Goal: Information Seeking & Learning: Learn about a topic

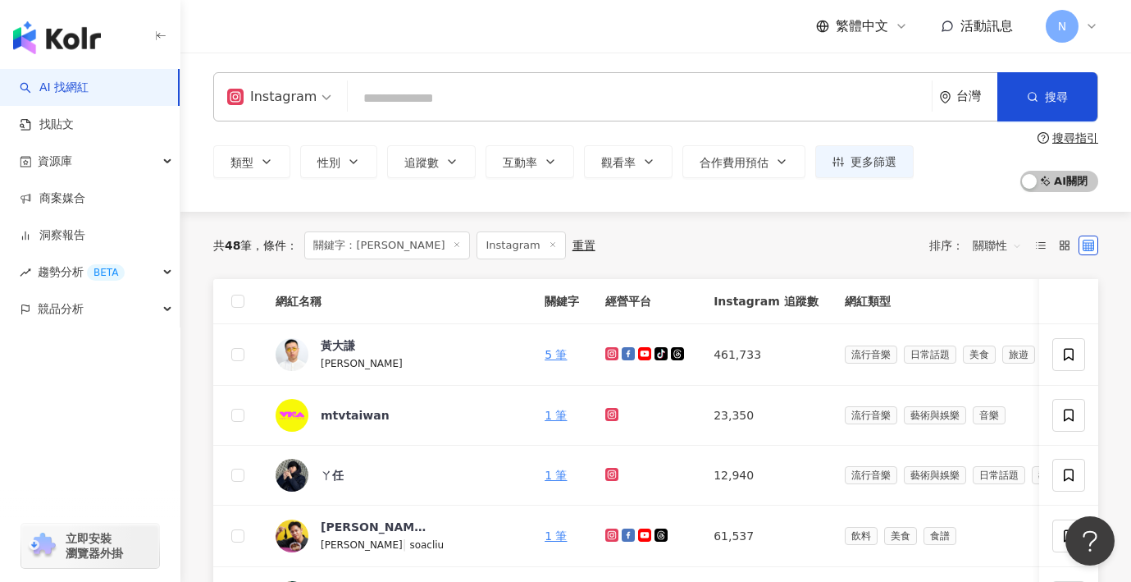
click at [453, 249] on span at bounding box center [457, 245] width 8 height 9
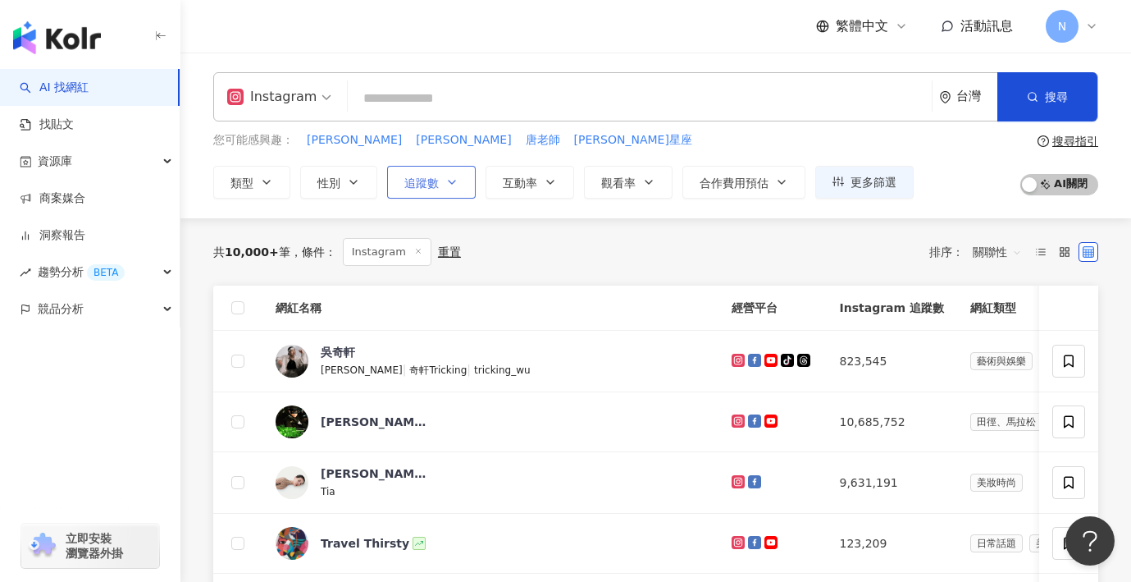
click at [439, 193] on button "追蹤數" at bounding box center [431, 182] width 89 height 33
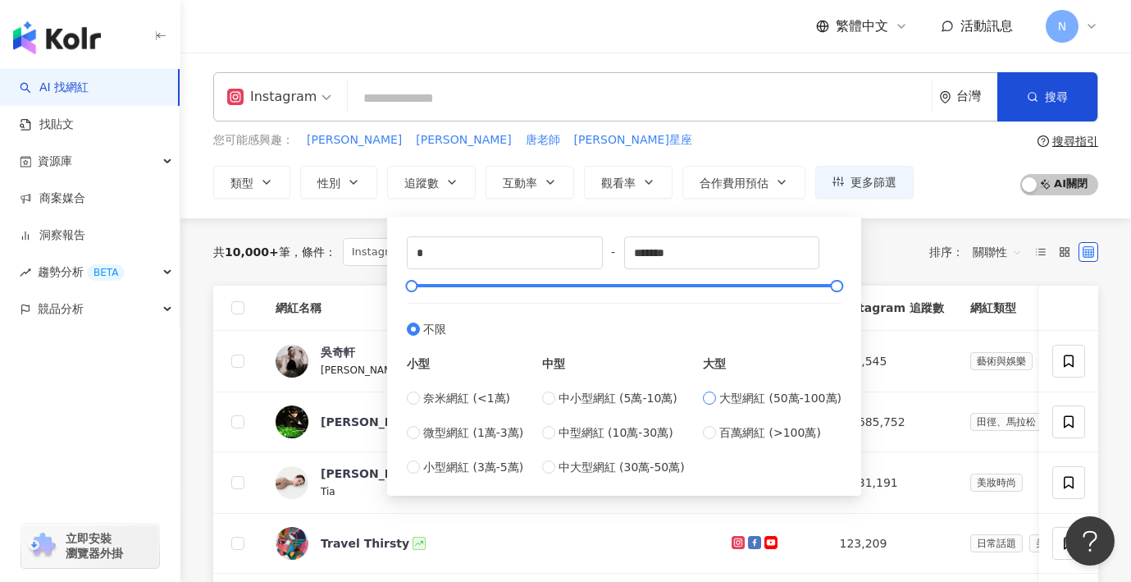
type input "******"
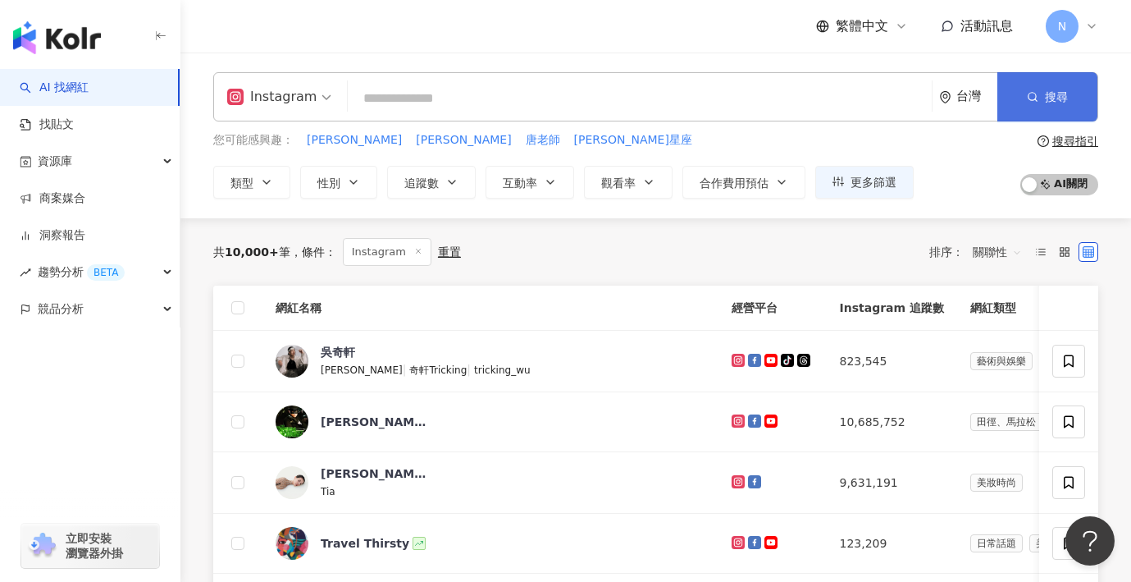
click at [1020, 103] on button "搜尋" at bounding box center [1048, 96] width 100 height 49
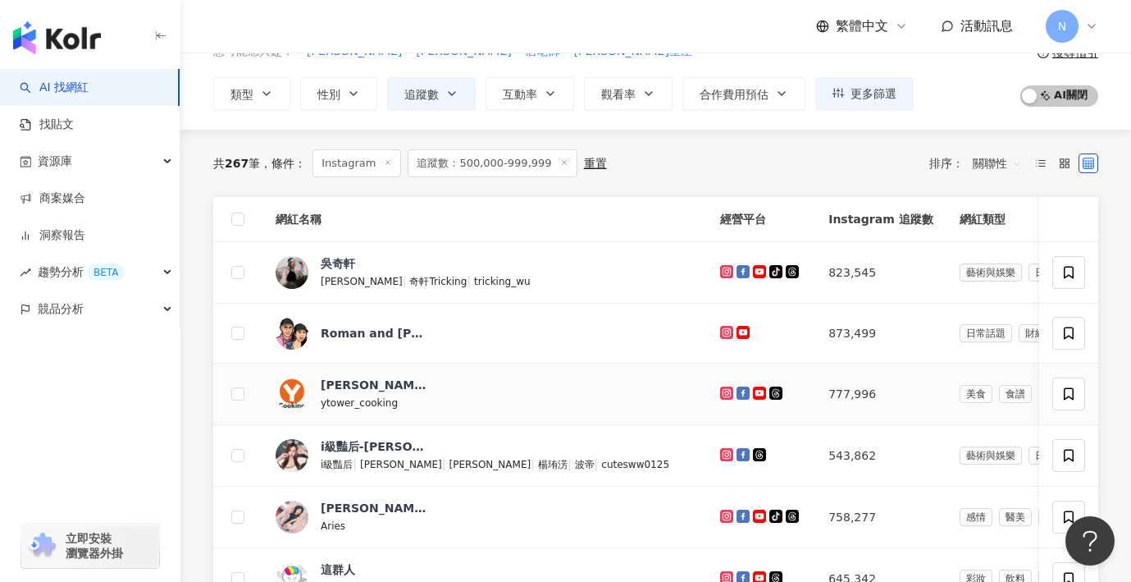
scroll to position [94, 0]
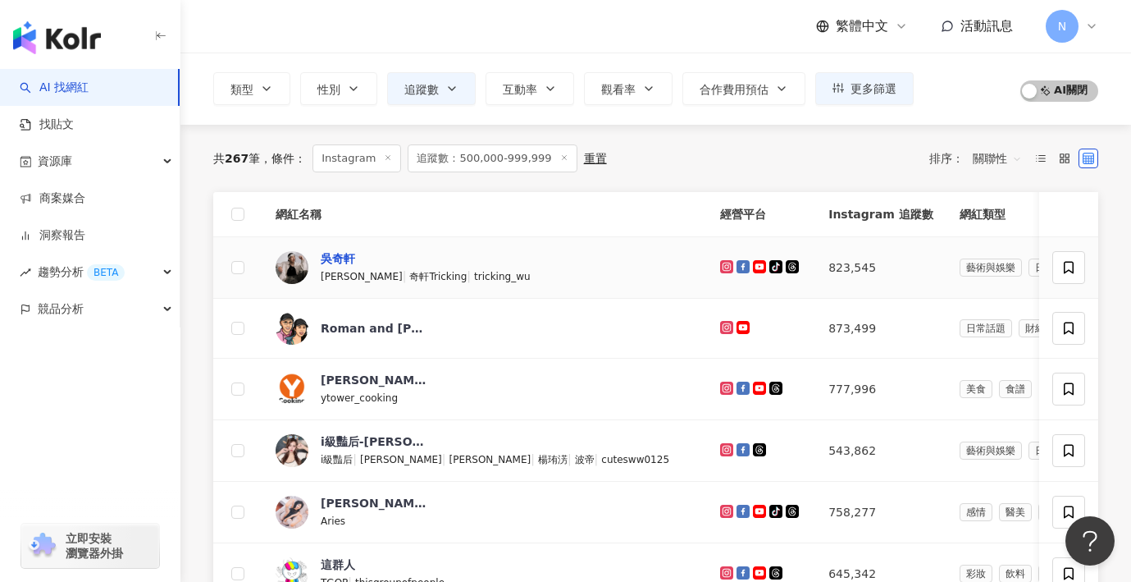
click at [342, 260] on div "吳奇軒" at bounding box center [338, 258] width 34 height 16
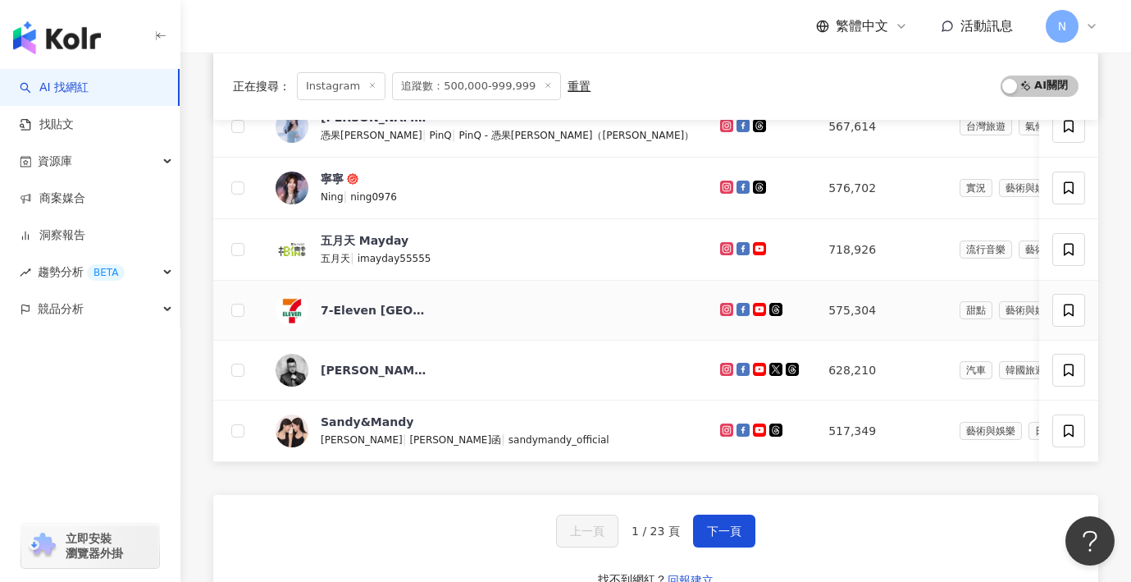
scroll to position [603, 0]
click at [710, 530] on span "下一頁" at bounding box center [724, 529] width 34 height 13
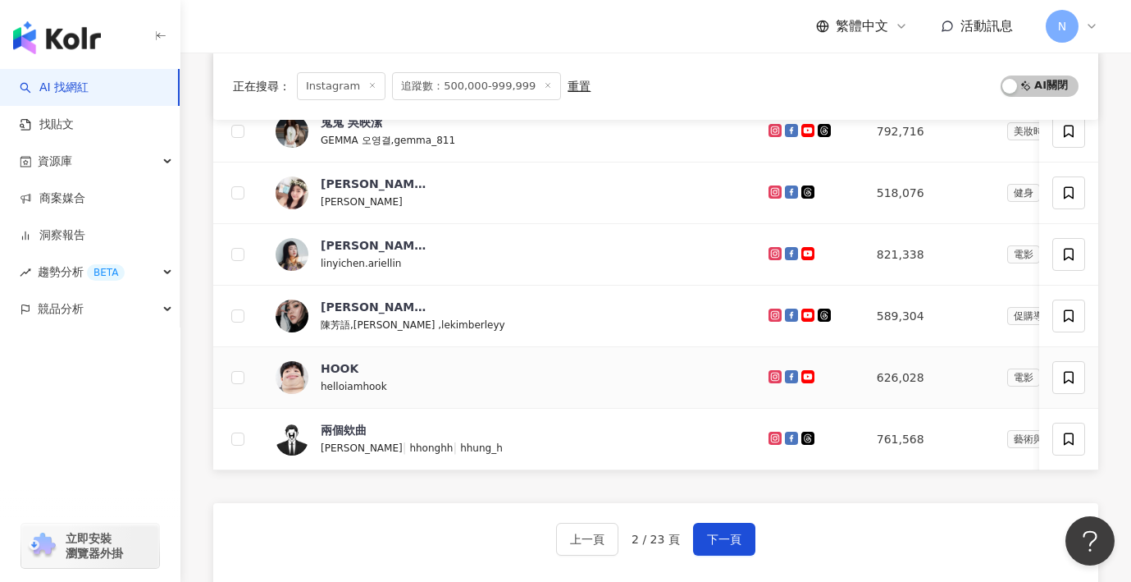
scroll to position [617, 0]
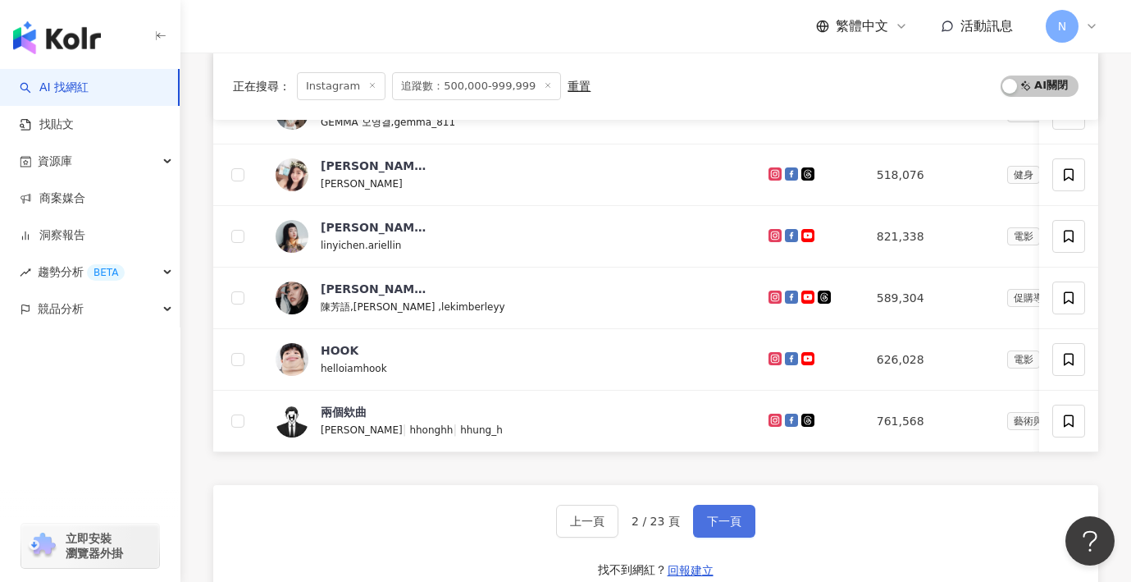
click at [709, 519] on span "下一頁" at bounding box center [724, 520] width 34 height 13
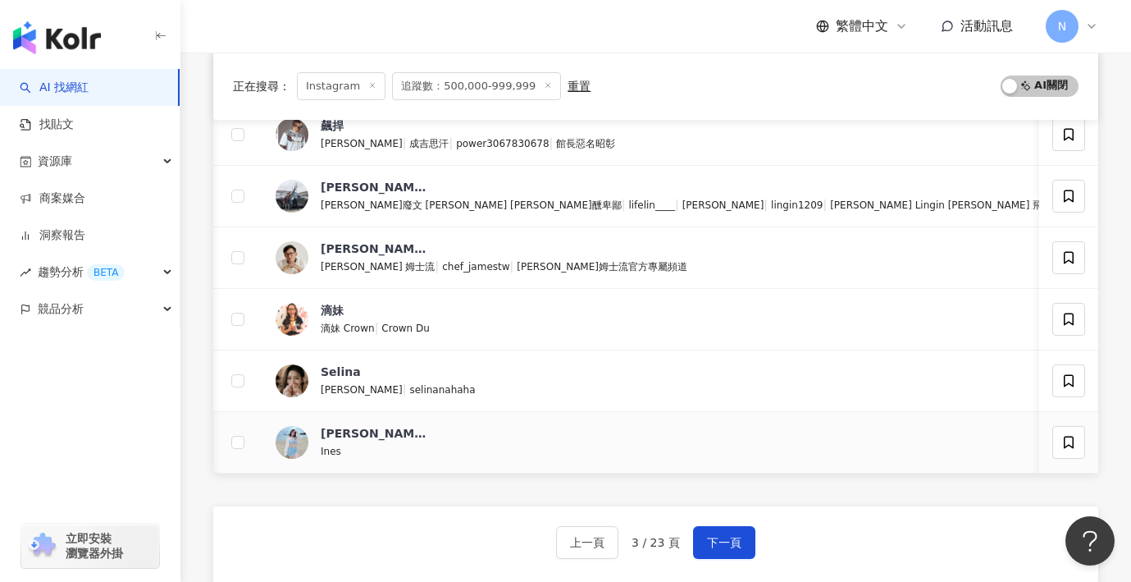
scroll to position [0, 1]
click at [715, 536] on span "下一頁" at bounding box center [724, 542] width 34 height 13
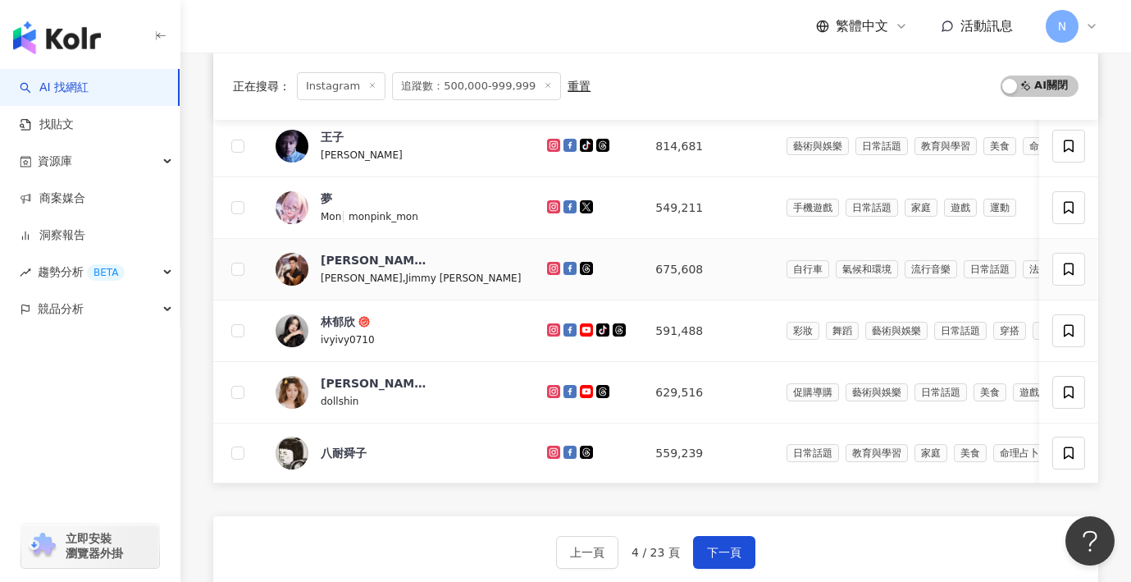
scroll to position [584, 0]
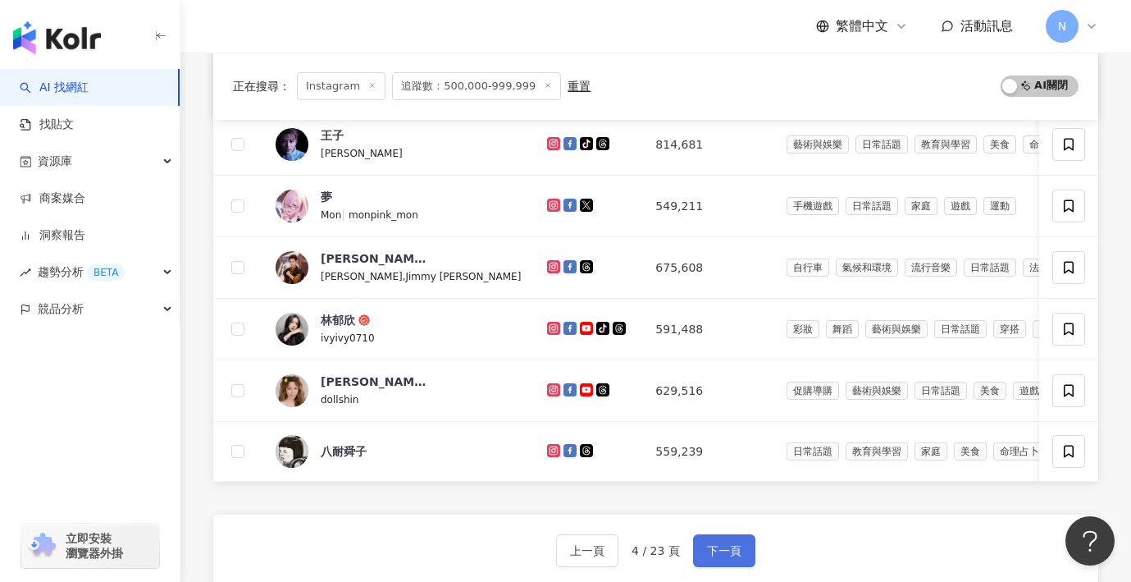
click at [722, 545] on span "下一頁" at bounding box center [724, 550] width 34 height 13
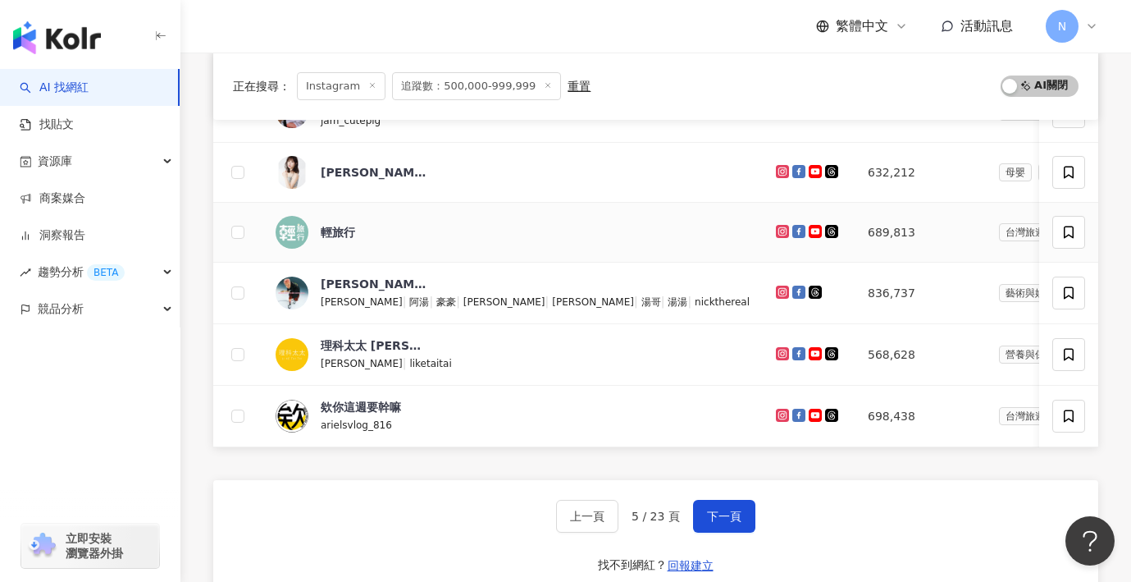
scroll to position [619, 0]
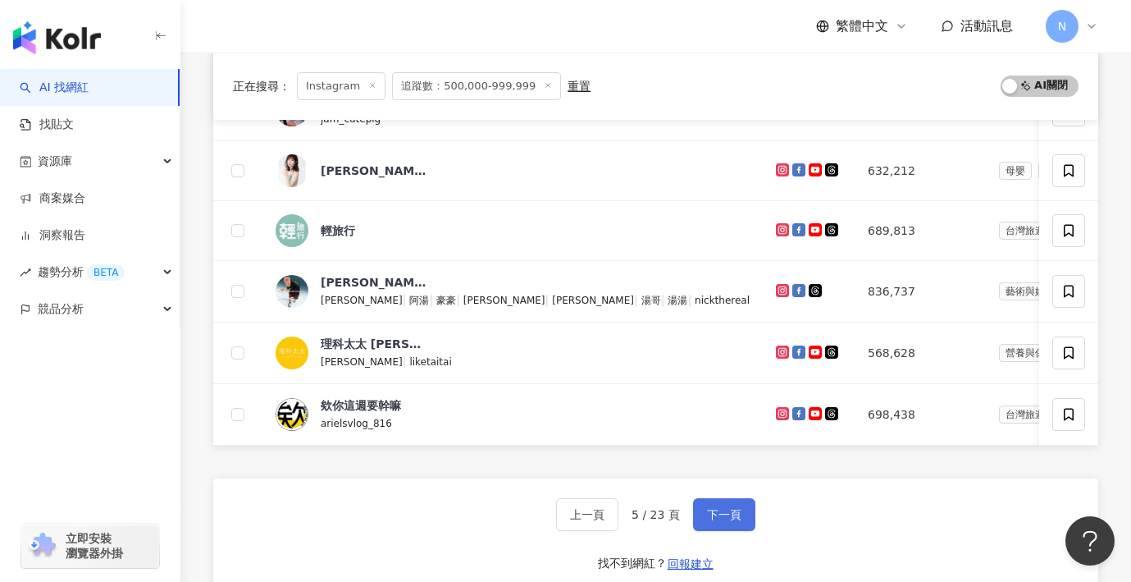
click at [728, 516] on span "下一頁" at bounding box center [724, 514] width 34 height 13
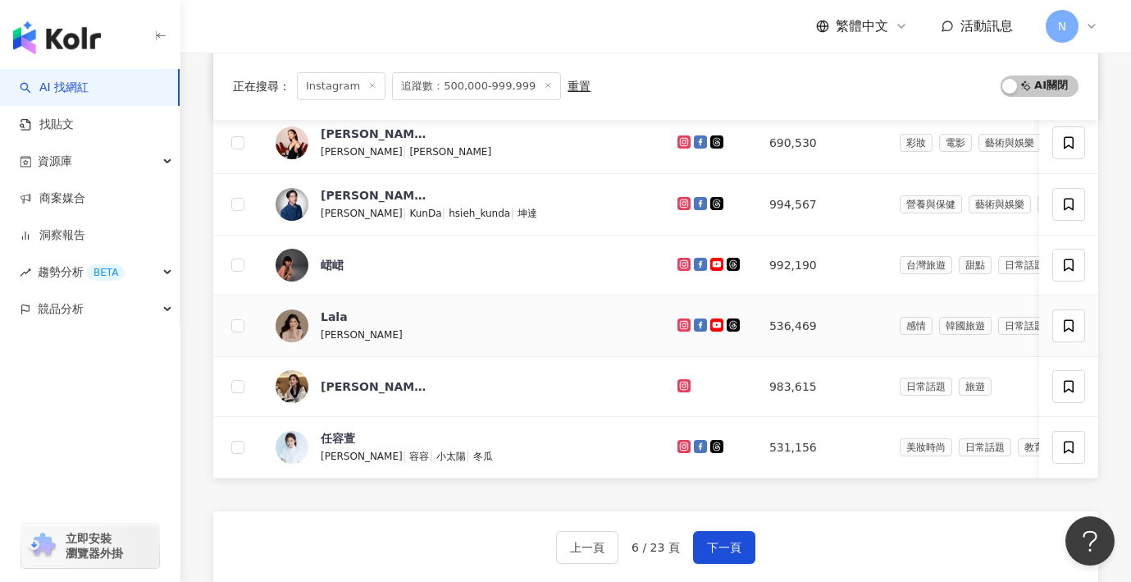
scroll to position [592, 0]
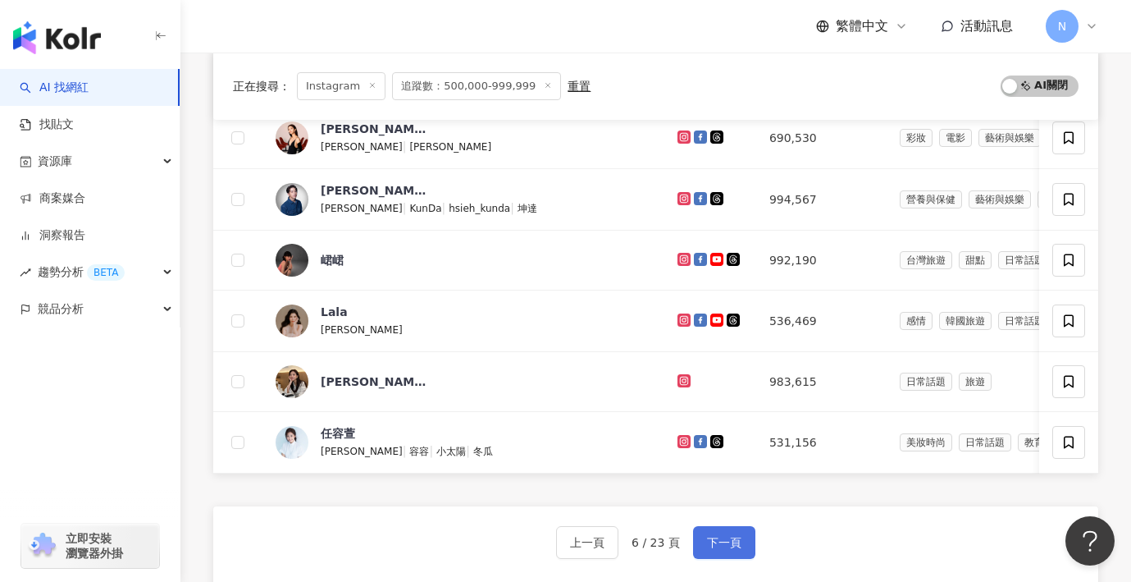
click at [719, 540] on span "下一頁" at bounding box center [724, 542] width 34 height 13
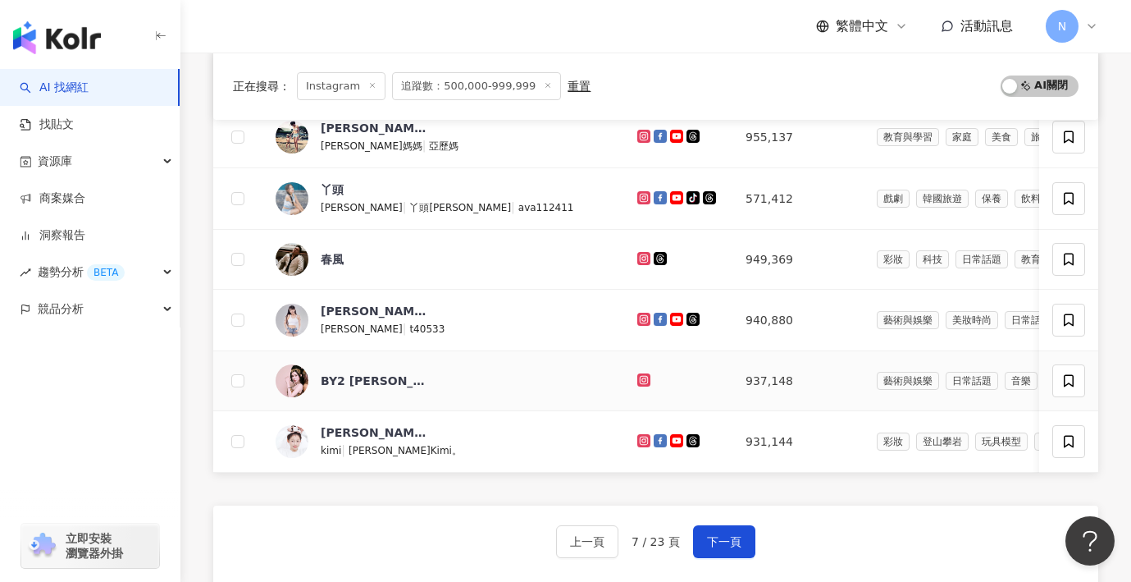
scroll to position [614, 0]
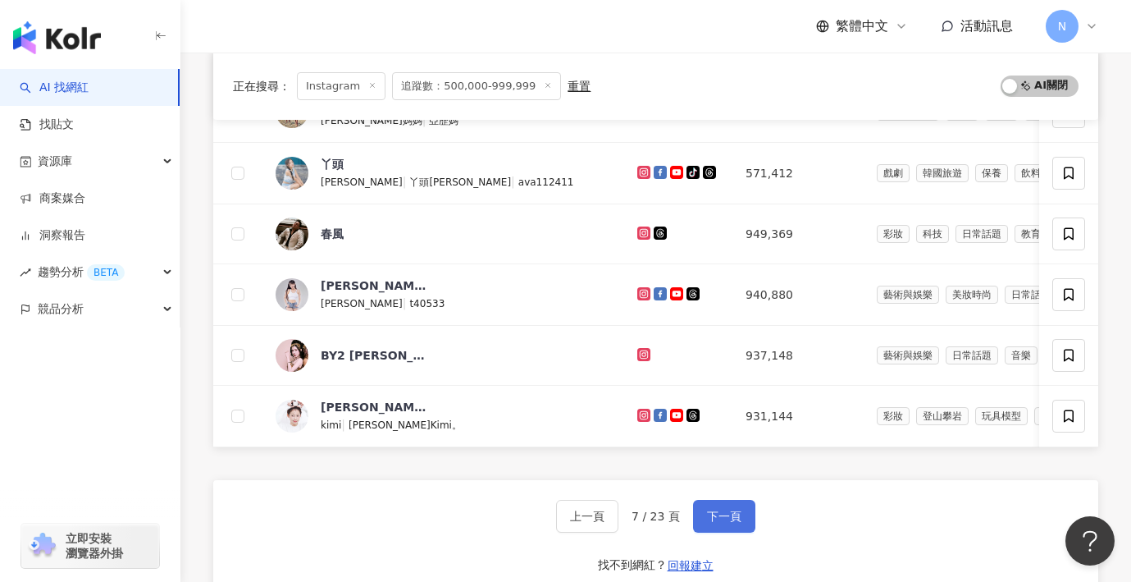
click at [703, 510] on button "下一頁" at bounding box center [724, 516] width 62 height 33
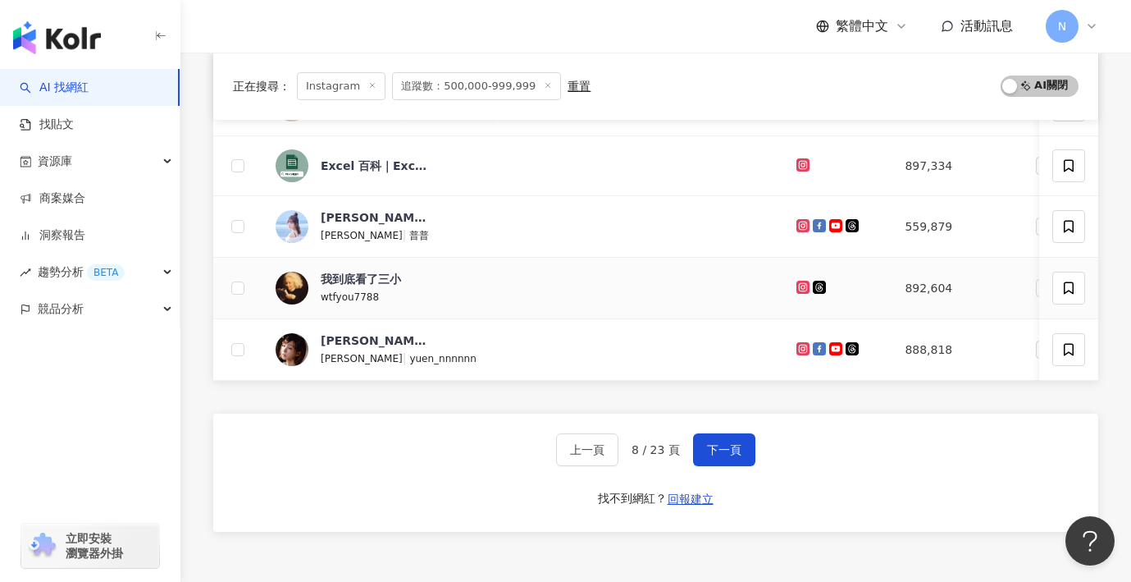
scroll to position [687, 0]
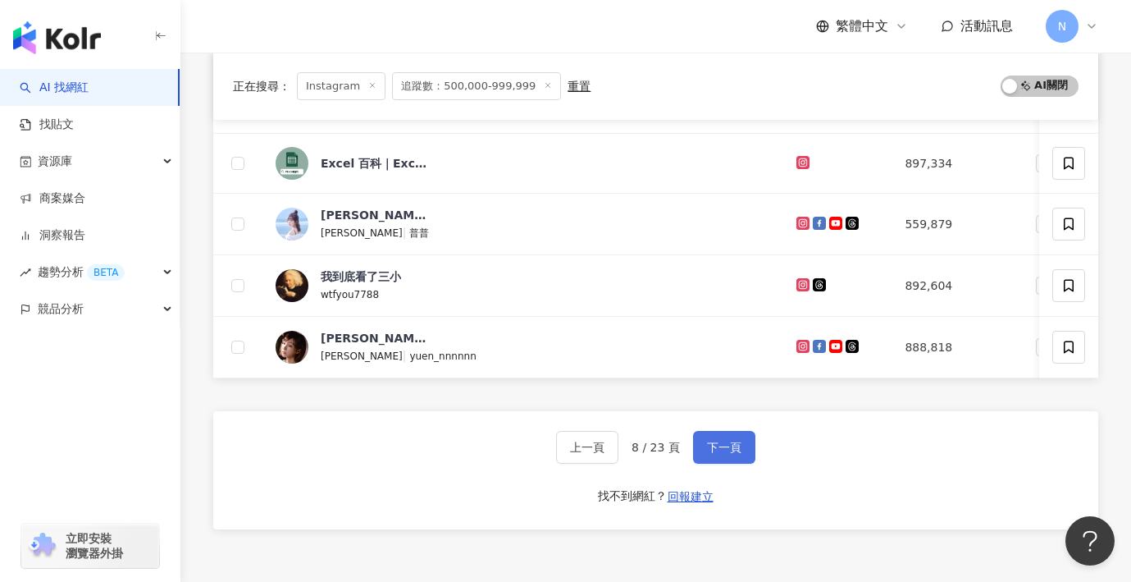
click at [715, 454] on span "下一頁" at bounding box center [724, 447] width 34 height 13
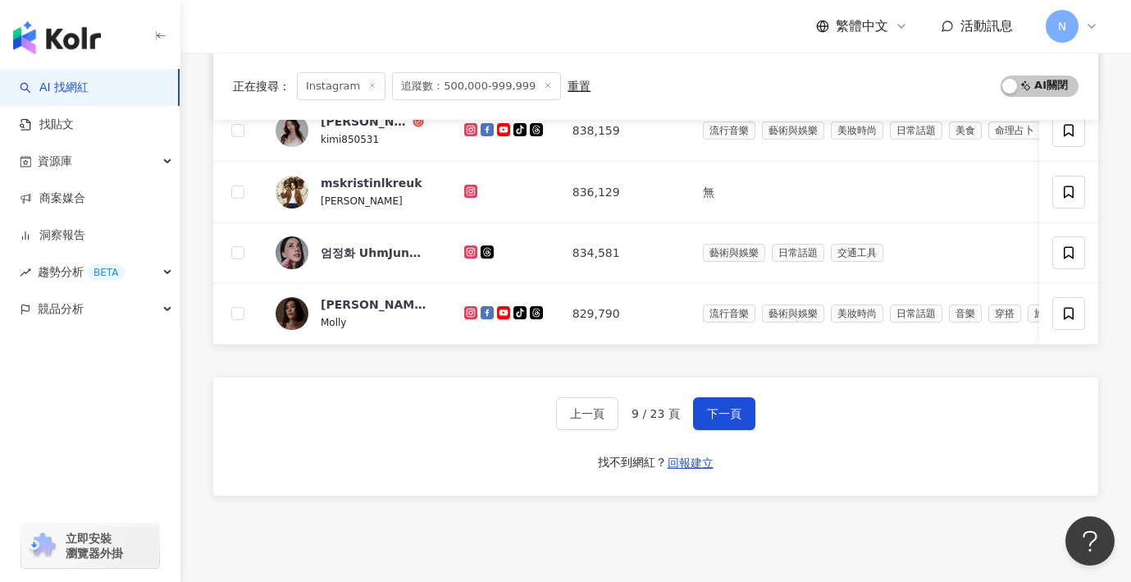
scroll to position [741, 0]
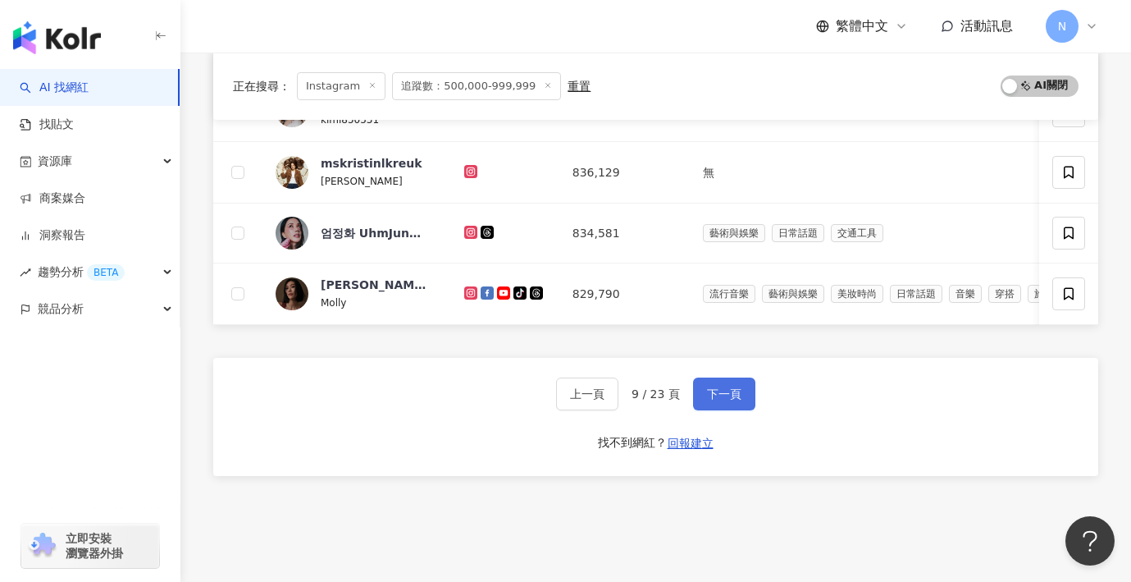
click at [700, 390] on button "下一頁" at bounding box center [724, 393] width 62 height 33
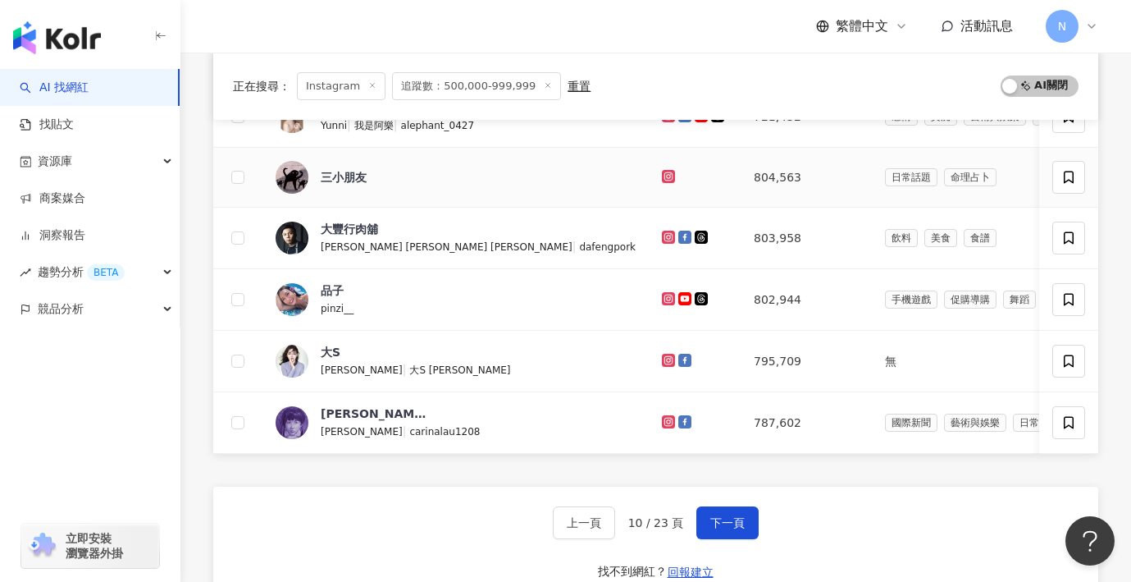
scroll to position [614, 0]
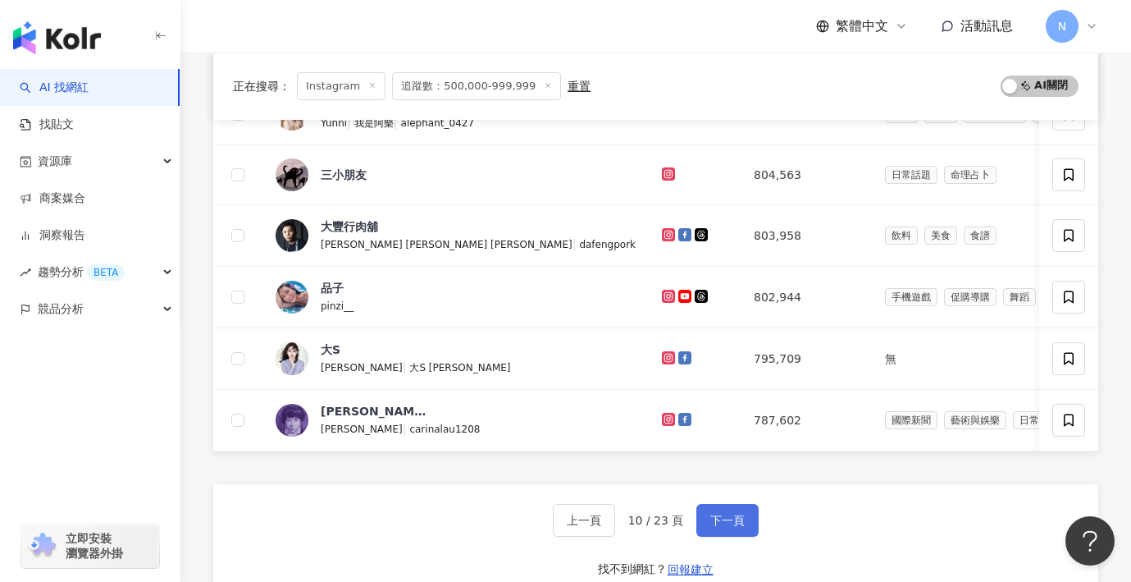
click at [737, 528] on button "下一頁" at bounding box center [727, 520] width 62 height 33
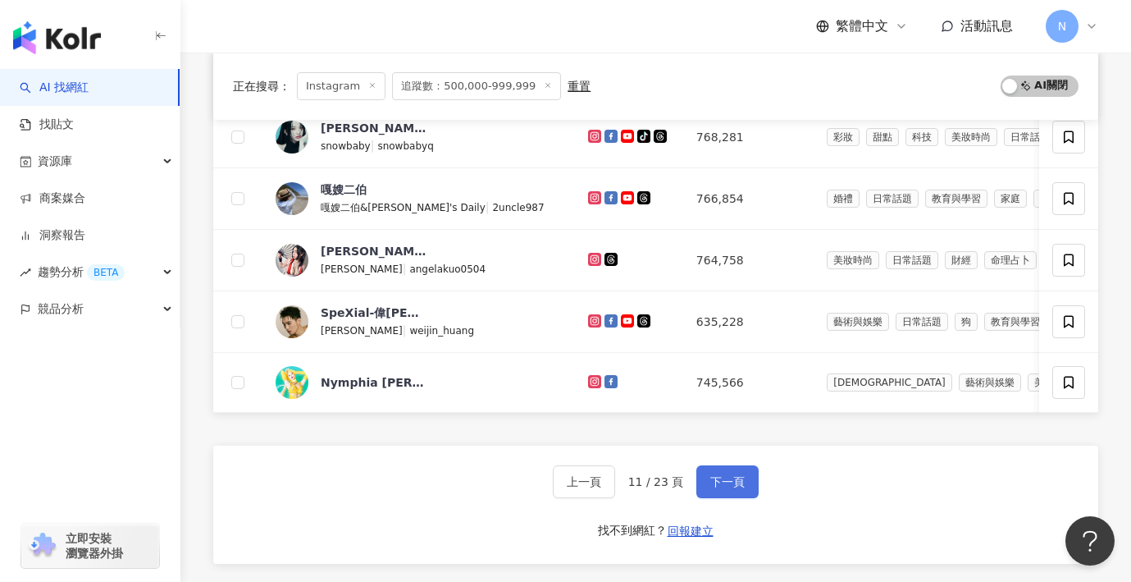
scroll to position [645, 0]
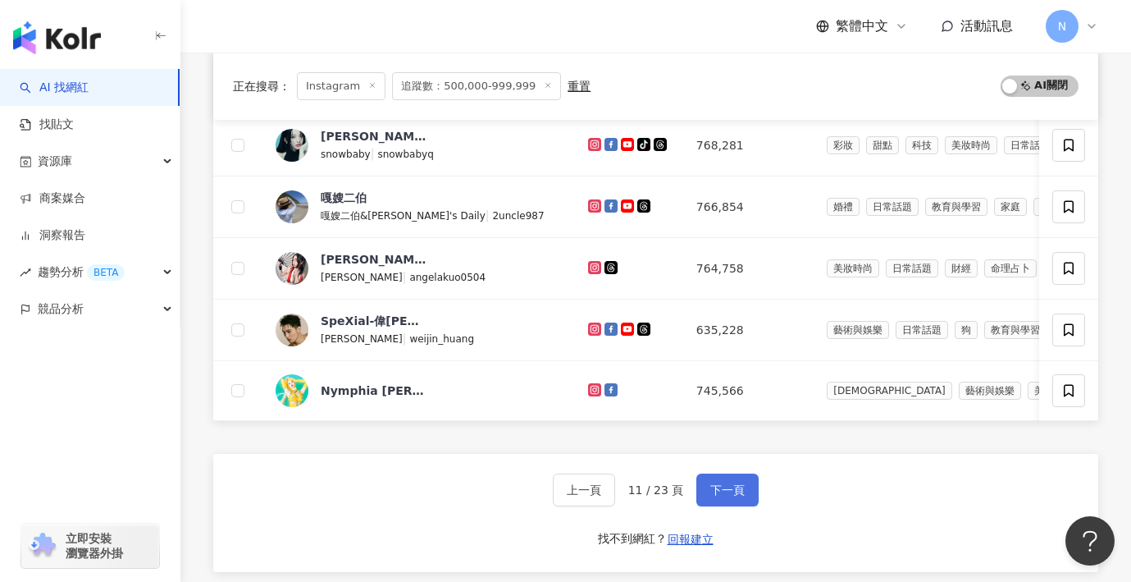
click at [715, 496] on span "下一頁" at bounding box center [727, 489] width 34 height 13
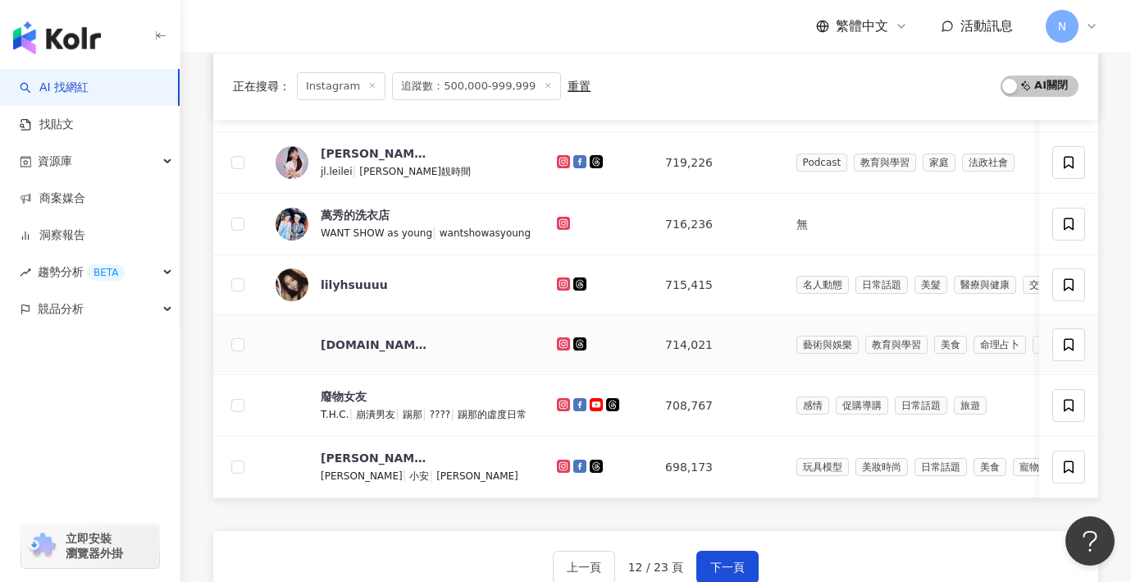
scroll to position [568, 0]
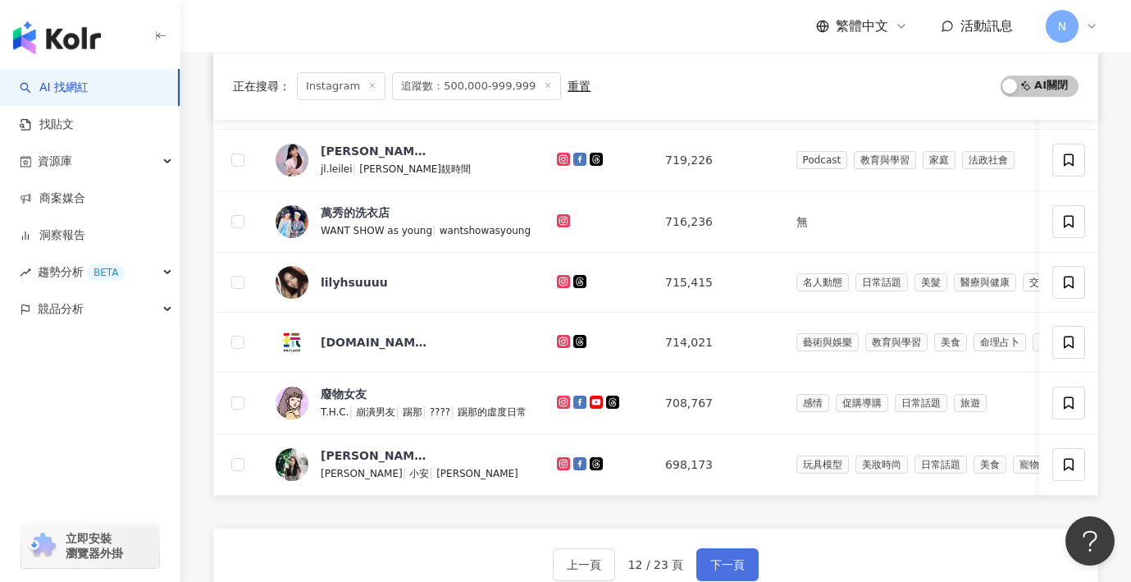
click at [718, 558] on span "下一頁" at bounding box center [727, 564] width 34 height 13
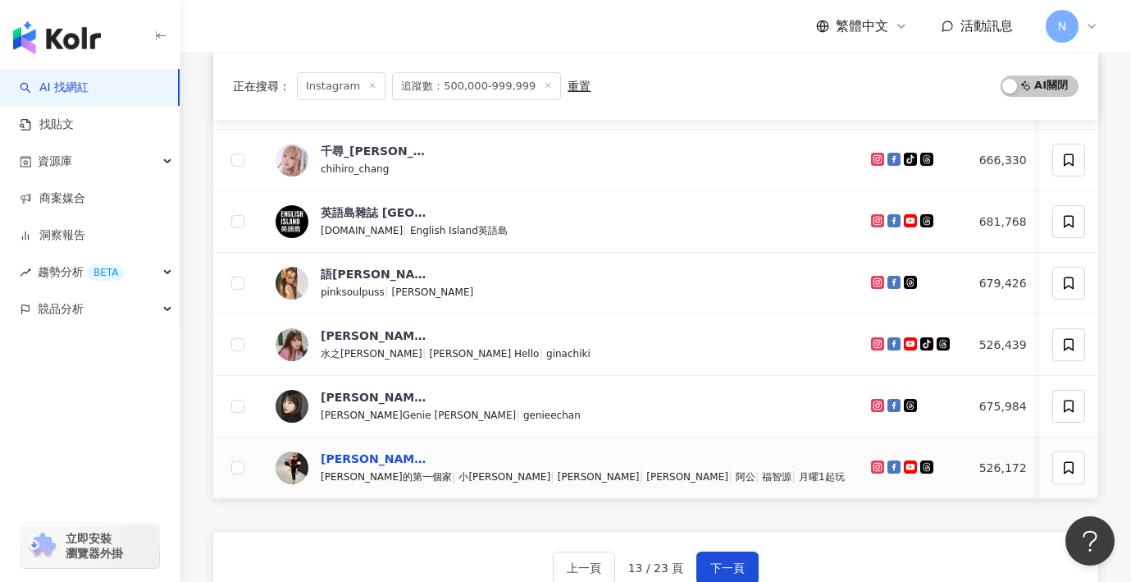
click at [345, 462] on div "邰智源" at bounding box center [374, 458] width 107 height 16
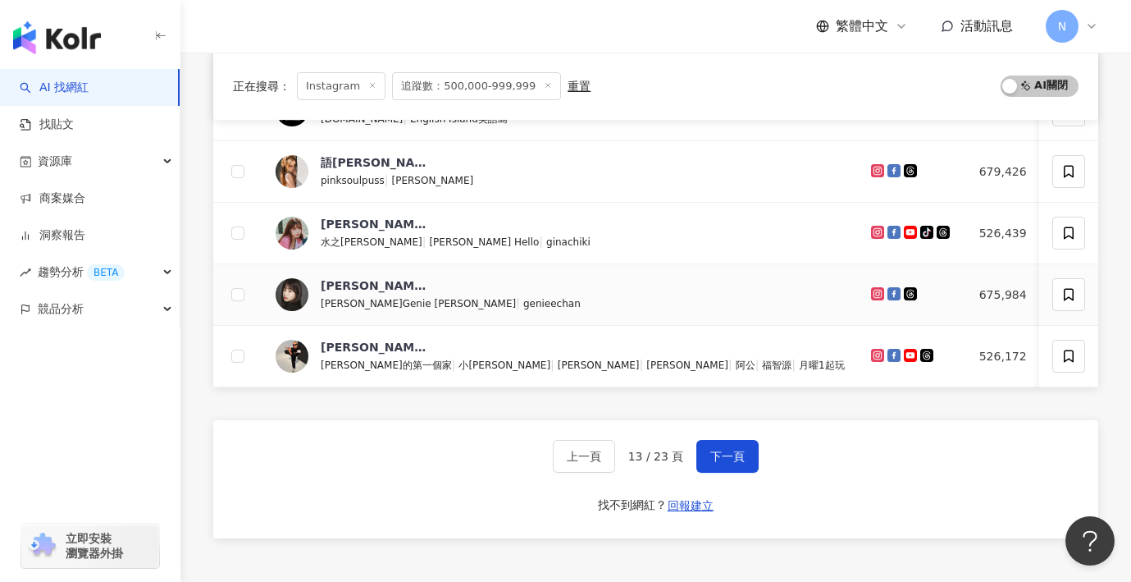
scroll to position [686, 0]
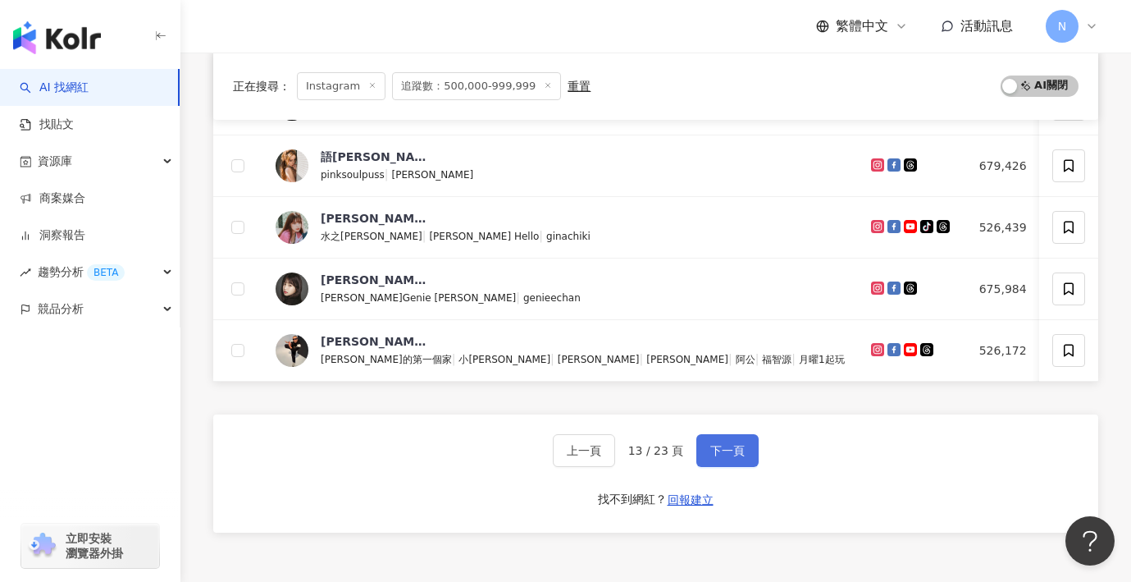
click at [710, 454] on span "下一頁" at bounding box center [727, 450] width 34 height 13
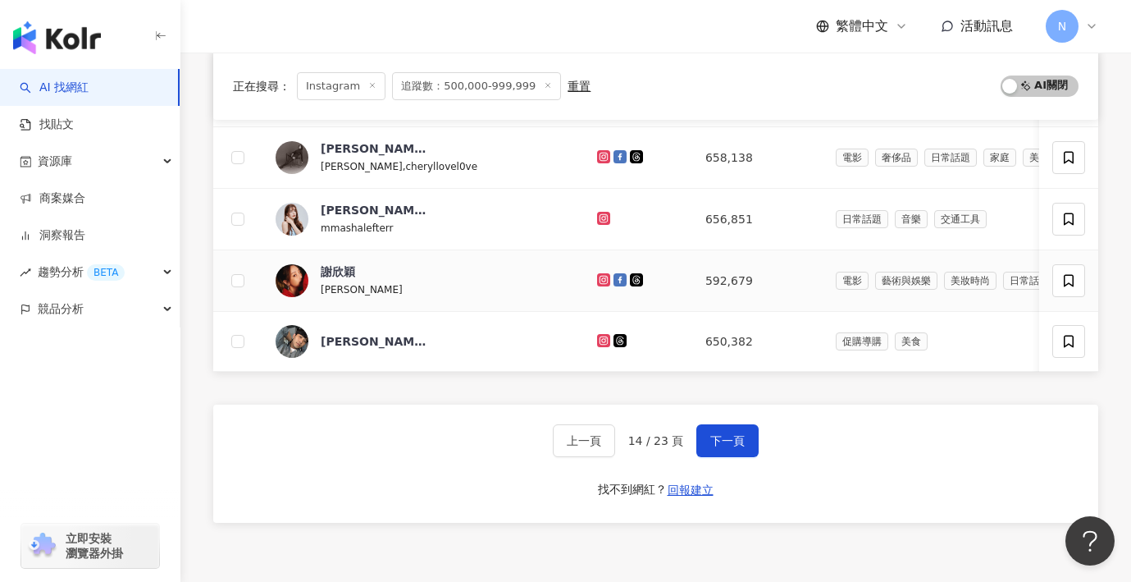
scroll to position [710, 0]
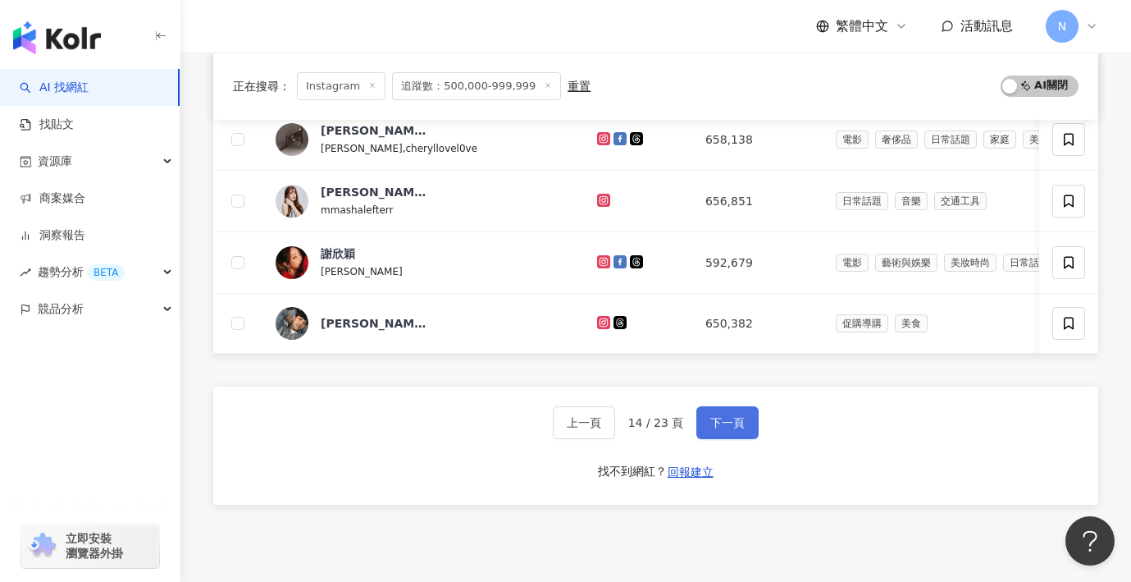
click at [713, 420] on span "下一頁" at bounding box center [727, 422] width 34 height 13
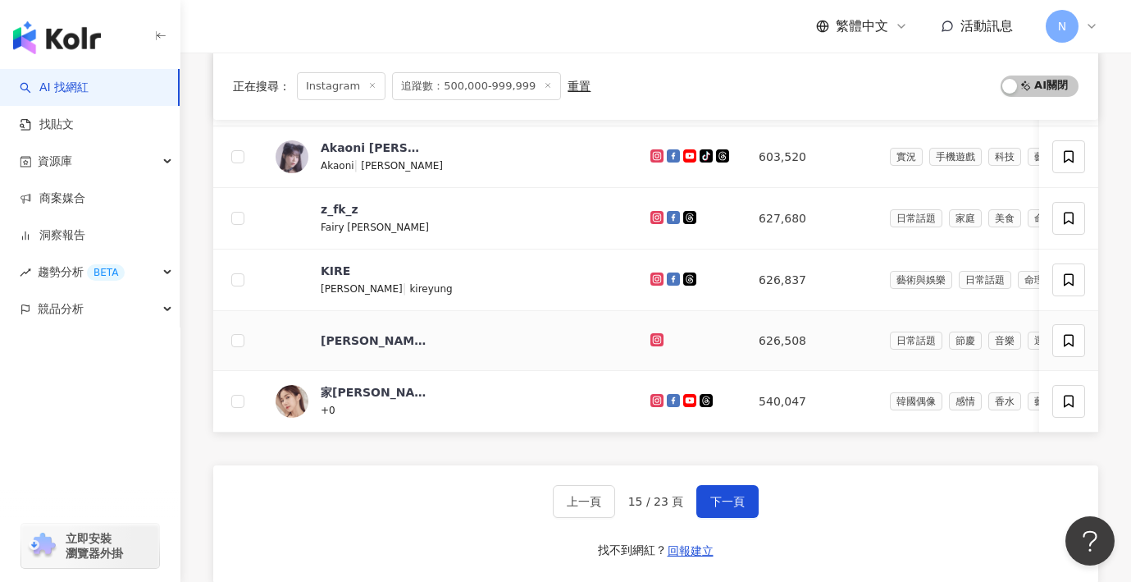
scroll to position [669, 0]
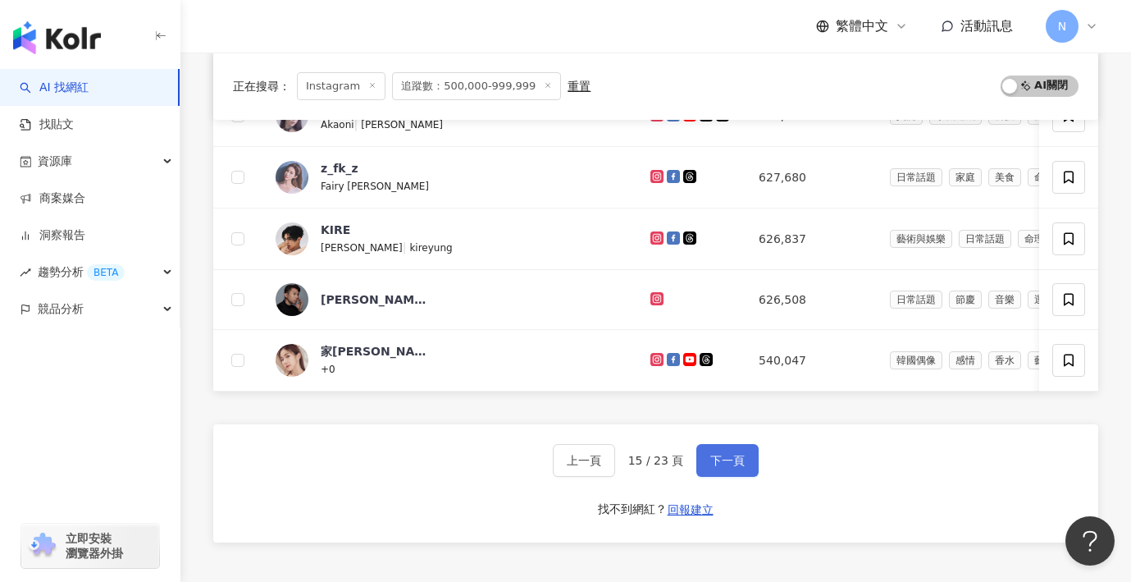
click at [719, 459] on span "下一頁" at bounding box center [727, 460] width 34 height 13
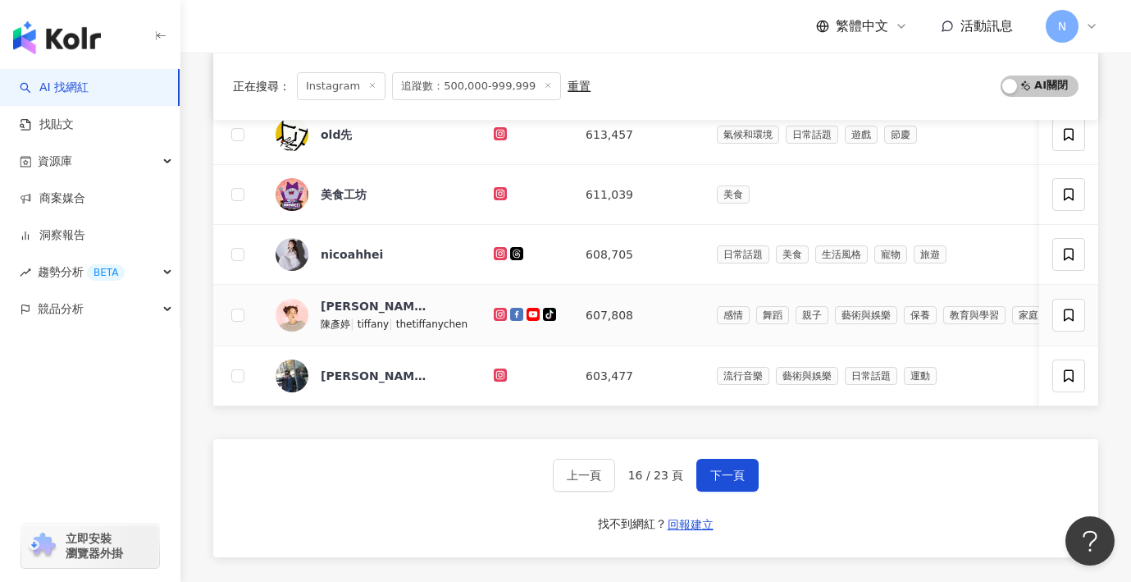
scroll to position [665, 0]
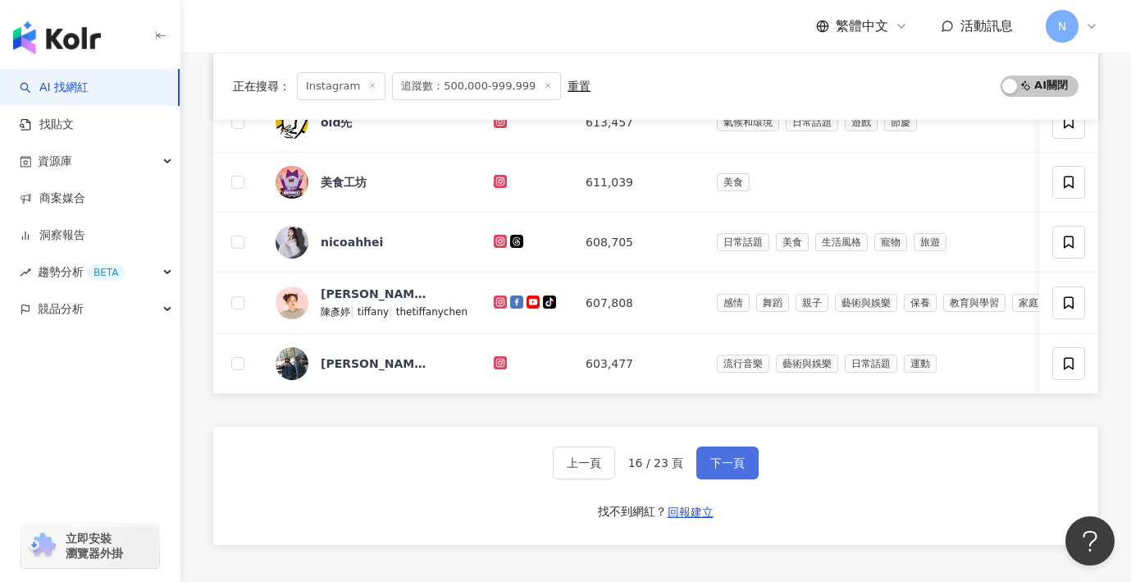
click at [730, 468] on span "下一頁" at bounding box center [727, 462] width 34 height 13
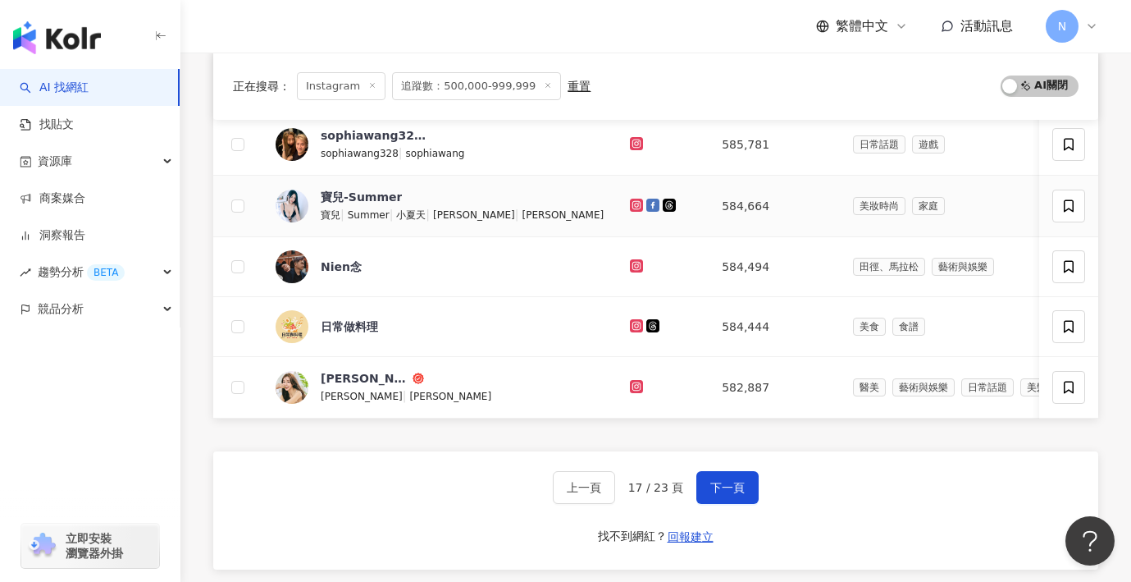
scroll to position [670, 0]
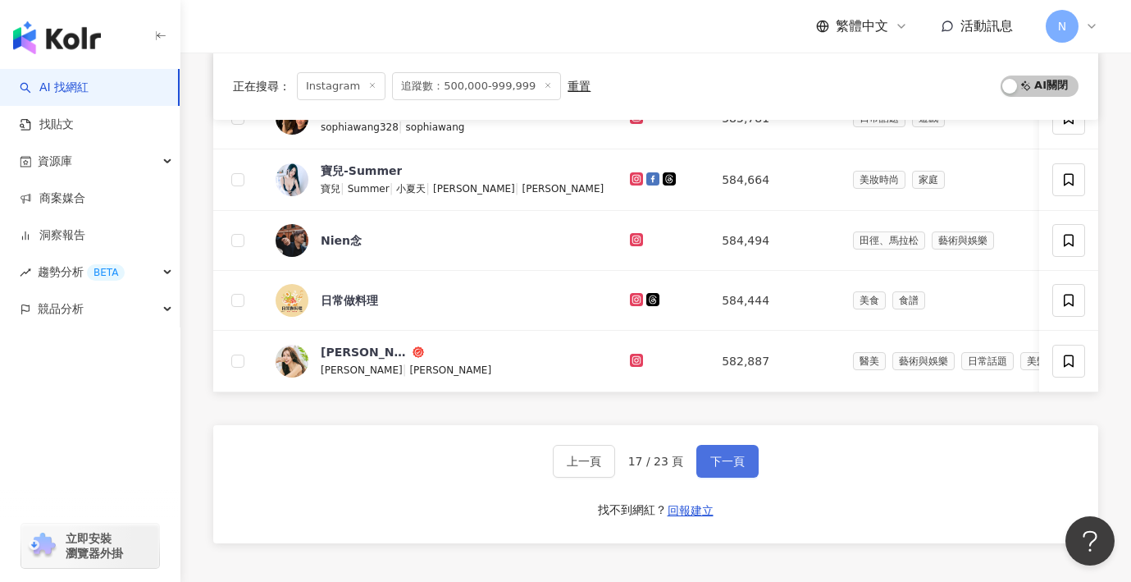
click at [724, 467] on span "下一頁" at bounding box center [727, 460] width 34 height 13
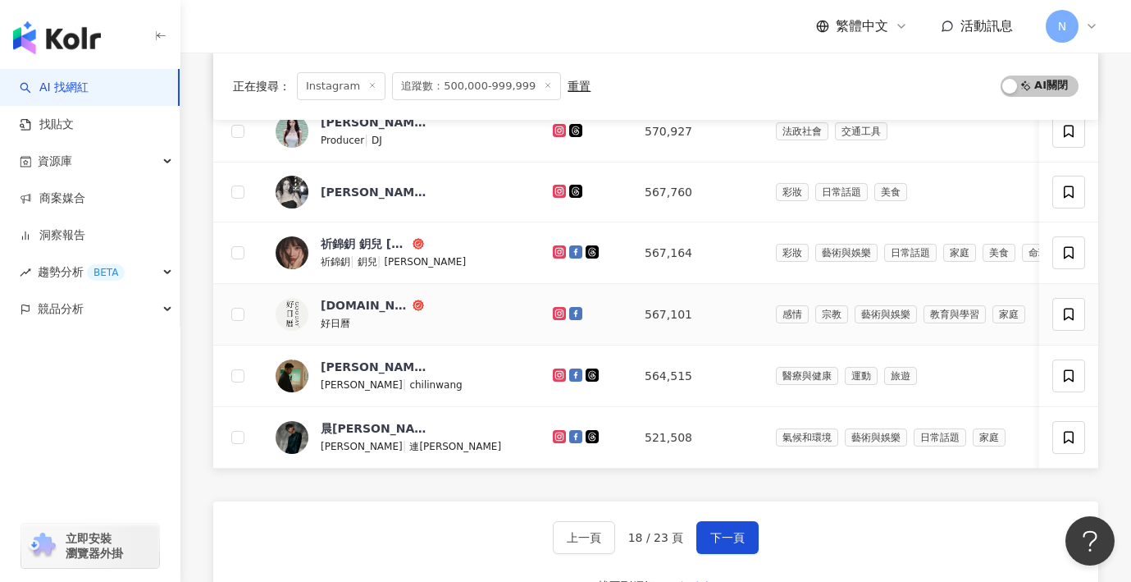
scroll to position [610, 0]
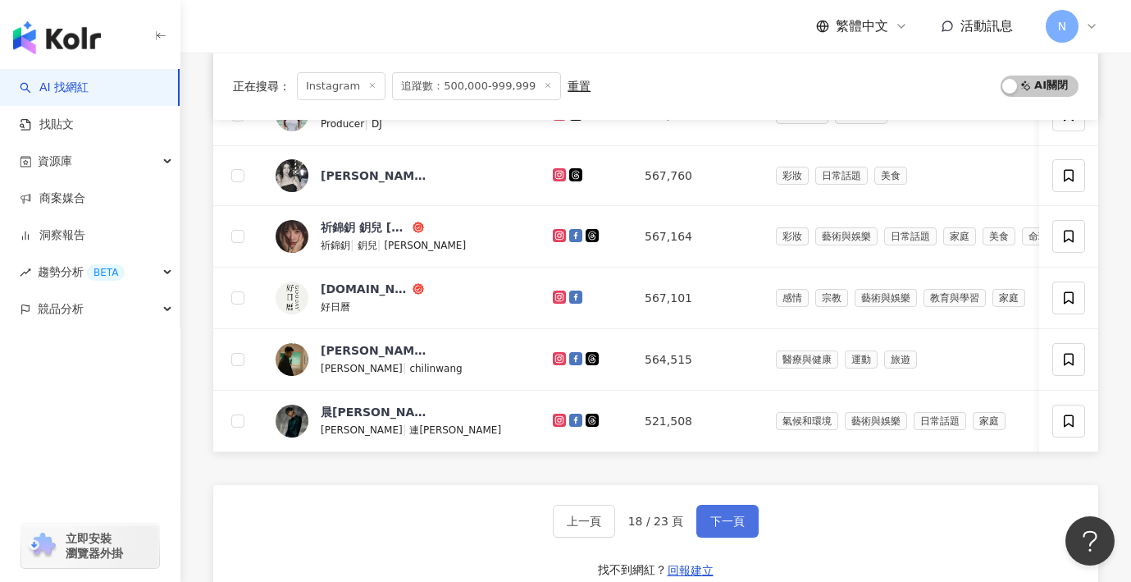
click at [720, 518] on span "下一頁" at bounding box center [727, 520] width 34 height 13
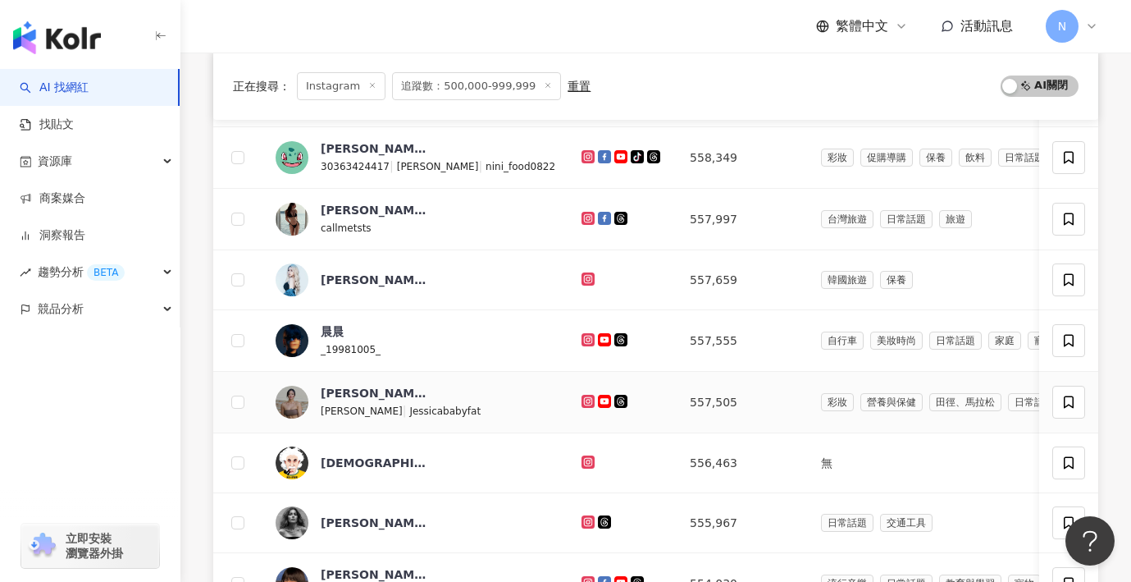
scroll to position [267, 0]
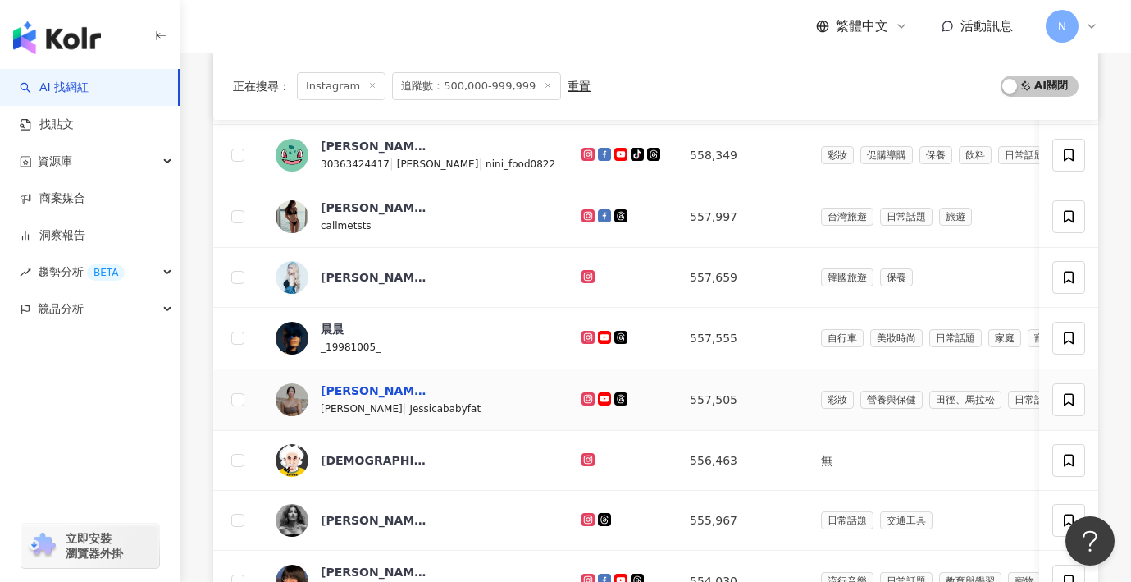
click at [333, 395] on div "Jessica" at bounding box center [374, 390] width 107 height 16
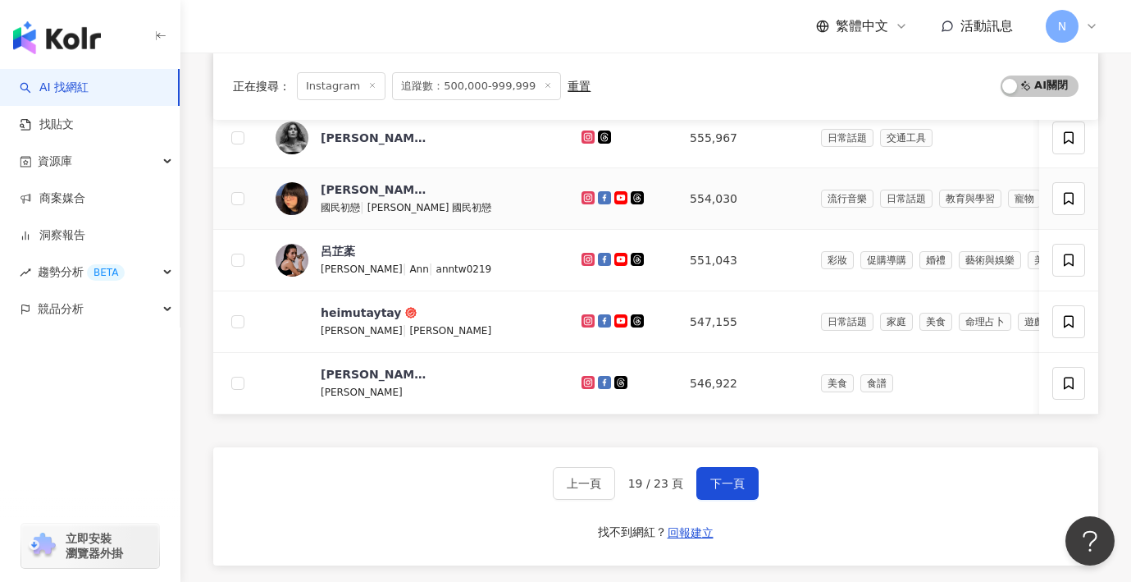
scroll to position [651, 0]
click at [708, 472] on button "下一頁" at bounding box center [727, 482] width 62 height 33
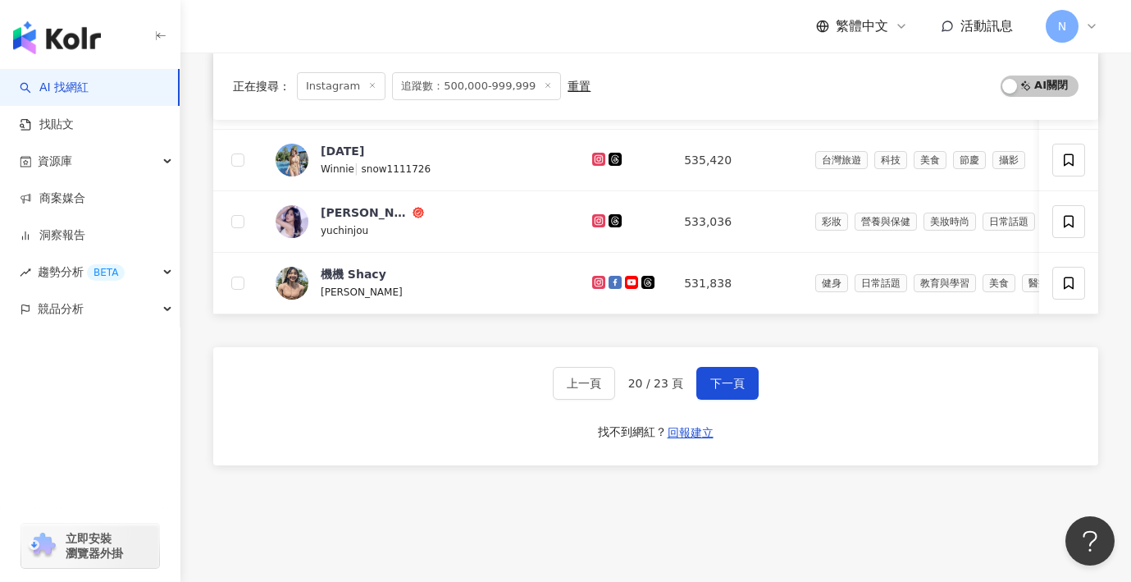
scroll to position [724, 0]
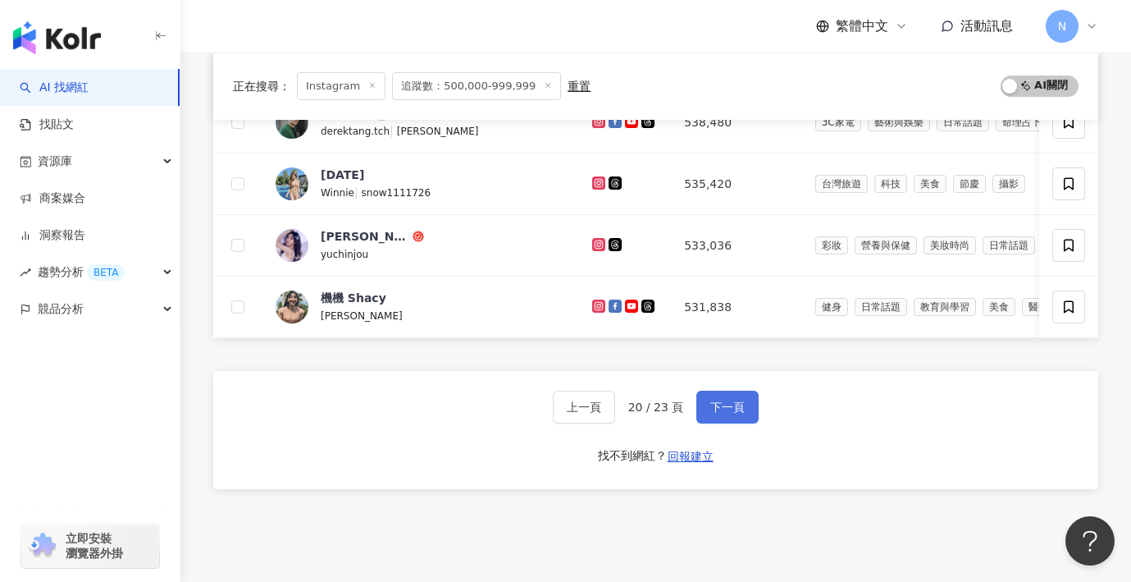
click at [703, 407] on button "下一頁" at bounding box center [727, 406] width 62 height 33
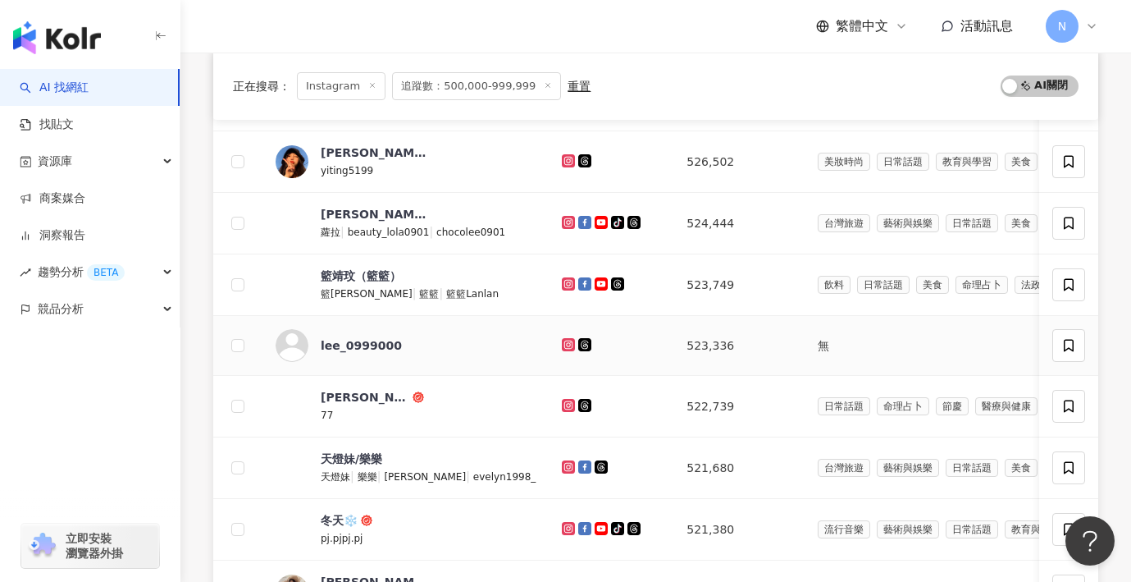
scroll to position [266, 0]
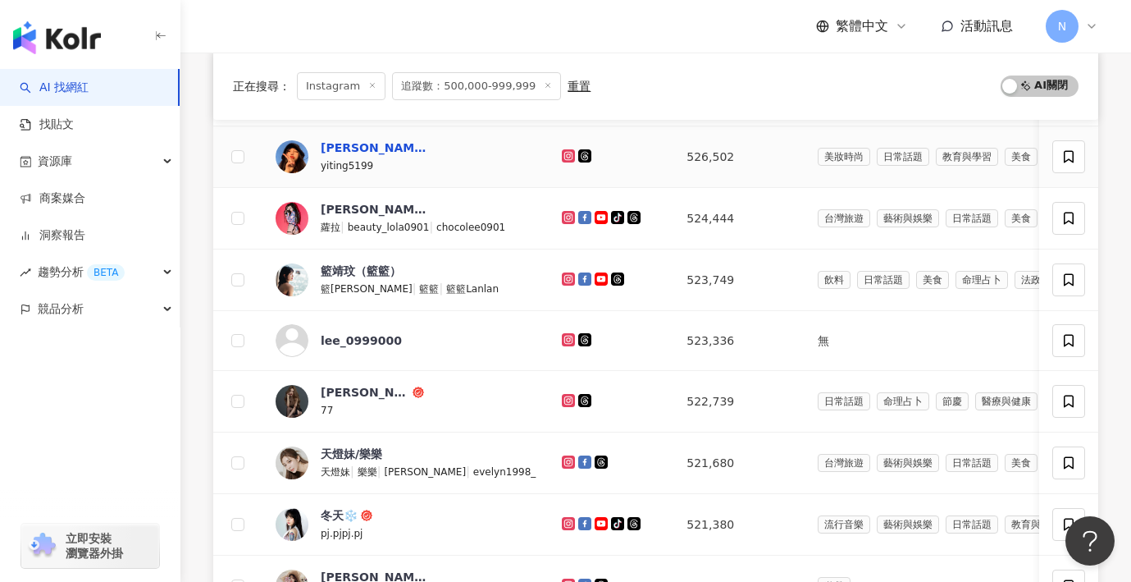
click at [326, 148] on div "翊 婷" at bounding box center [374, 147] width 107 height 16
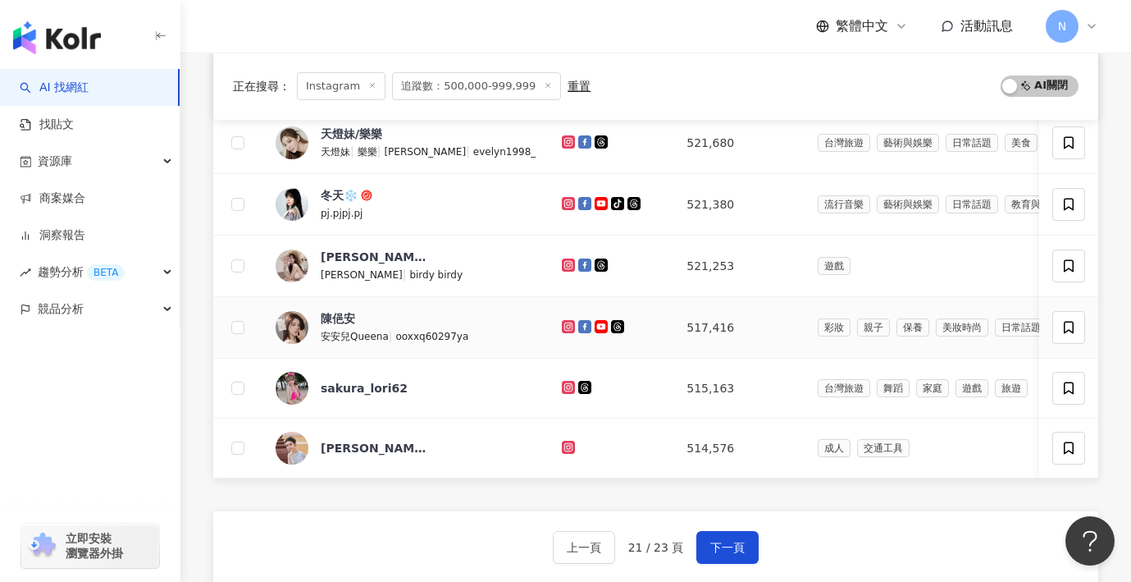
scroll to position [599, 0]
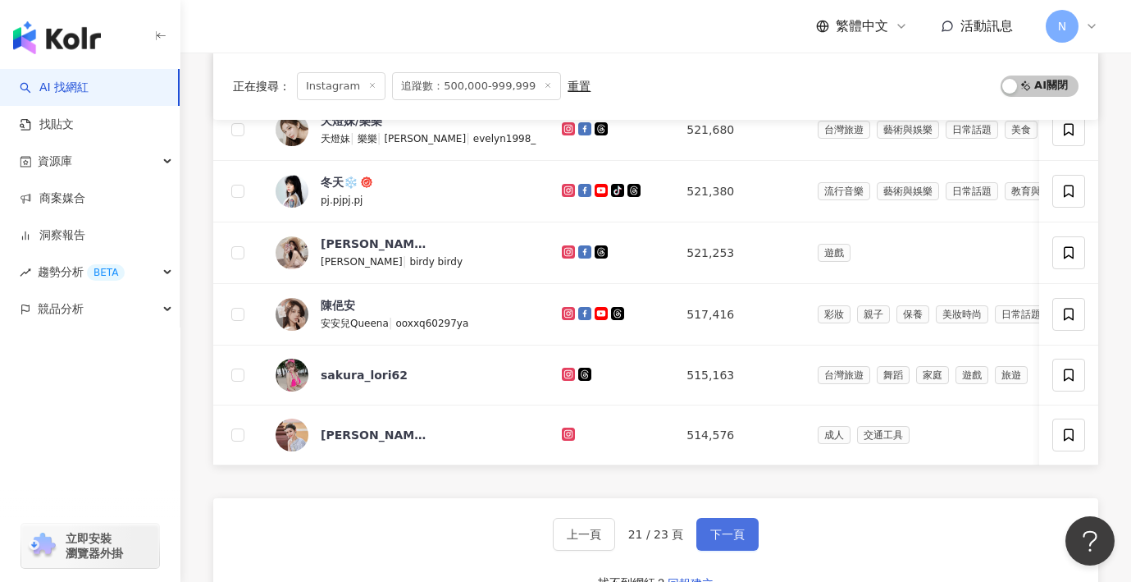
click at [720, 524] on button "下一頁" at bounding box center [727, 534] width 62 height 33
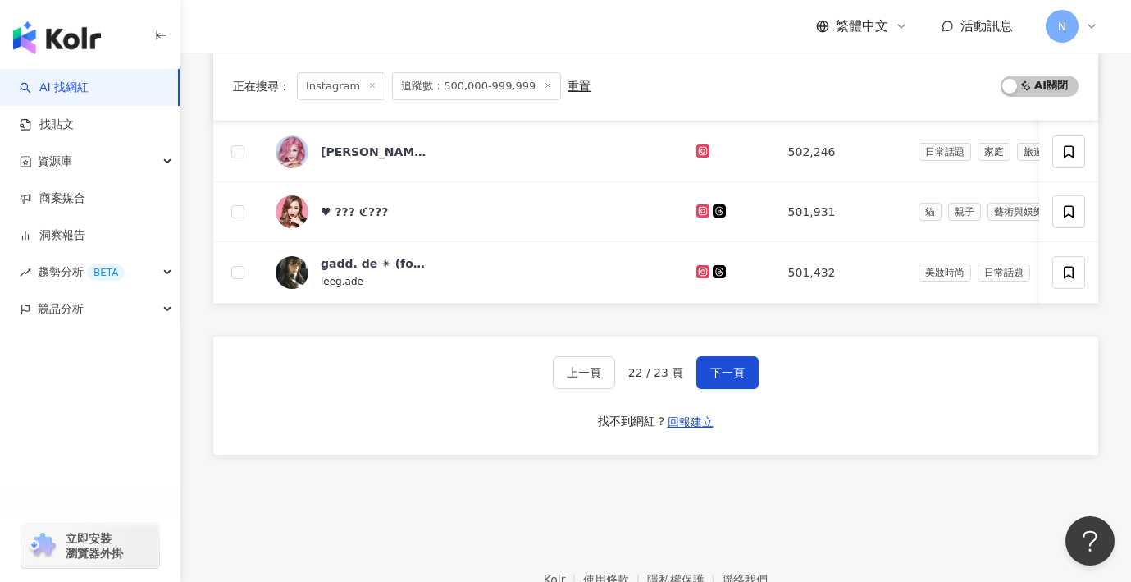
scroll to position [766, 0]
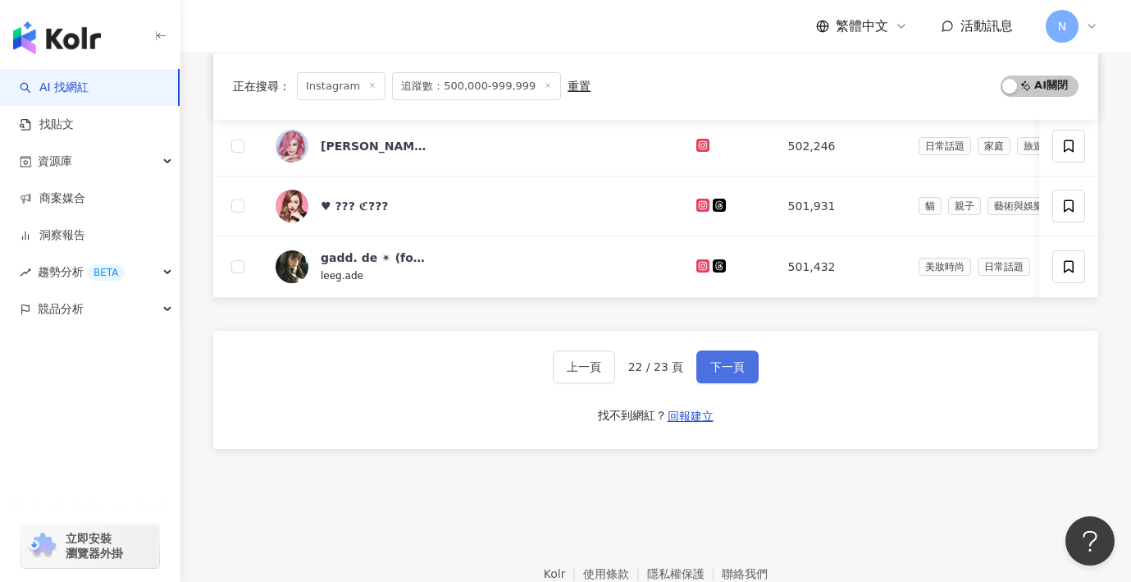
click at [715, 372] on span "下一頁" at bounding box center [727, 366] width 34 height 13
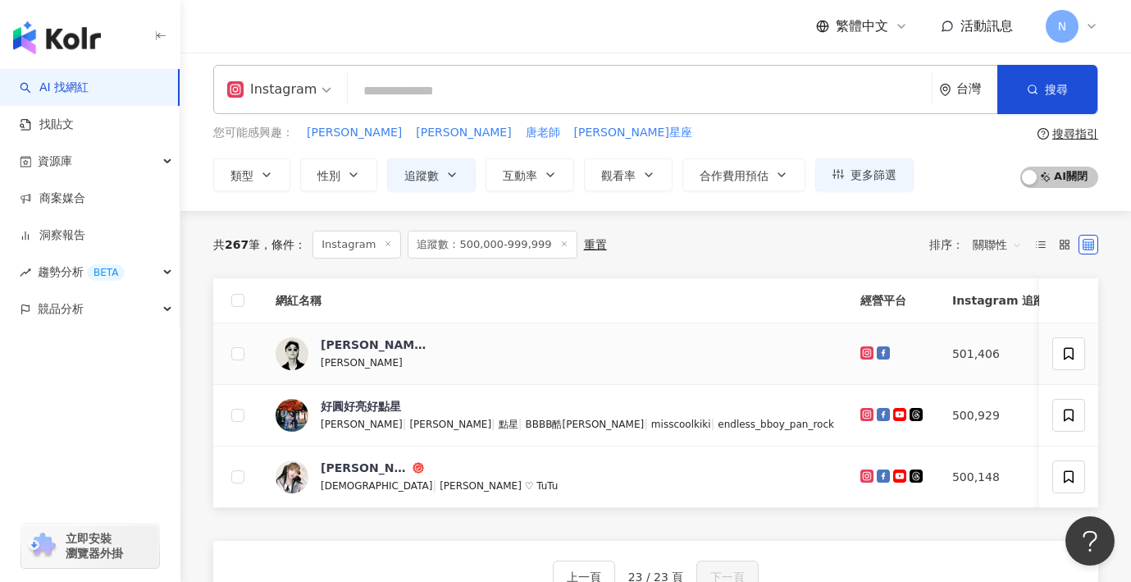
scroll to position [2, 0]
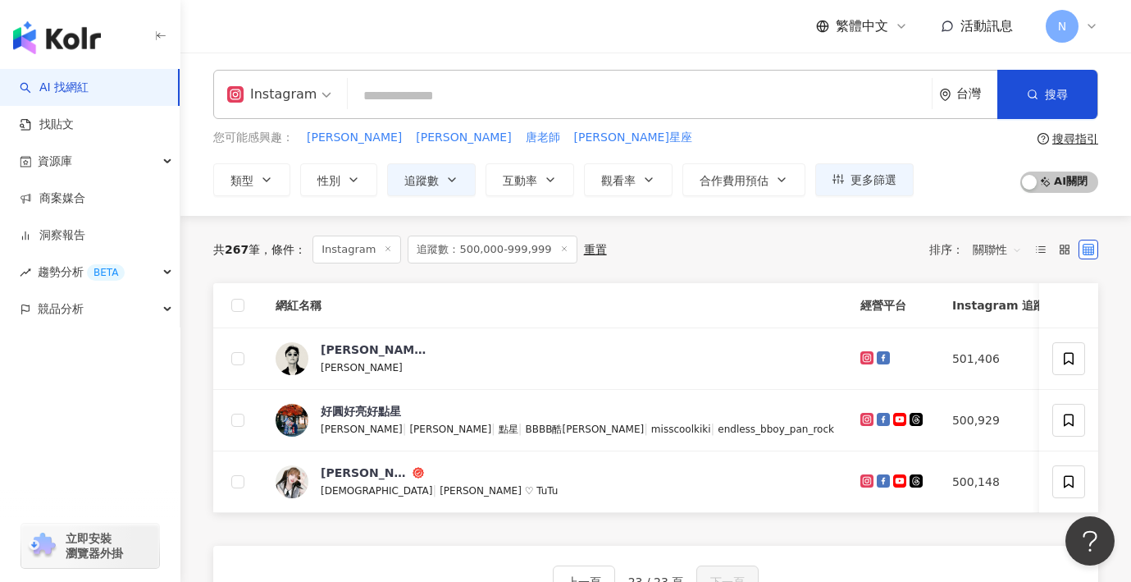
click at [584, 246] on div "重置" at bounding box center [595, 249] width 23 height 13
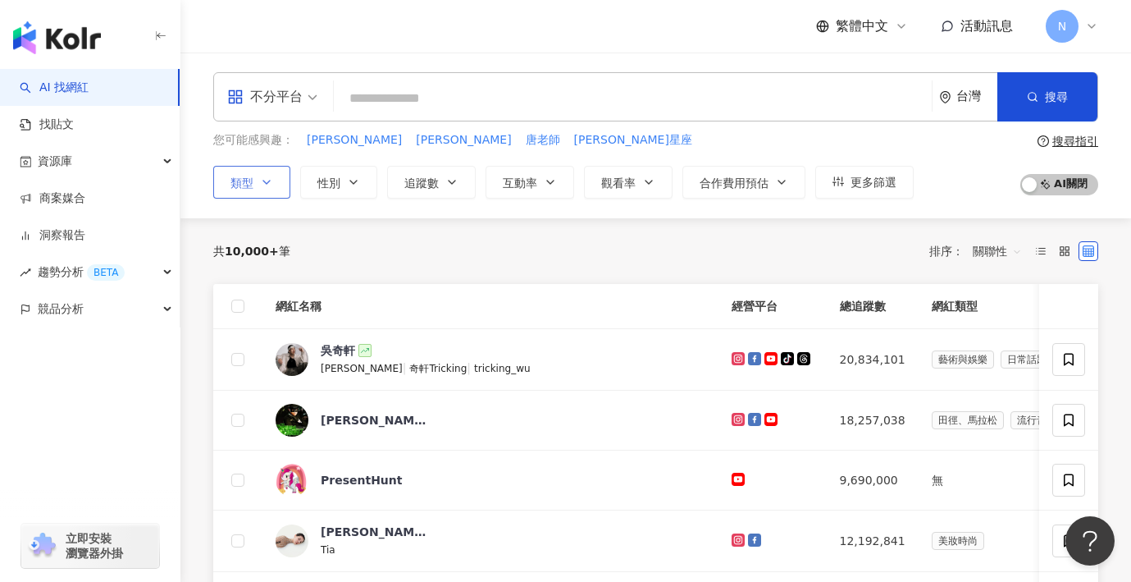
click at [258, 178] on button "類型" at bounding box center [251, 182] width 77 height 33
click at [412, 177] on span "追蹤數" at bounding box center [421, 182] width 34 height 13
type input "*"
type input "*******"
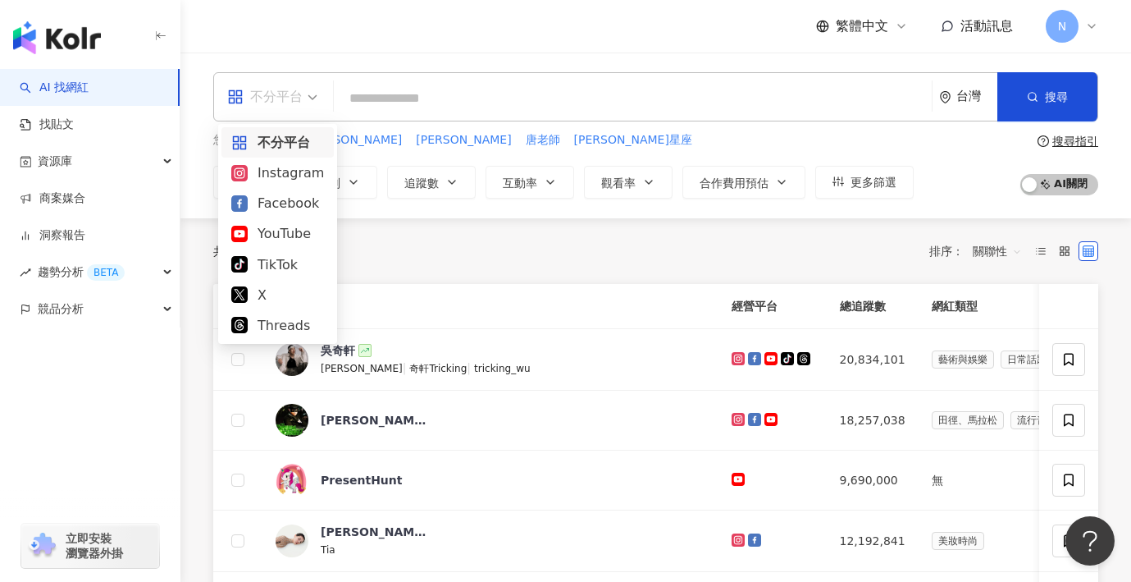
click at [301, 95] on div "不分平台" at bounding box center [264, 97] width 75 height 26
click at [290, 161] on div "Instagram" at bounding box center [277, 173] width 112 height 30
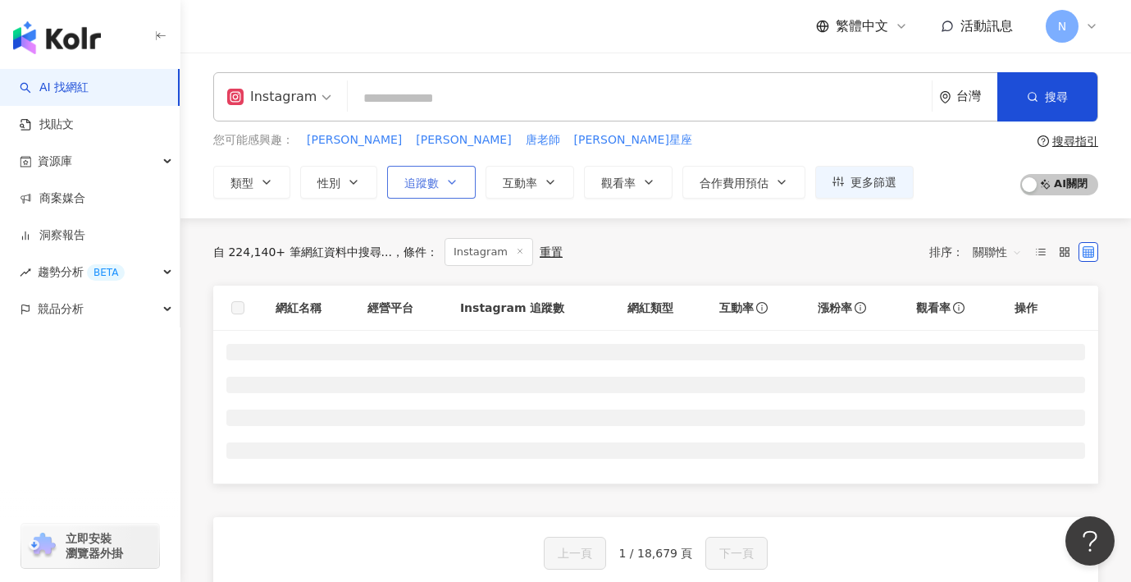
click at [458, 189] on button "追蹤數" at bounding box center [431, 182] width 89 height 33
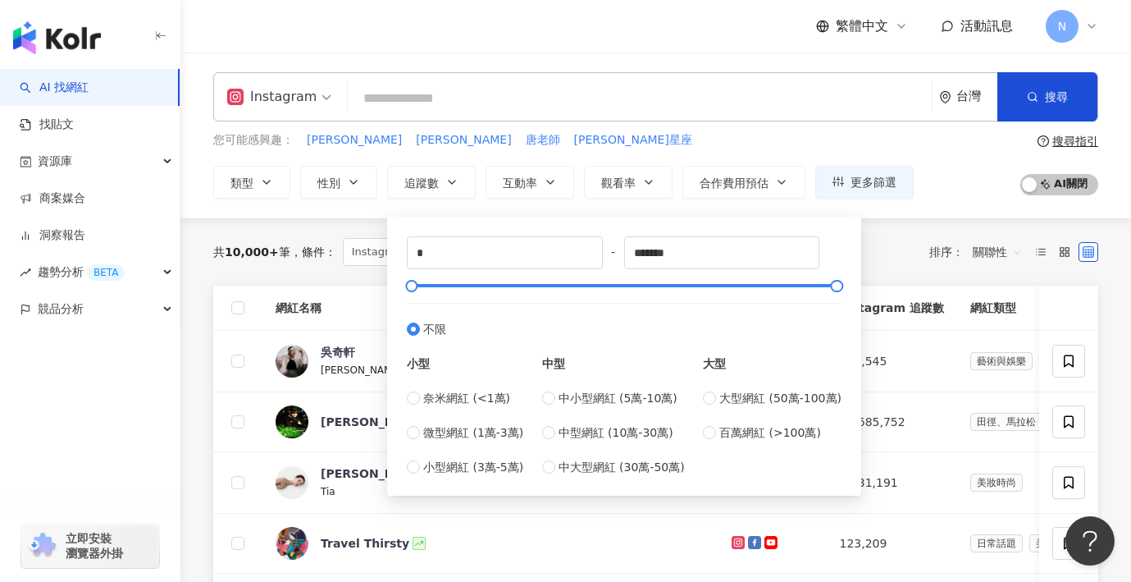
type input "*******"
type input "*********"
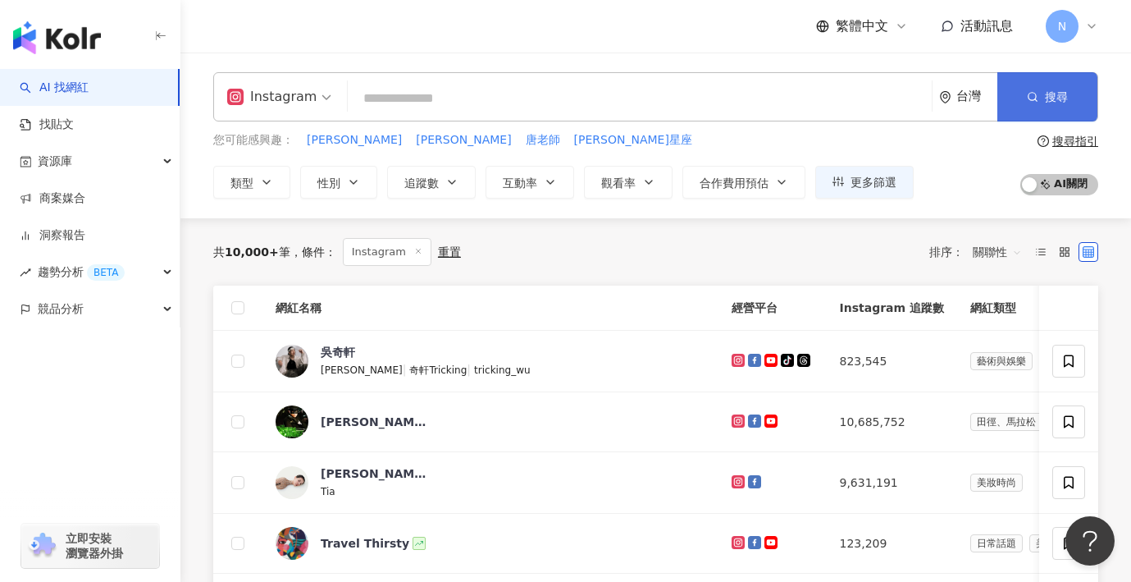
click at [1029, 100] on icon "button" at bounding box center [1032, 96] width 11 height 11
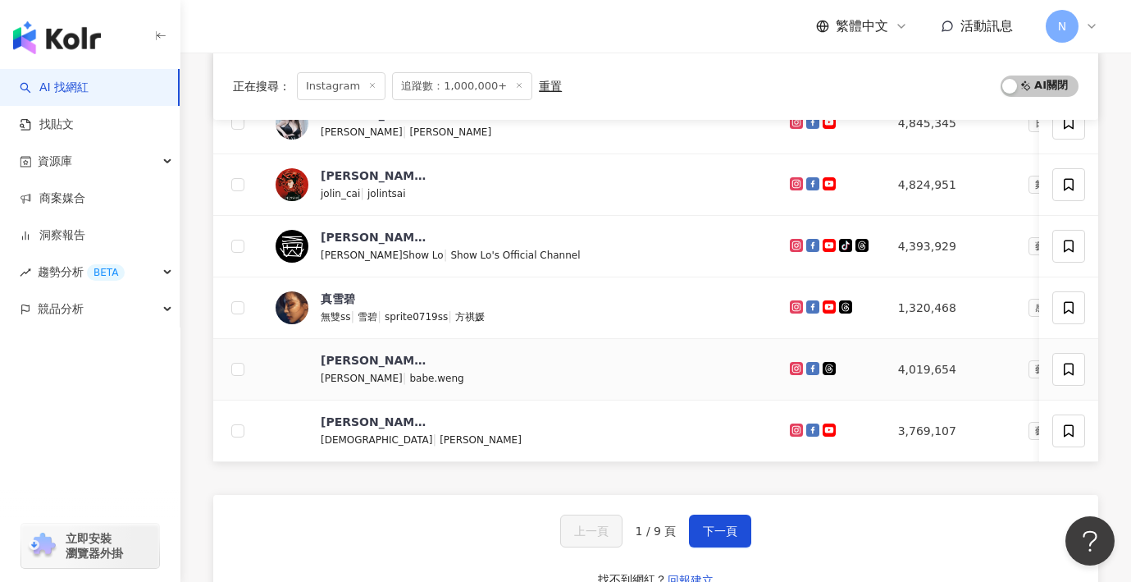
scroll to position [606, 0]
click at [725, 535] on span "下一頁" at bounding box center [720, 529] width 34 height 13
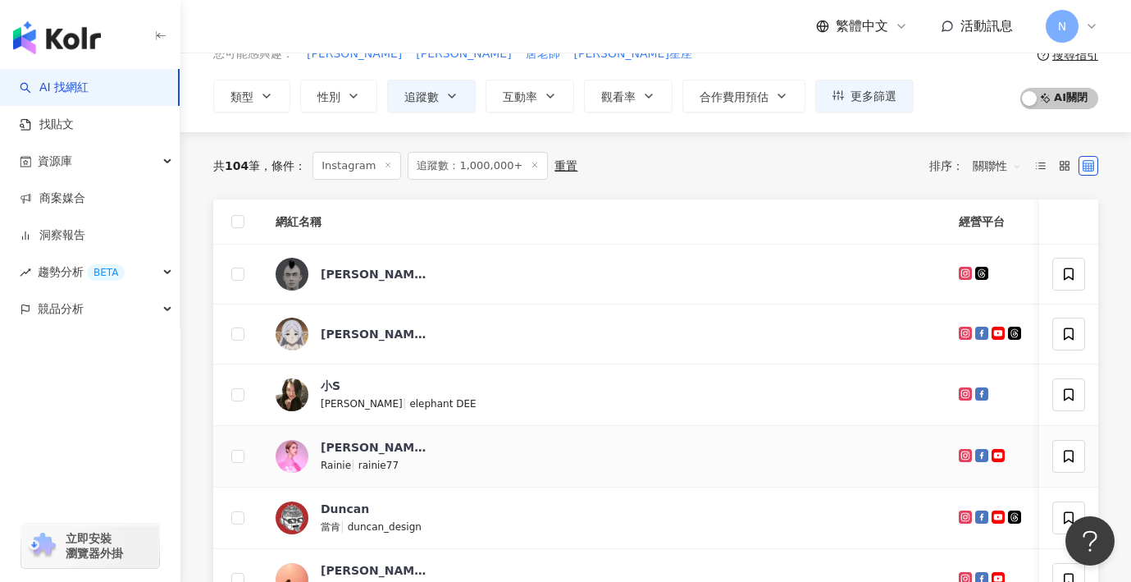
scroll to position [82, 0]
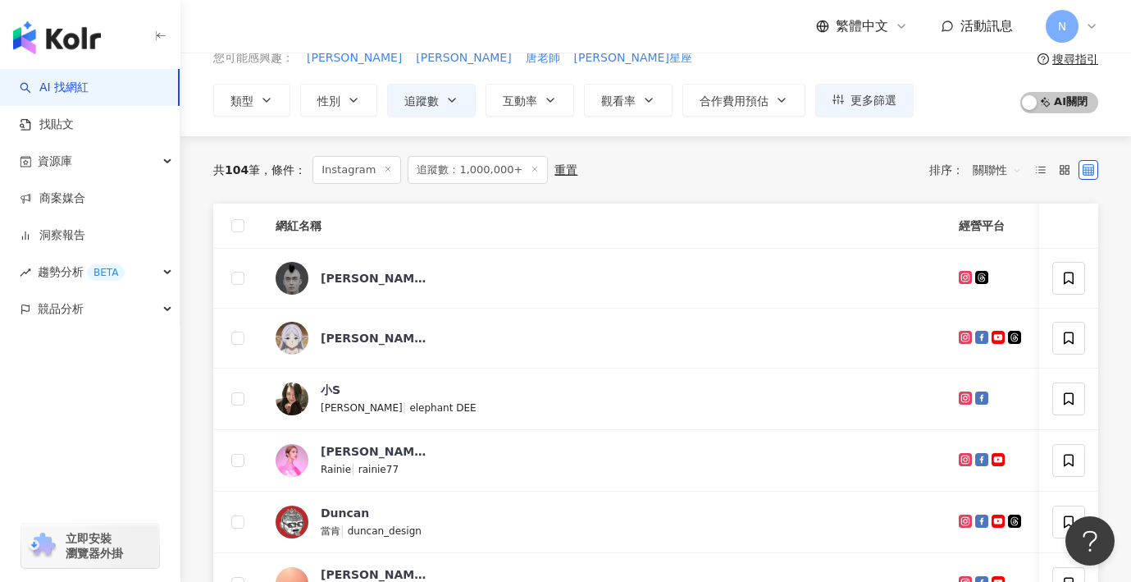
click at [533, 169] on line at bounding box center [535, 169] width 4 height 4
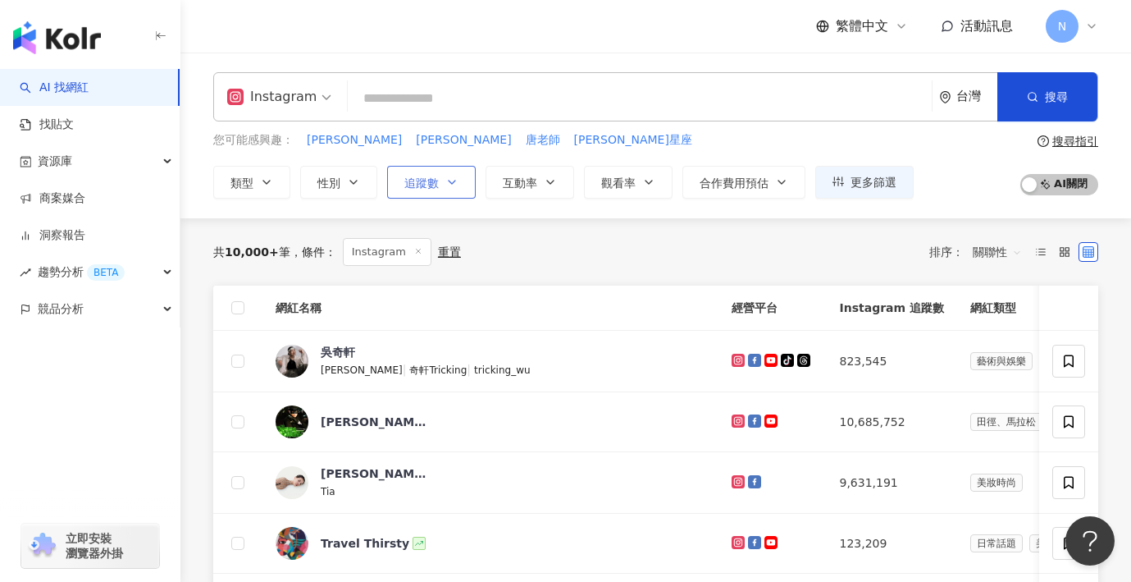
click at [447, 184] on icon "button" at bounding box center [451, 182] width 13 height 13
type input "*"
type input "*******"
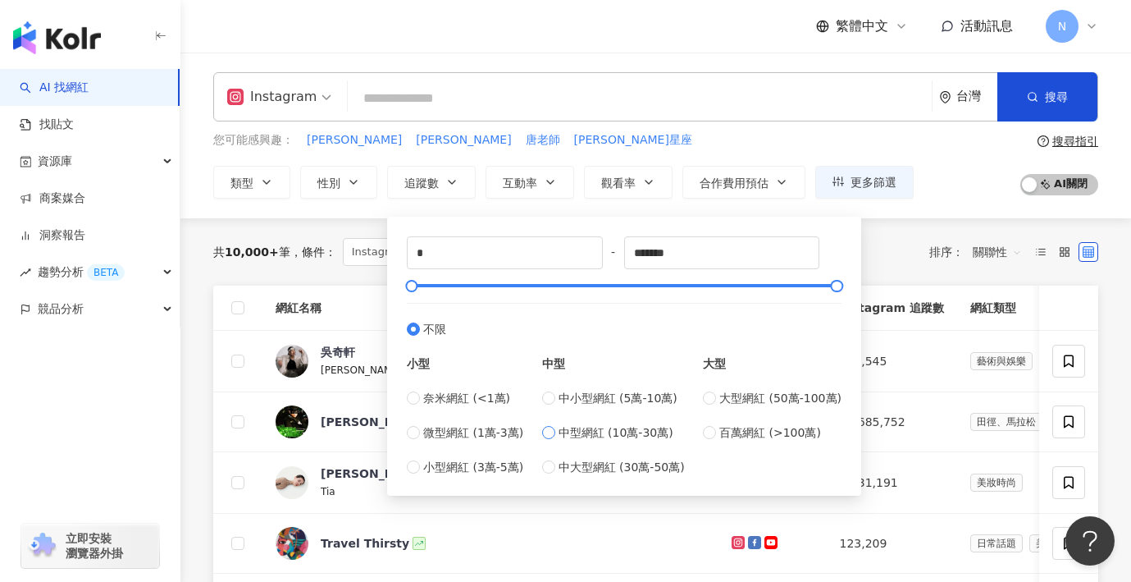
click at [559, 438] on label "中型網紅 (10萬-30萬)" at bounding box center [613, 432] width 143 height 18
type input "******"
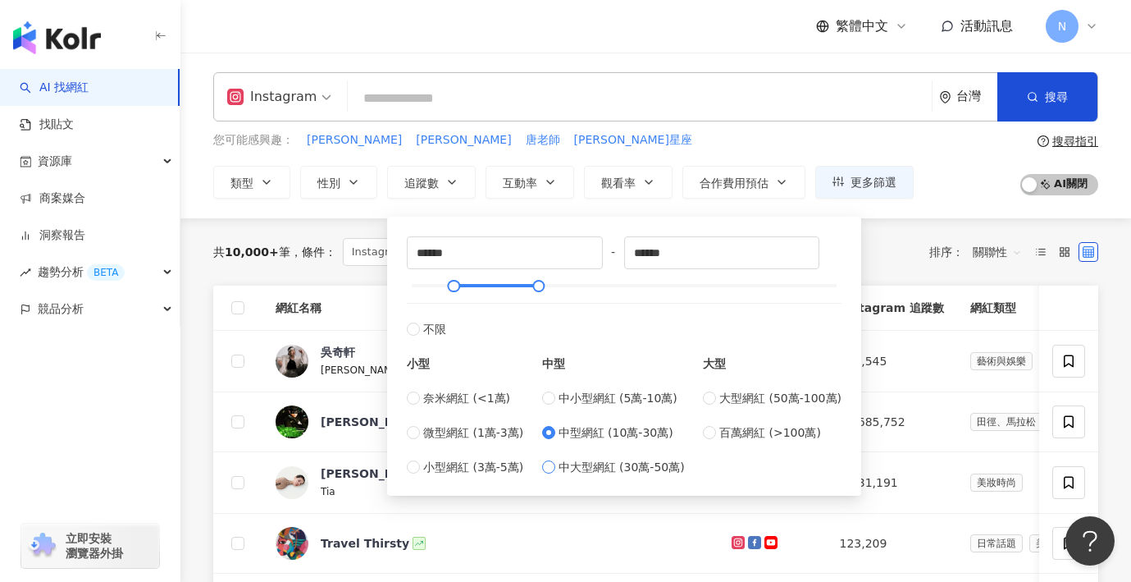
click at [632, 473] on span "中大型網紅 (30萬-50萬)" at bounding box center [622, 467] width 126 height 18
type input "******"
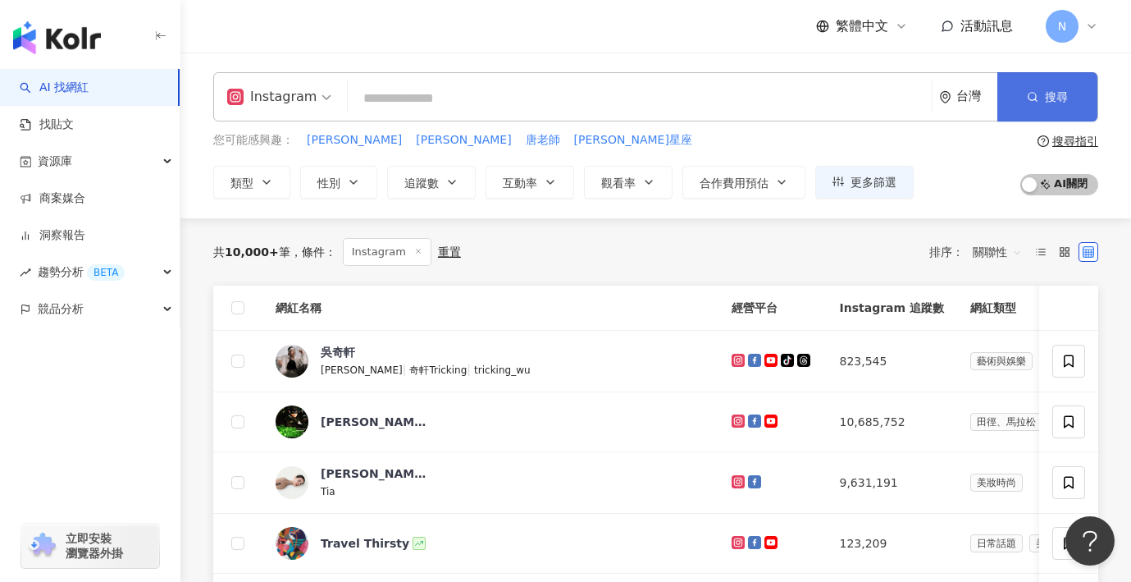
click at [1026, 104] on button "搜尋" at bounding box center [1048, 96] width 100 height 49
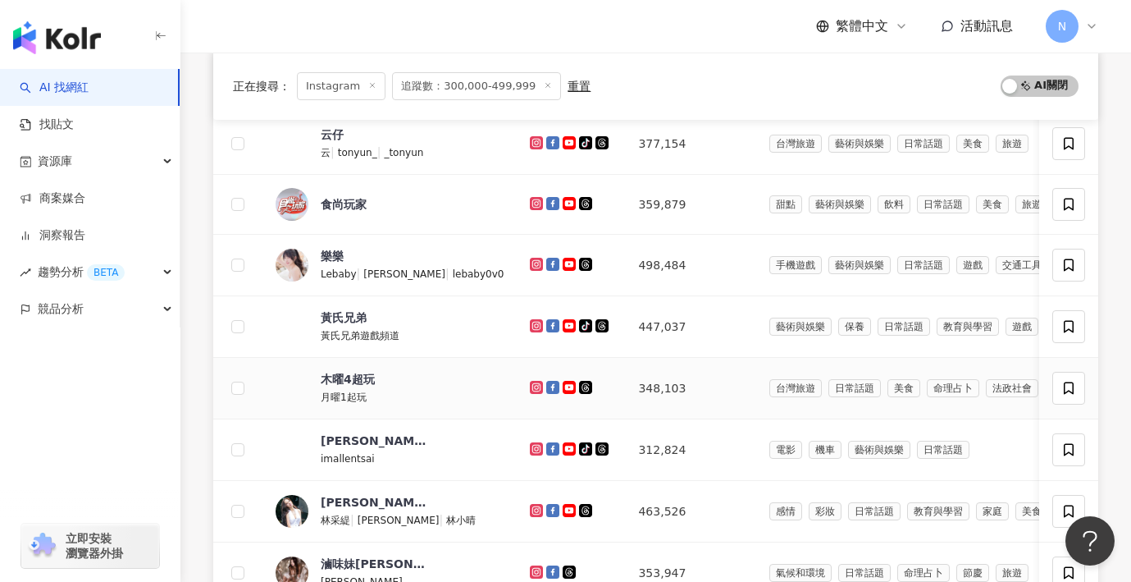
scroll to position [347, 0]
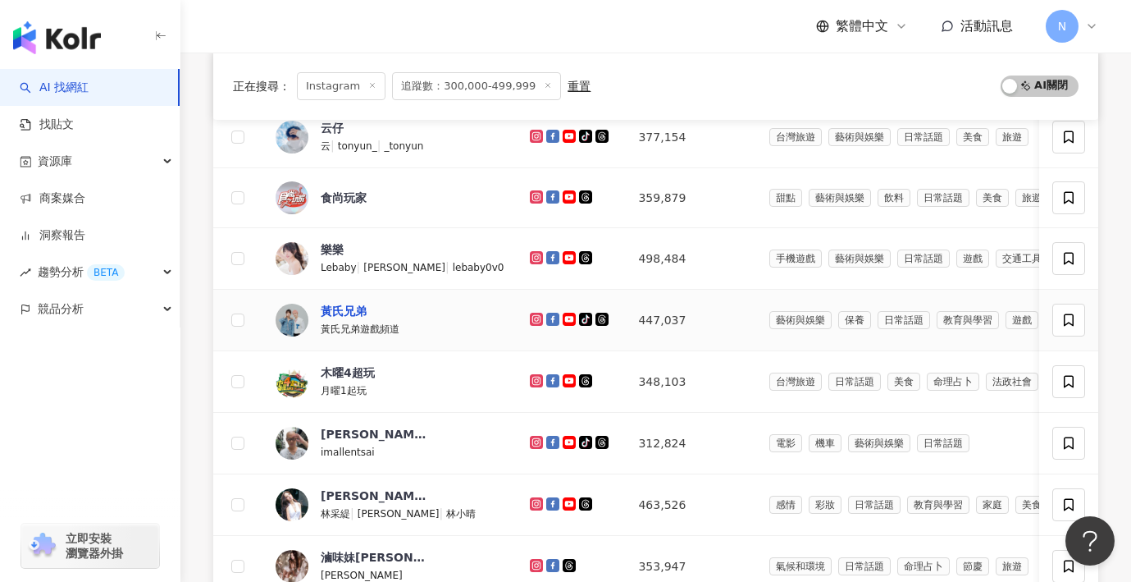
click at [341, 313] on div "黃氏兄弟" at bounding box center [344, 311] width 46 height 16
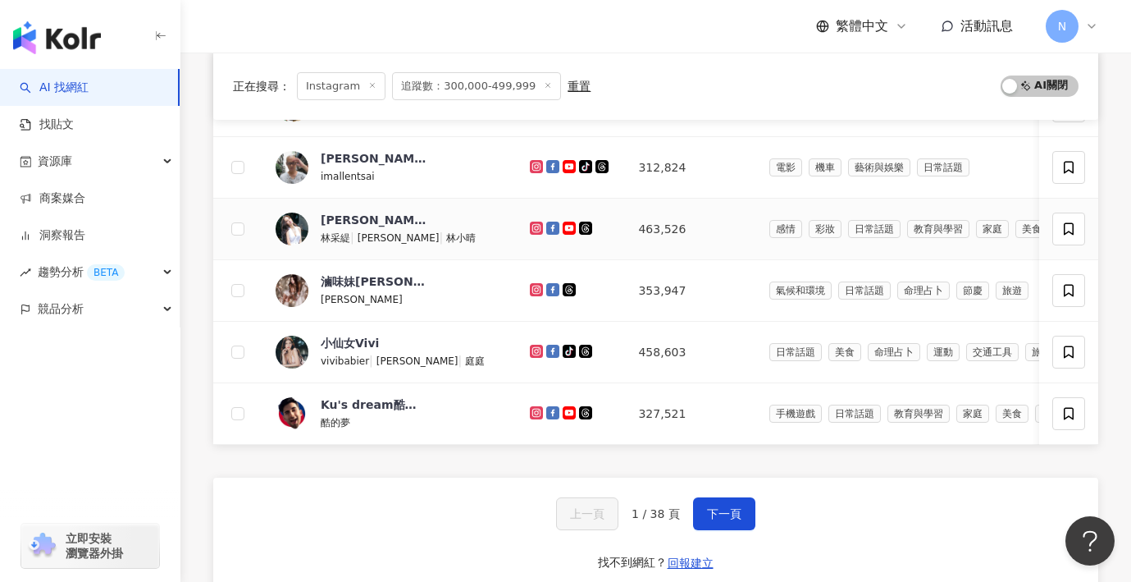
scroll to position [629, 0]
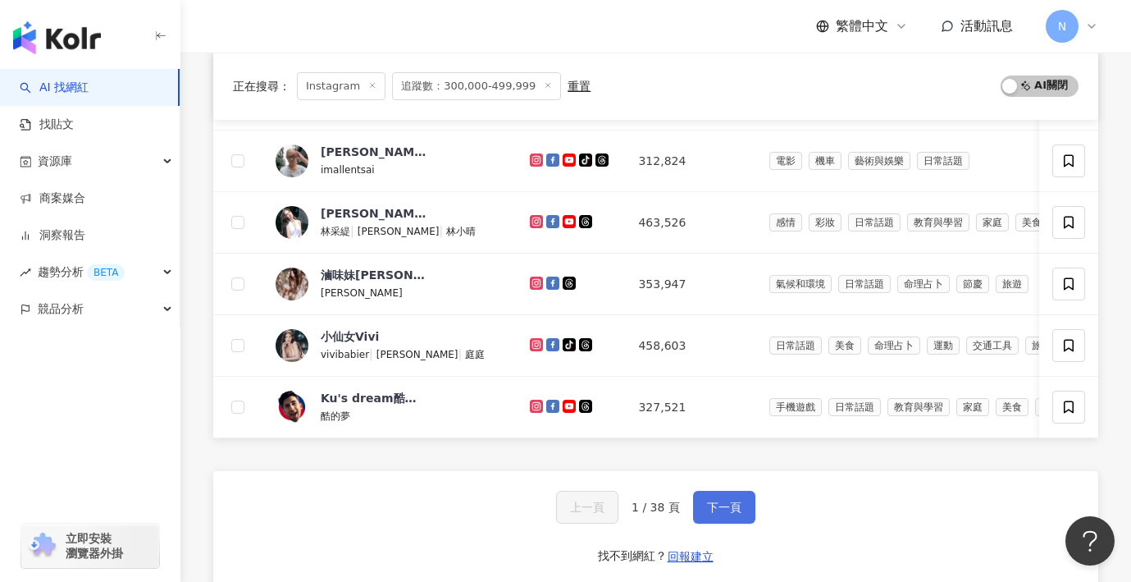
click at [718, 505] on span "下一頁" at bounding box center [724, 506] width 34 height 13
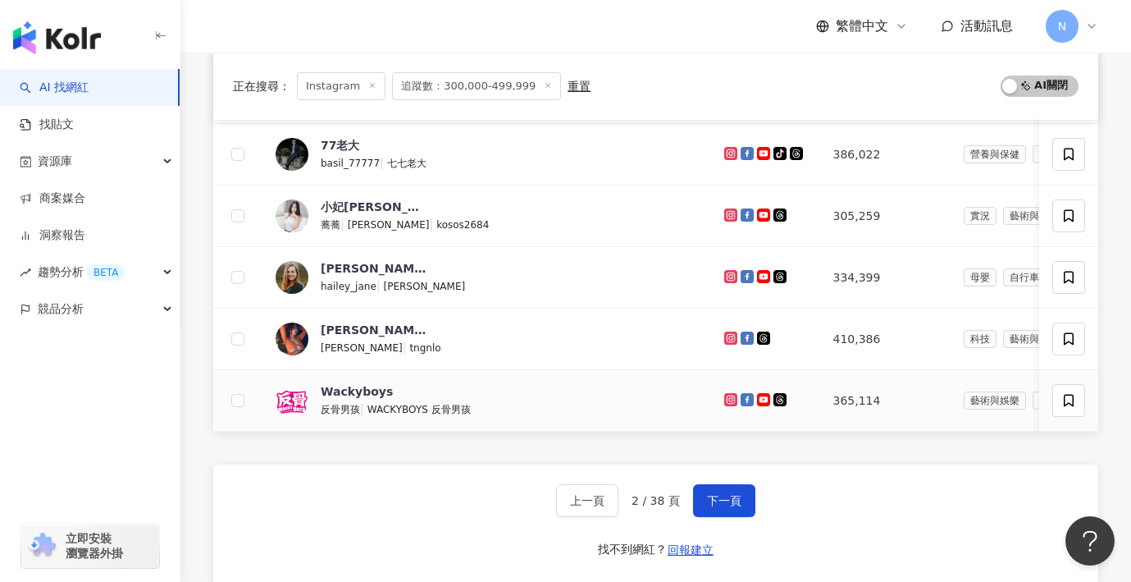
scroll to position [651, 0]
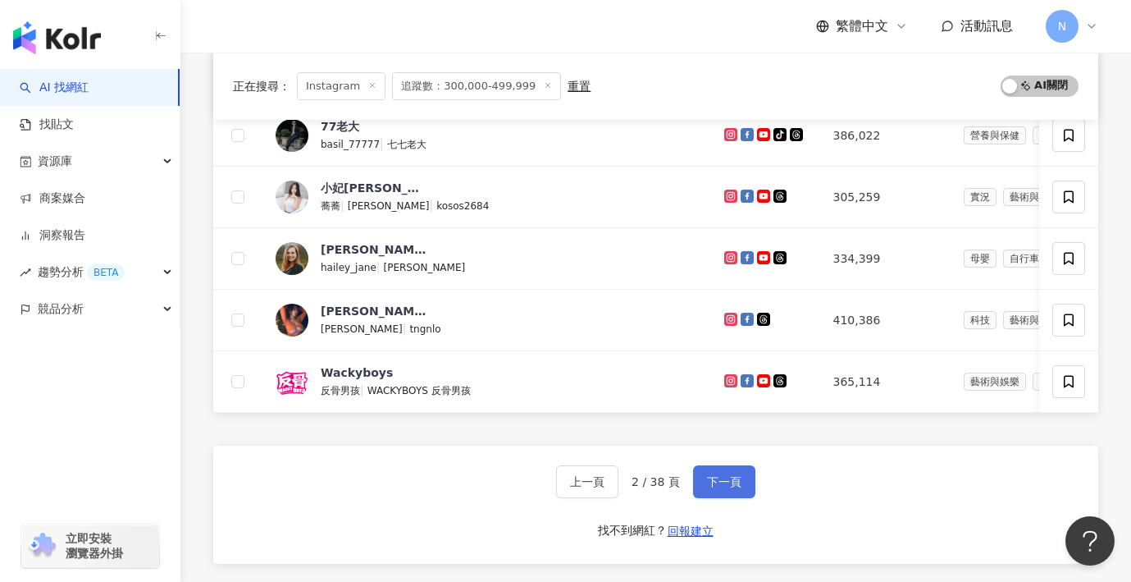
click at [707, 482] on span "下一頁" at bounding box center [724, 481] width 34 height 13
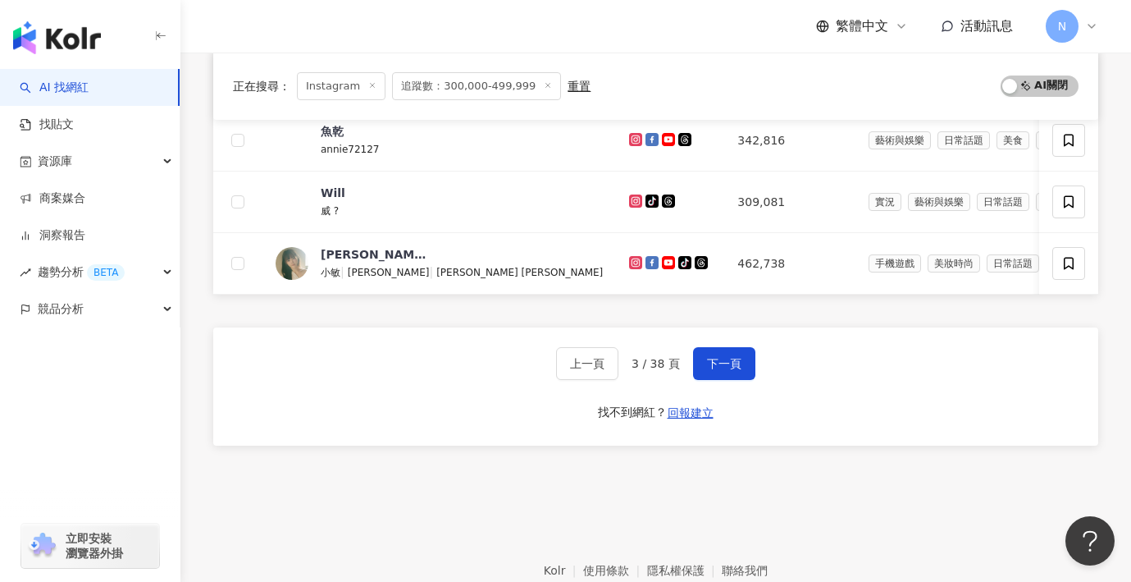
scroll to position [782, 0]
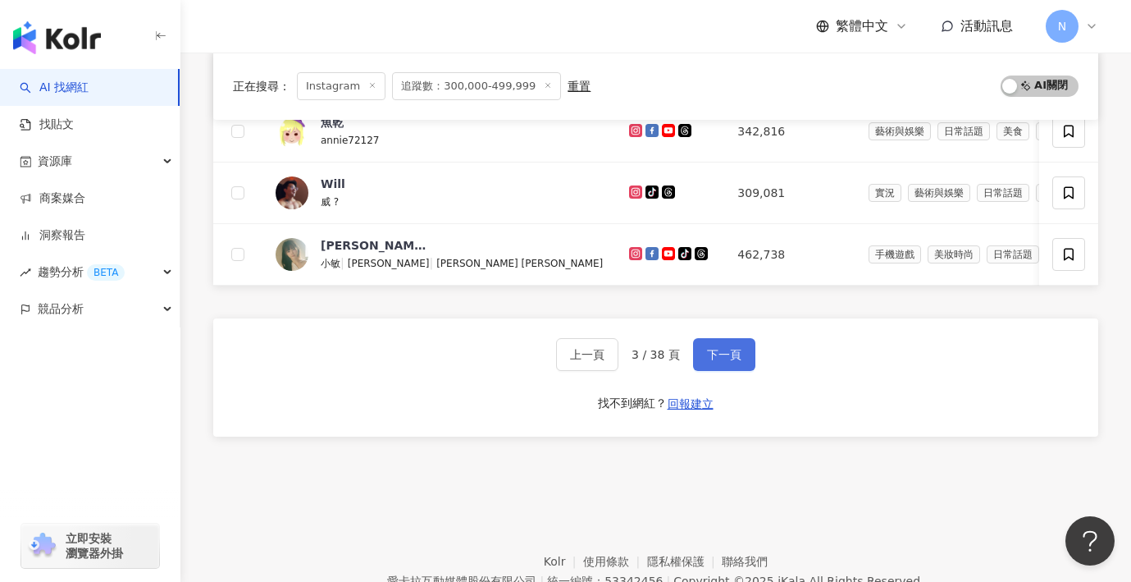
click at [708, 352] on span "下一頁" at bounding box center [724, 354] width 34 height 13
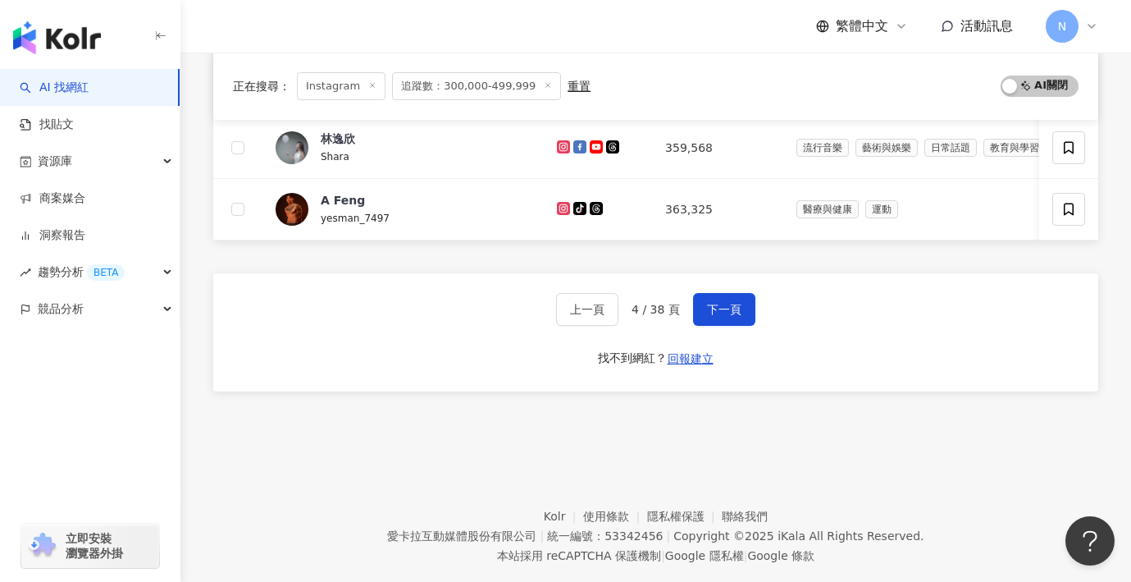
scroll to position [831, 0]
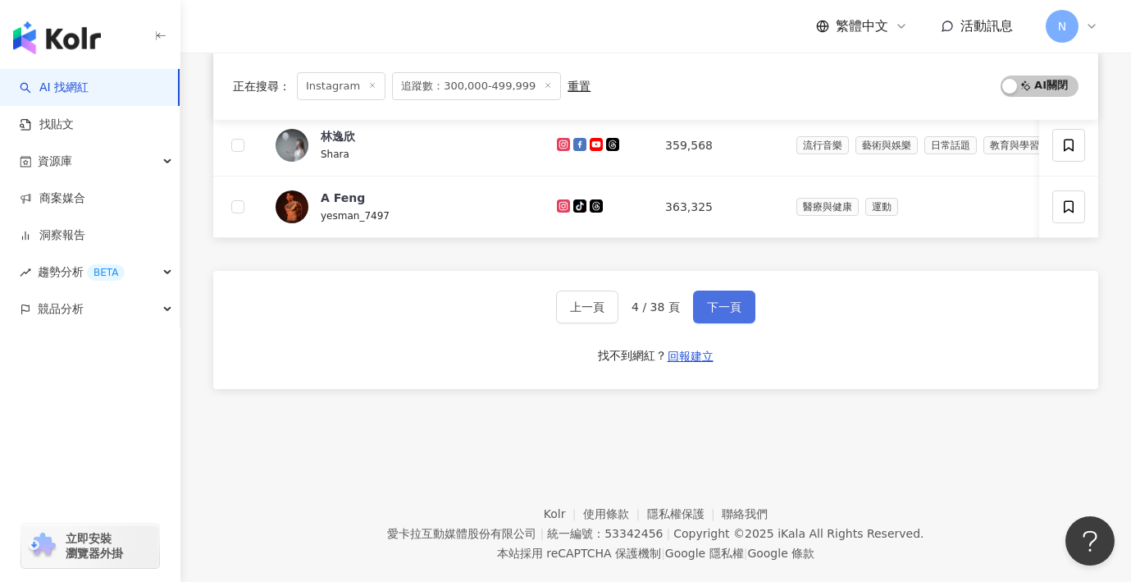
click at [716, 309] on span "下一頁" at bounding box center [724, 306] width 34 height 13
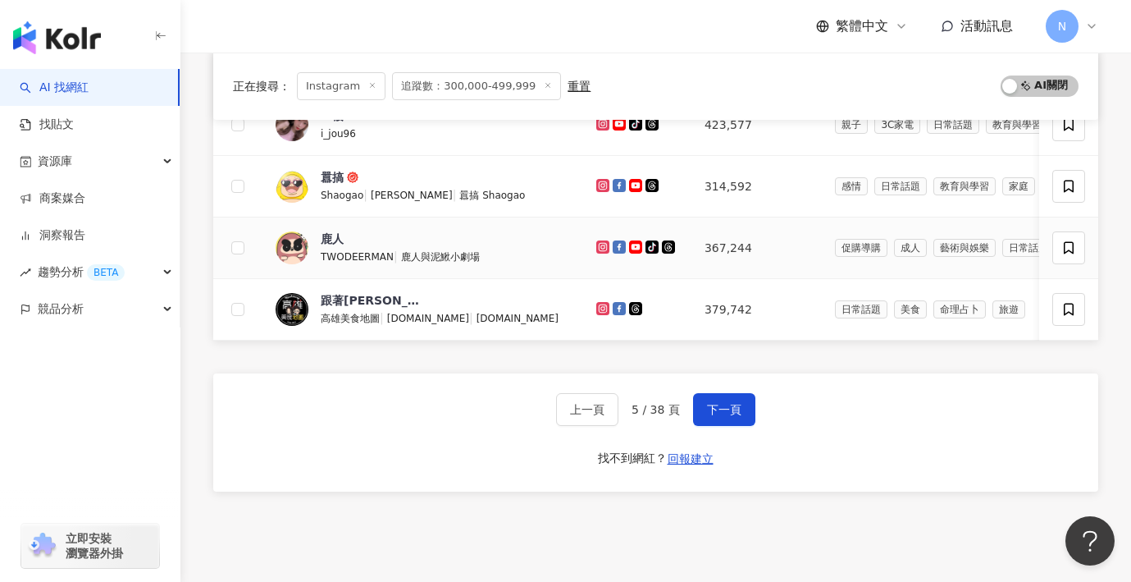
scroll to position [737, 0]
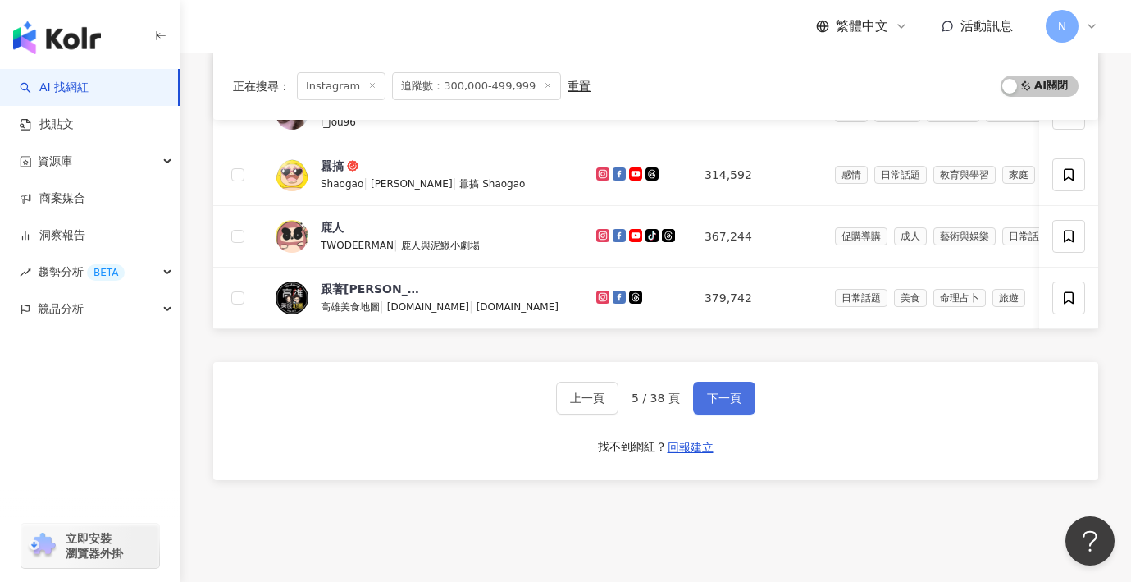
click at [701, 396] on button "下一頁" at bounding box center [724, 397] width 62 height 33
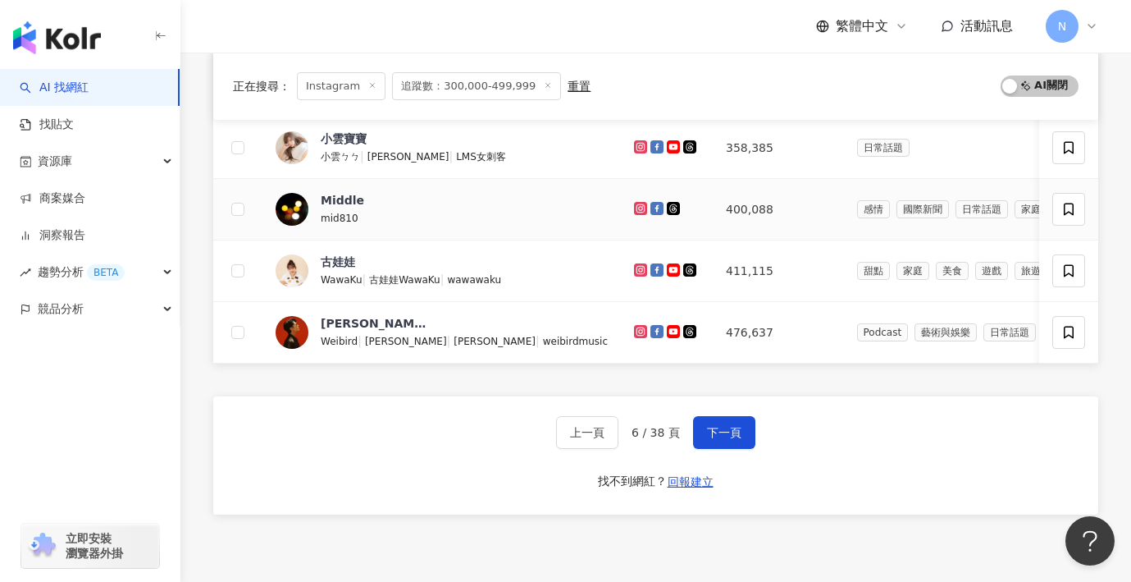
scroll to position [733, 0]
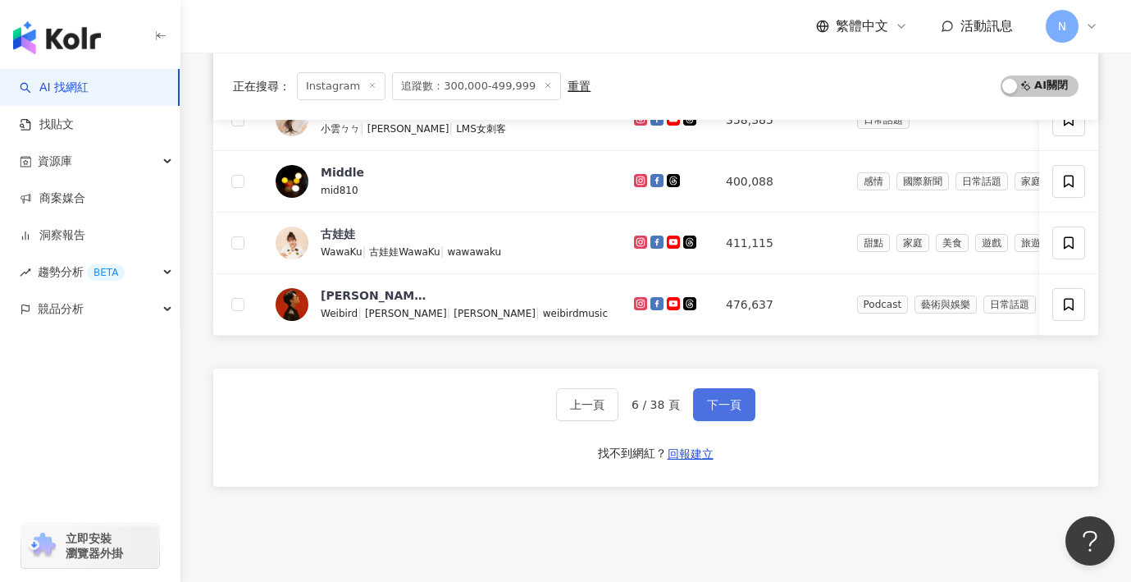
click at [721, 410] on span "下一頁" at bounding box center [724, 404] width 34 height 13
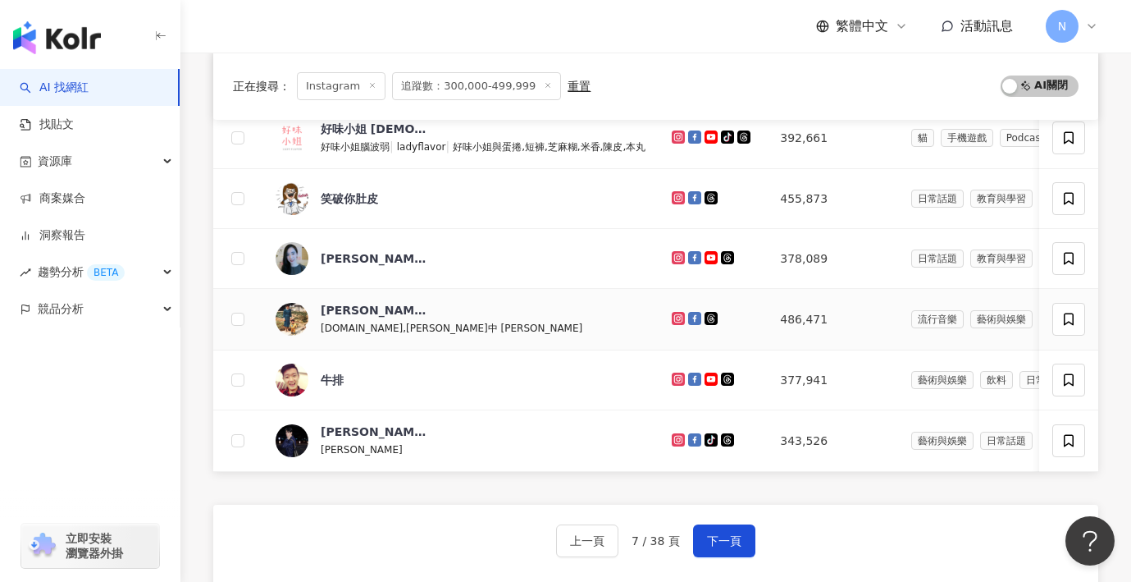
scroll to position [587, 0]
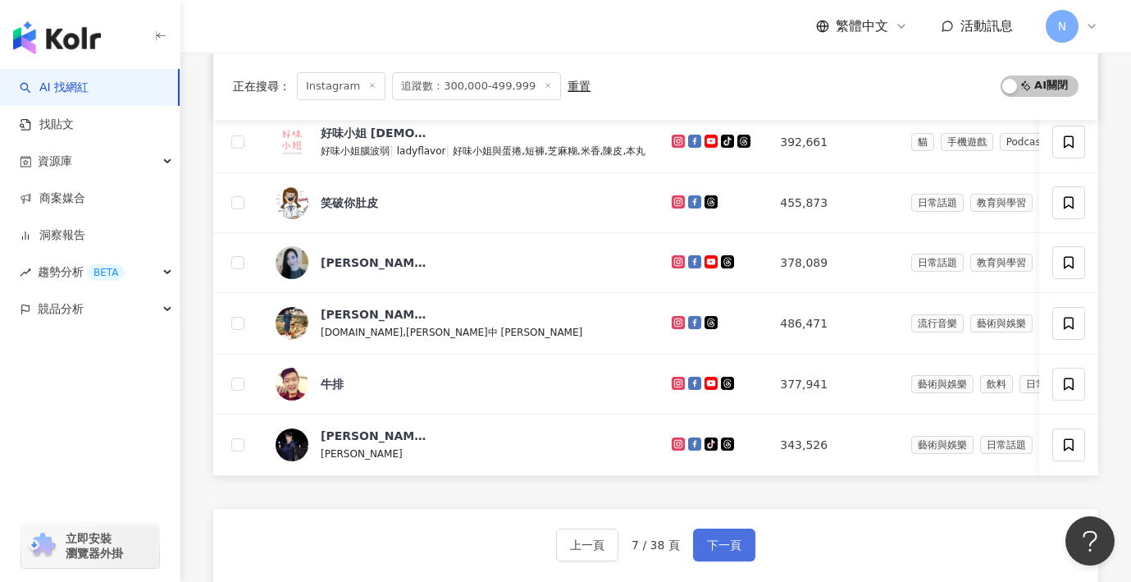
click at [725, 548] on span "下一頁" at bounding box center [724, 544] width 34 height 13
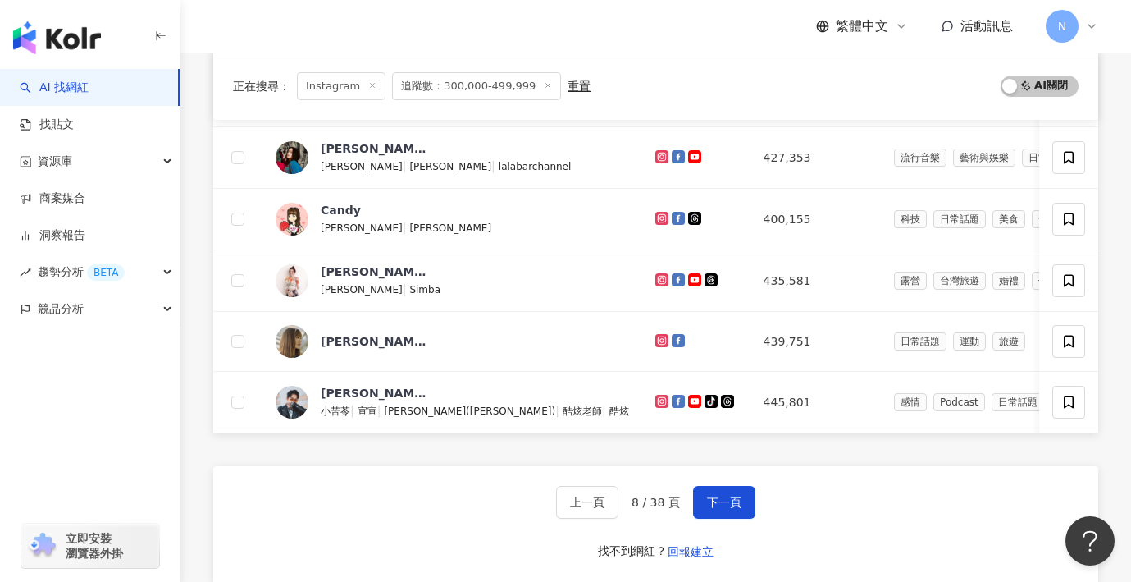
scroll to position [607, 0]
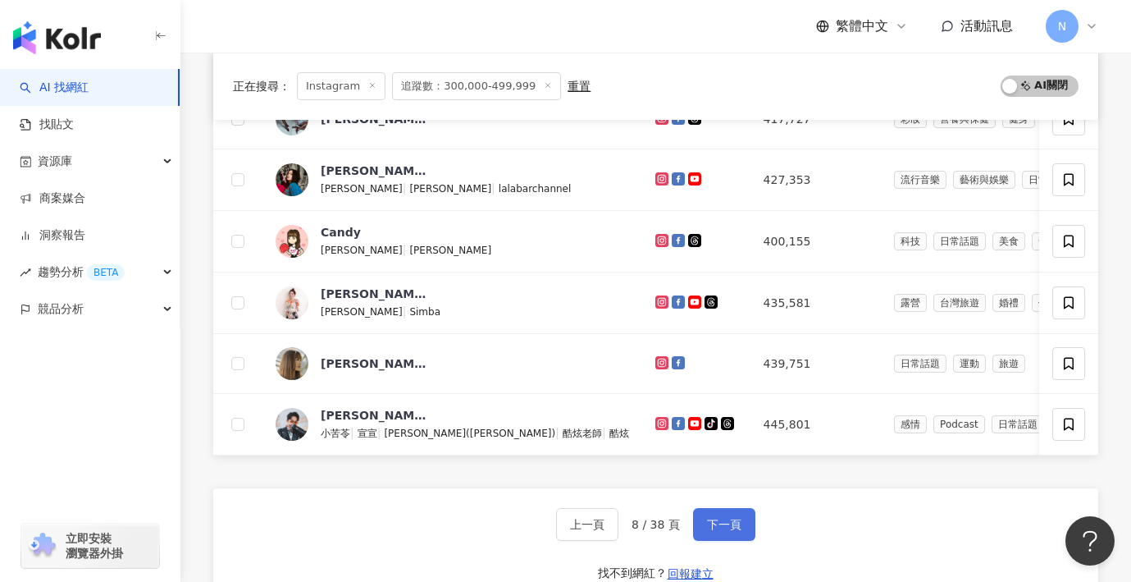
click at [701, 518] on button "下一頁" at bounding box center [724, 524] width 62 height 33
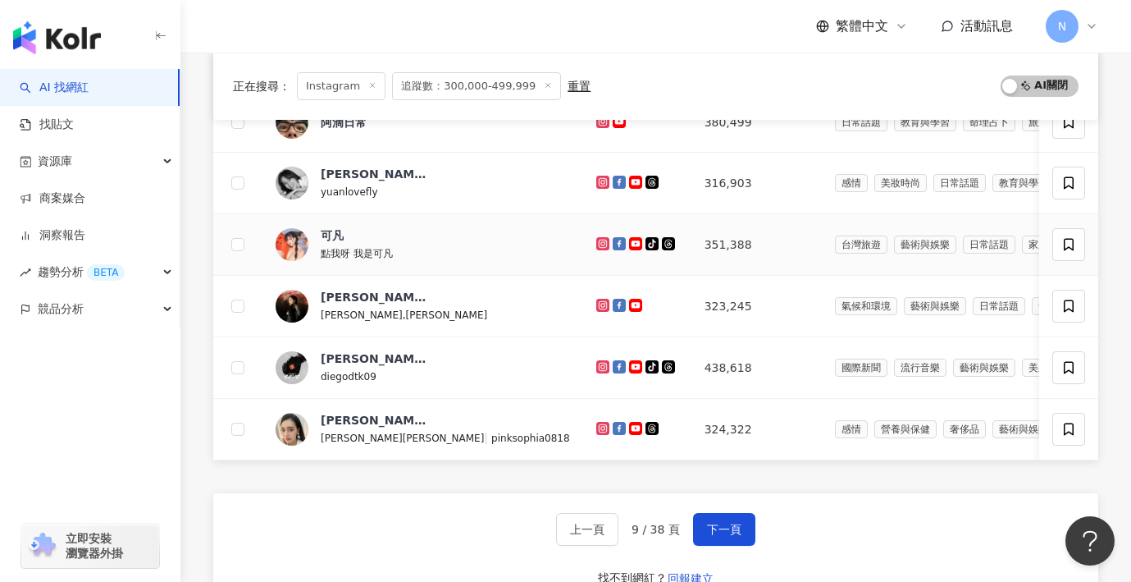
scroll to position [608, 0]
click at [699, 532] on button "下一頁" at bounding box center [724, 528] width 62 height 33
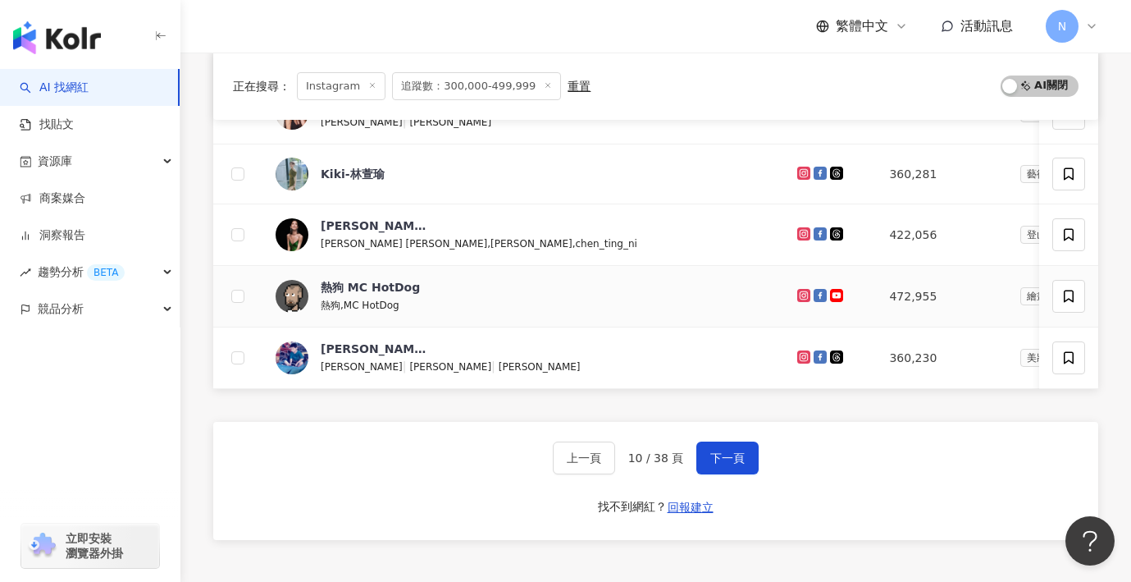
scroll to position [678, 0]
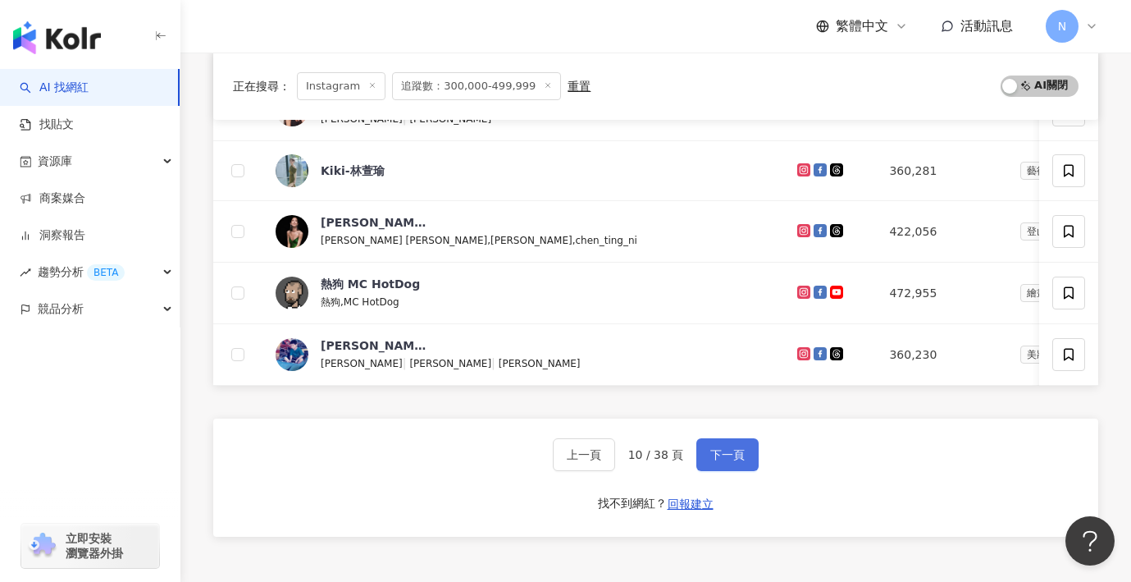
click at [733, 444] on button "下一頁" at bounding box center [727, 454] width 62 height 33
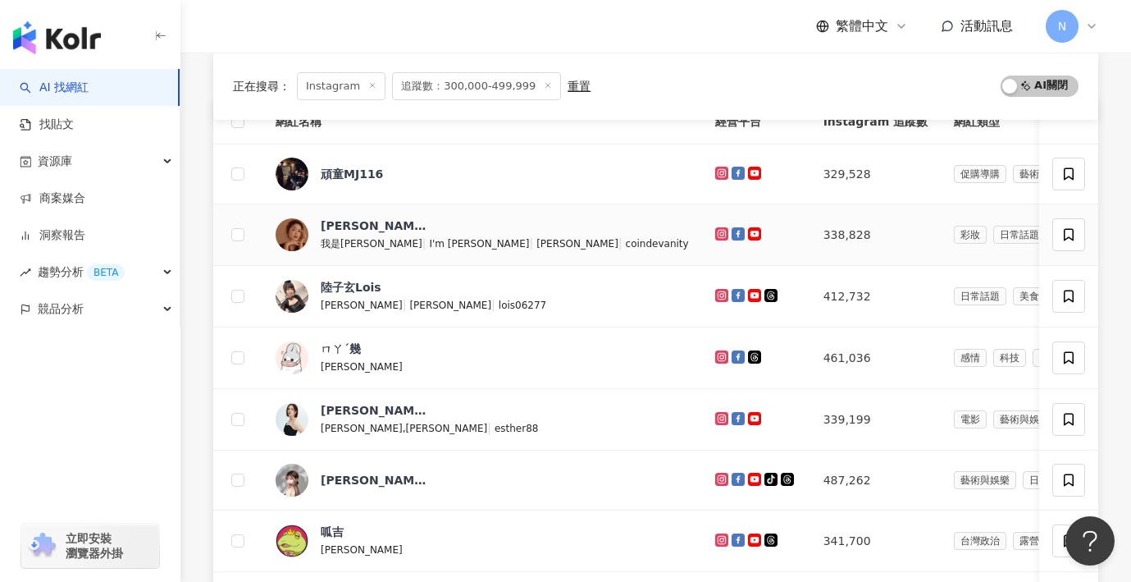
scroll to position [189, 0]
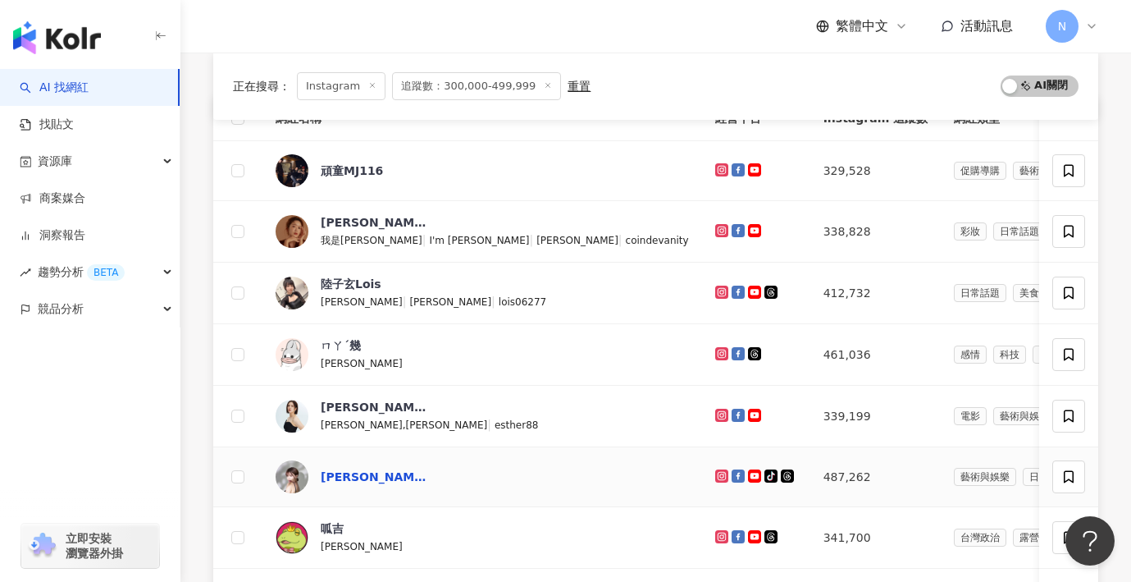
click at [377, 470] on div "Irene 林艾融" at bounding box center [374, 476] width 107 height 16
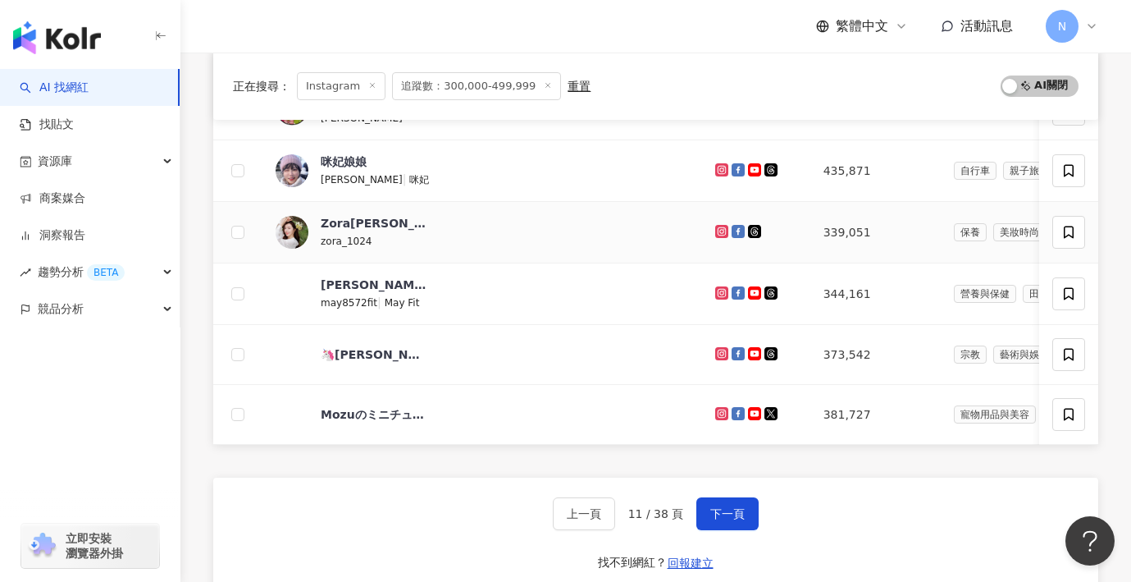
scroll to position [623, 0]
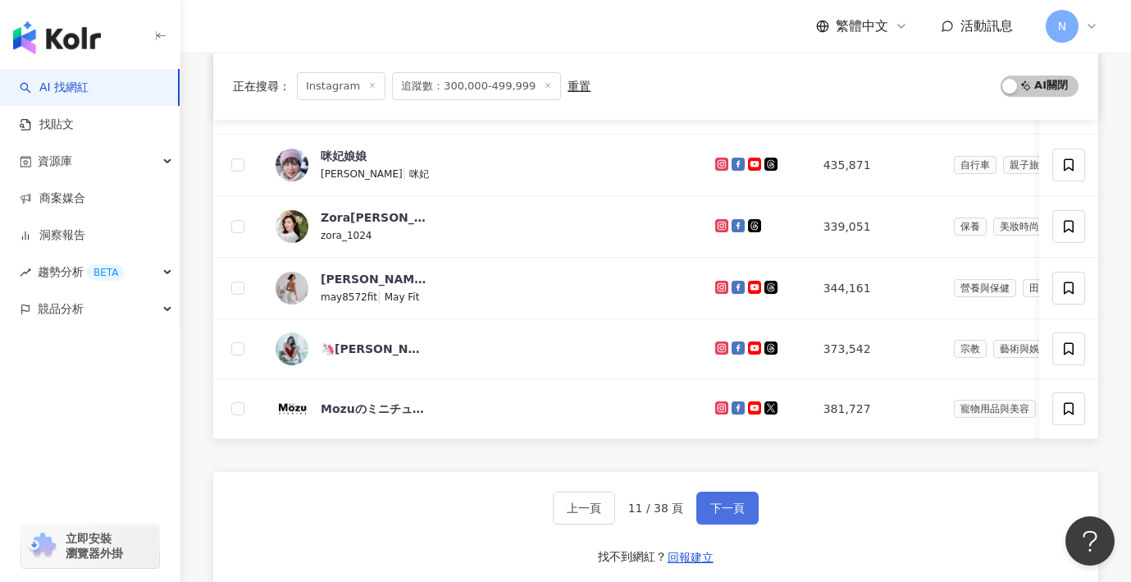
click at [721, 497] on button "下一頁" at bounding box center [727, 507] width 62 height 33
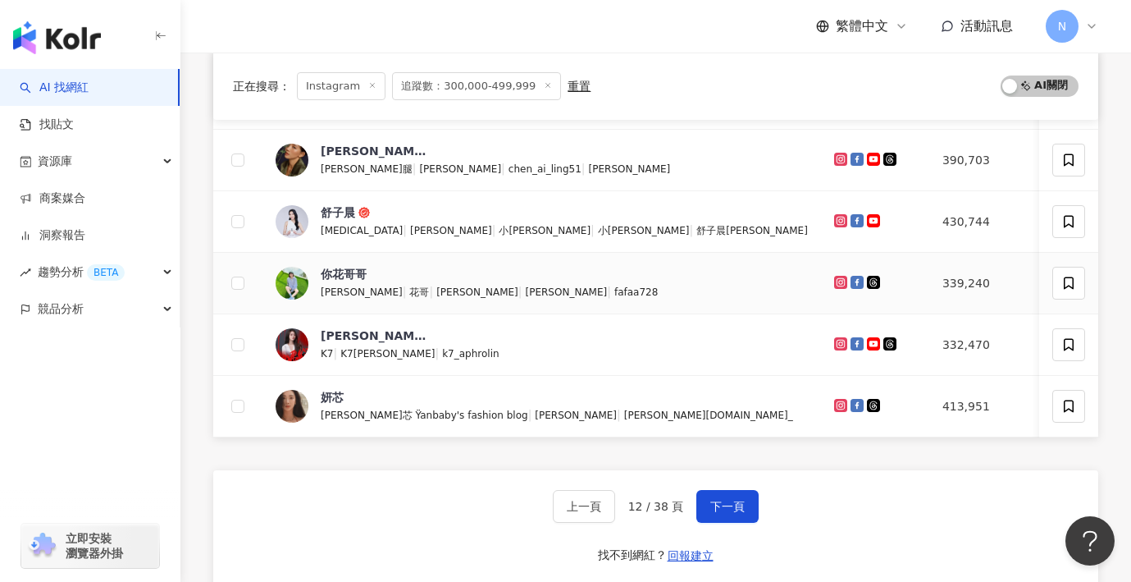
scroll to position [859, 0]
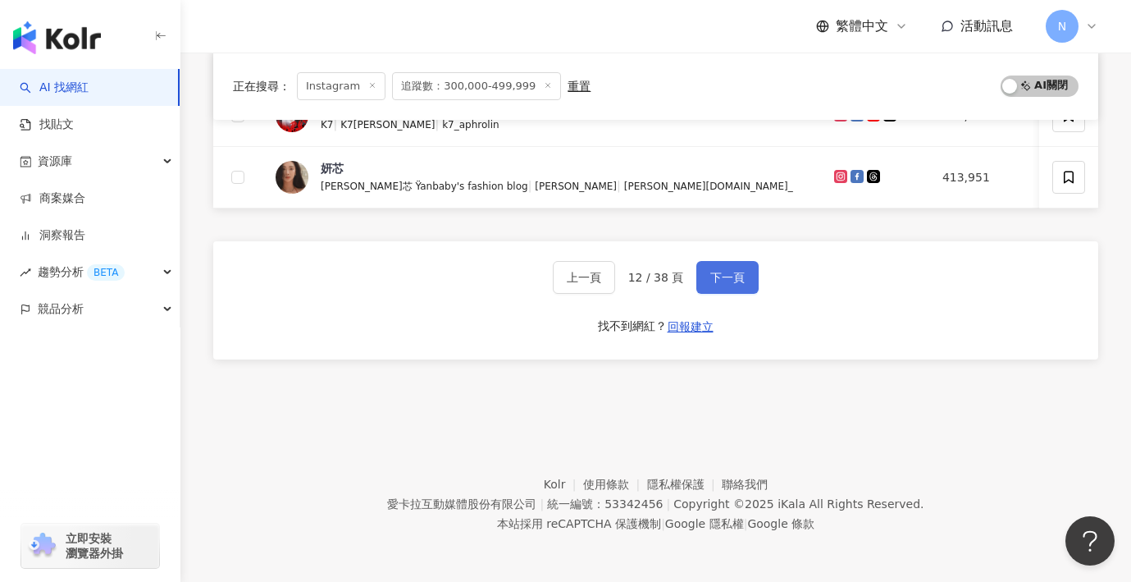
click at [721, 289] on button "下一頁" at bounding box center [727, 277] width 62 height 33
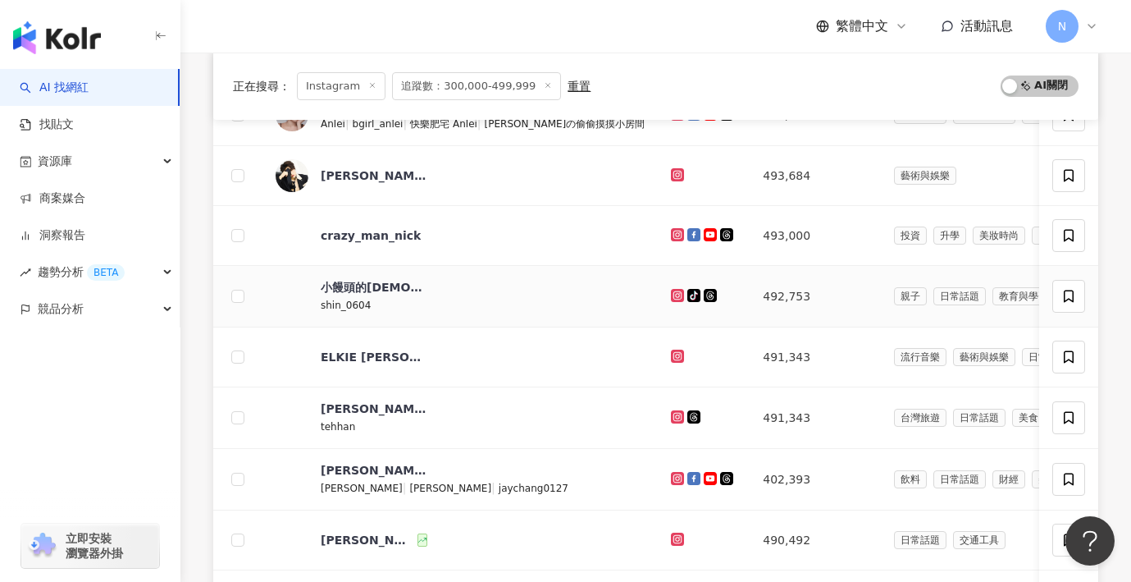
scroll to position [445, 0]
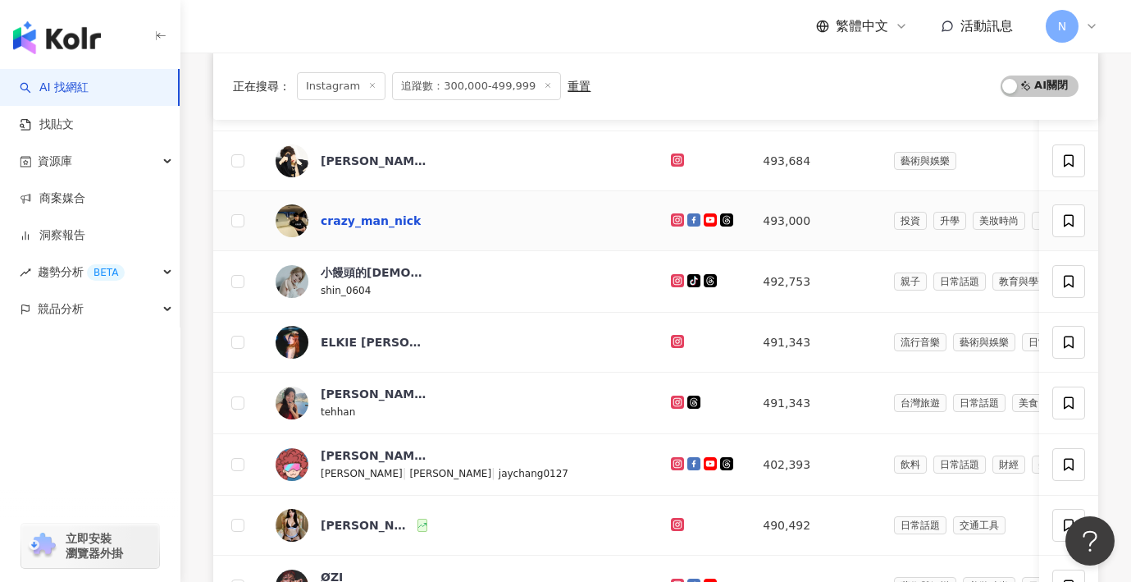
click at [378, 226] on div "crazy_man_nick" at bounding box center [371, 220] width 100 height 16
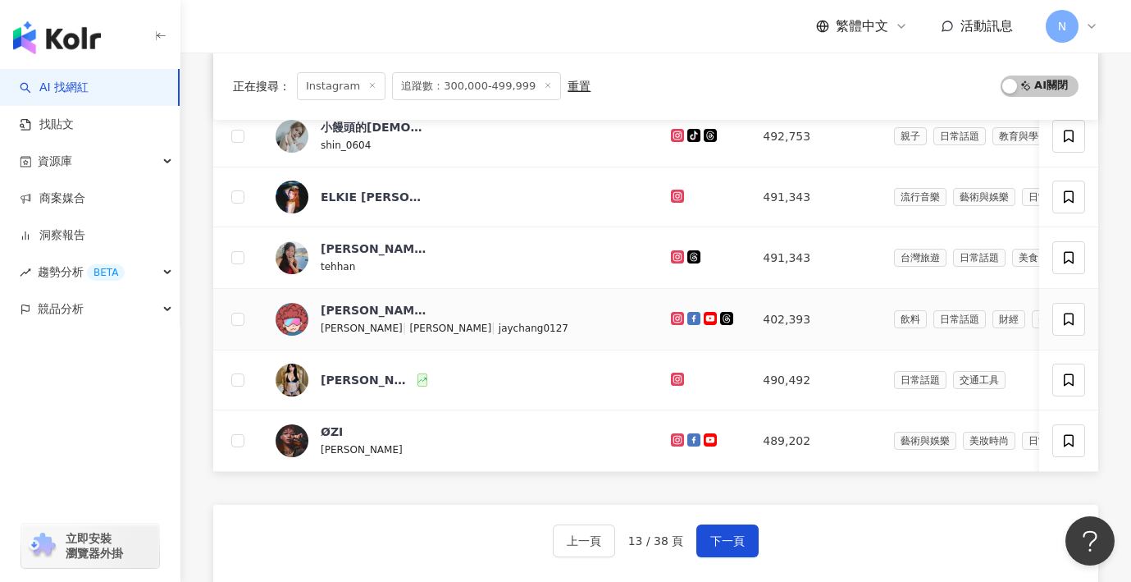
scroll to position [595, 0]
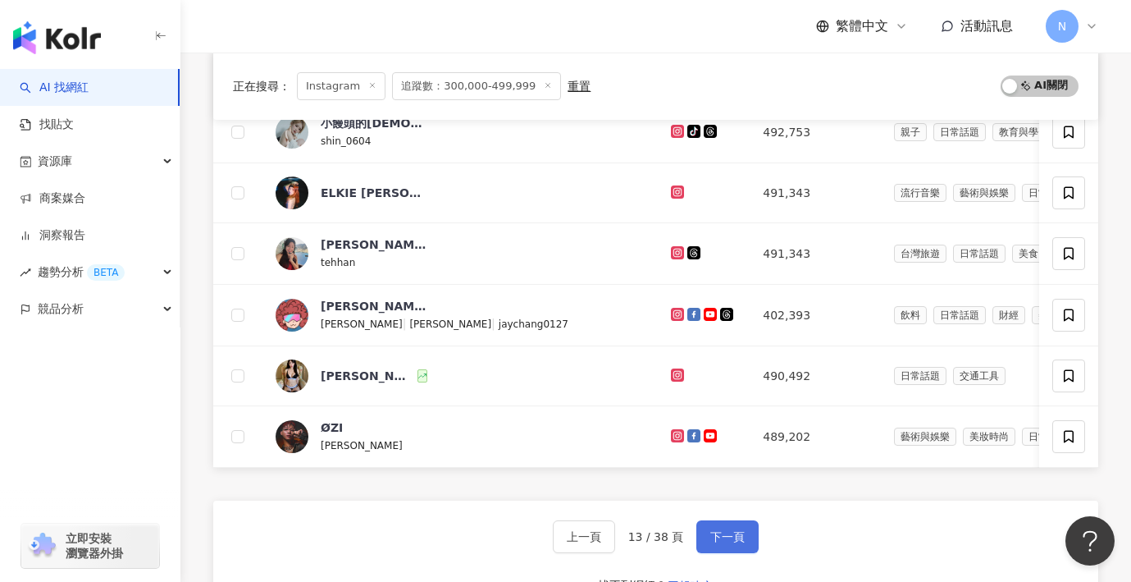
click at [718, 541] on span "下一頁" at bounding box center [727, 536] width 34 height 13
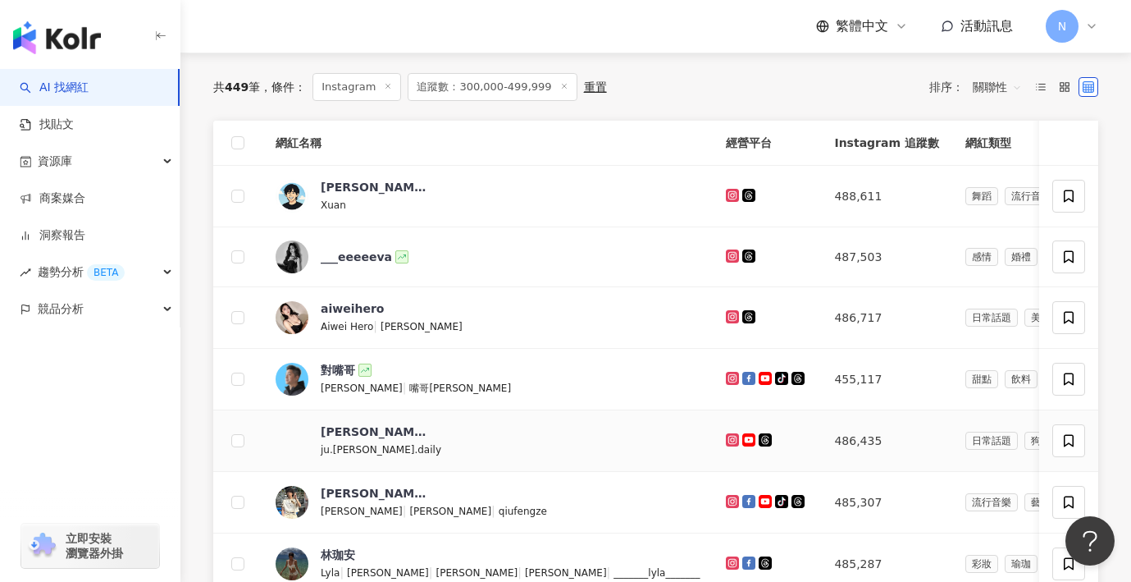
scroll to position [160, 0]
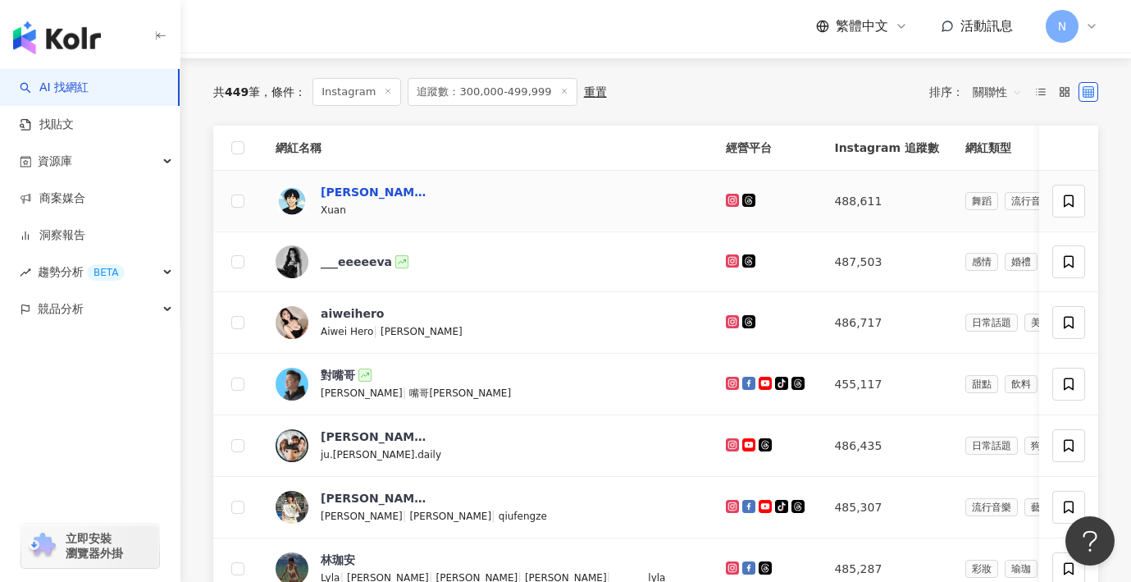
click at [333, 193] on div "黃宏軒" at bounding box center [374, 192] width 107 height 16
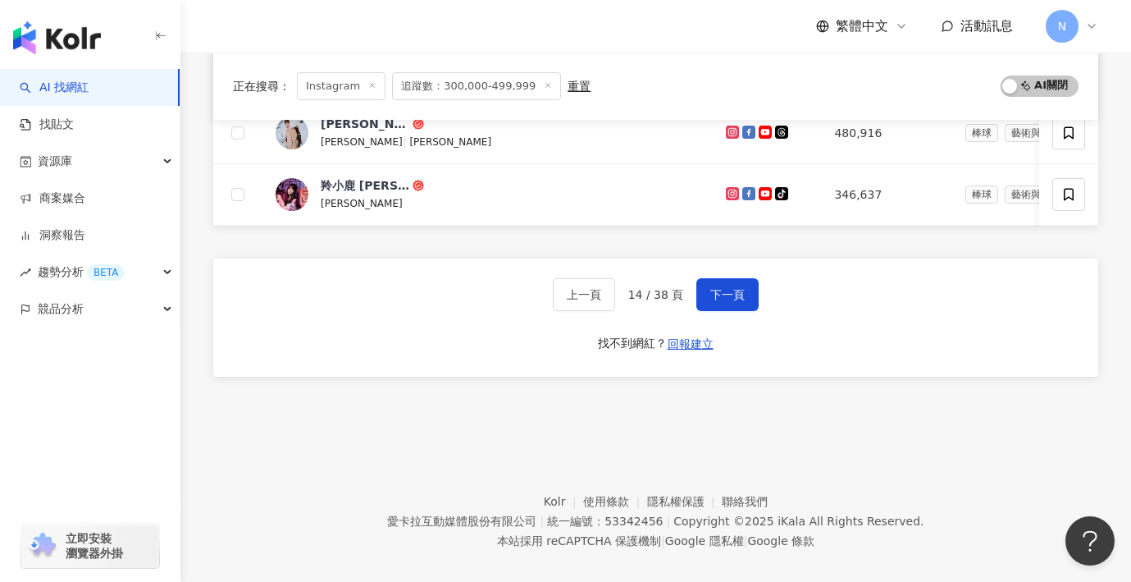
scroll to position [857, 0]
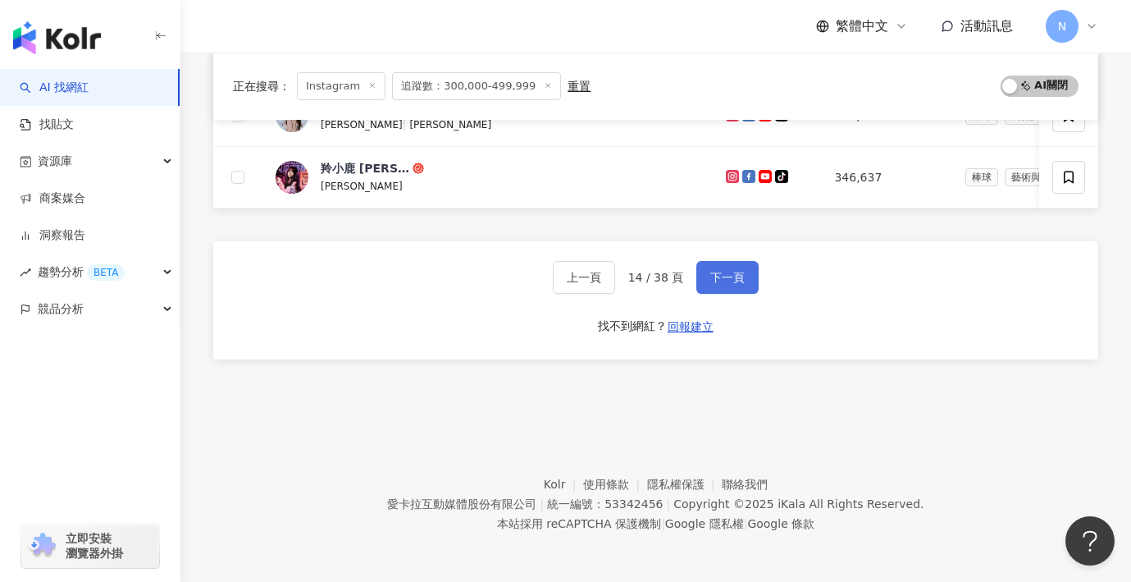
click at [730, 285] on button "下一頁" at bounding box center [727, 277] width 62 height 33
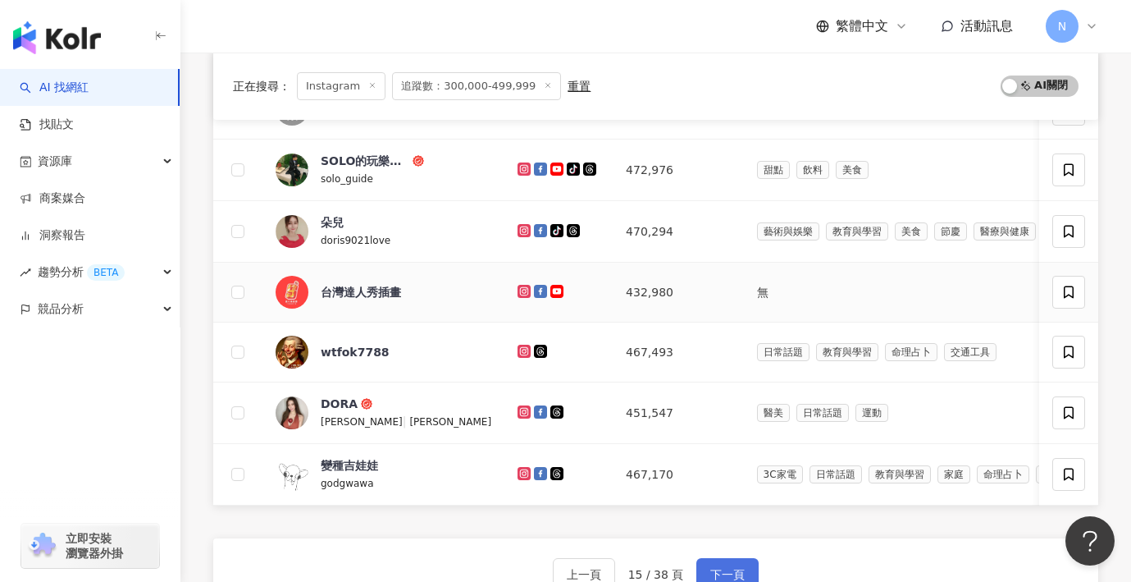
scroll to position [603, 0]
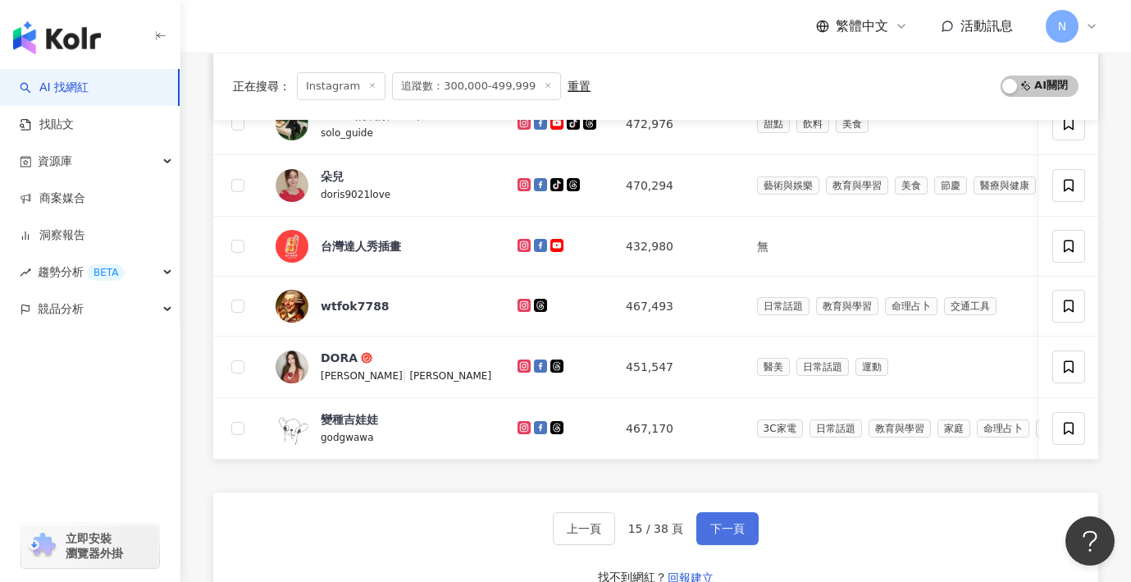
click at [730, 526] on span "下一頁" at bounding box center [727, 528] width 34 height 13
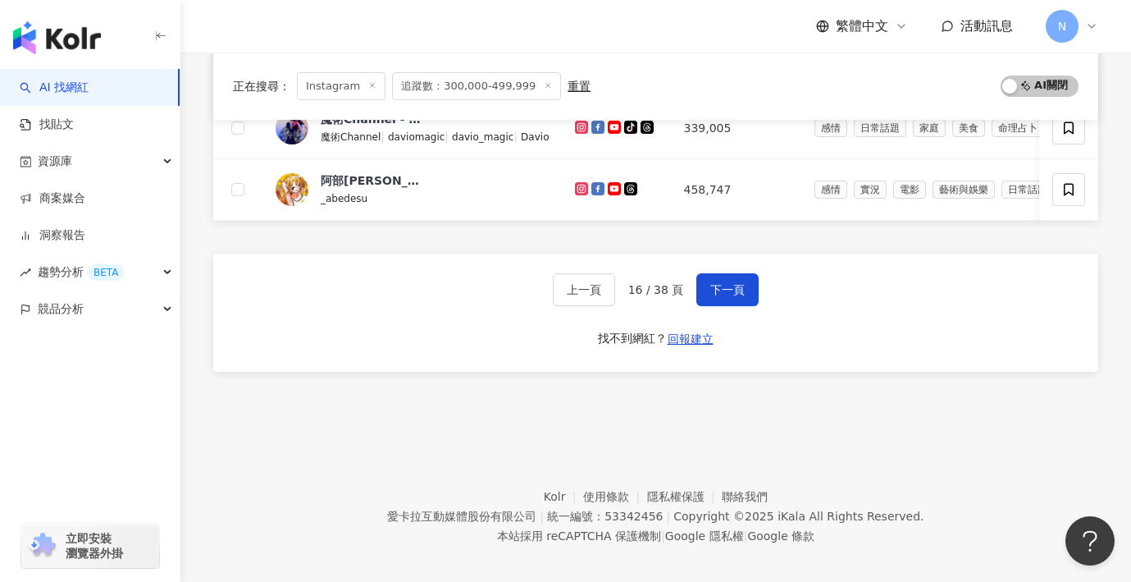
scroll to position [859, 0]
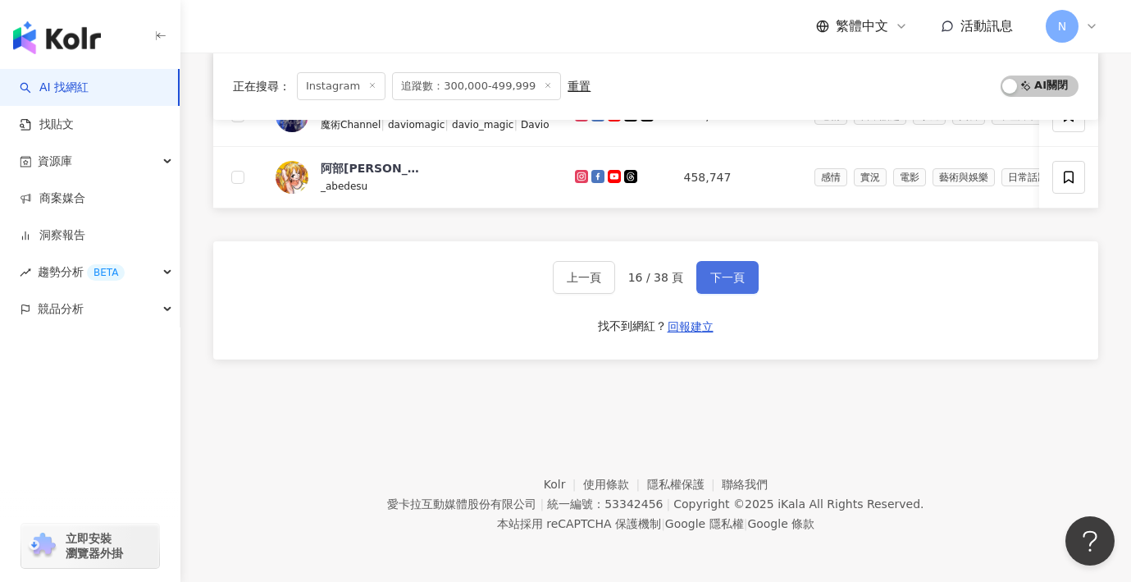
click at [721, 276] on span "下一頁" at bounding box center [727, 277] width 34 height 13
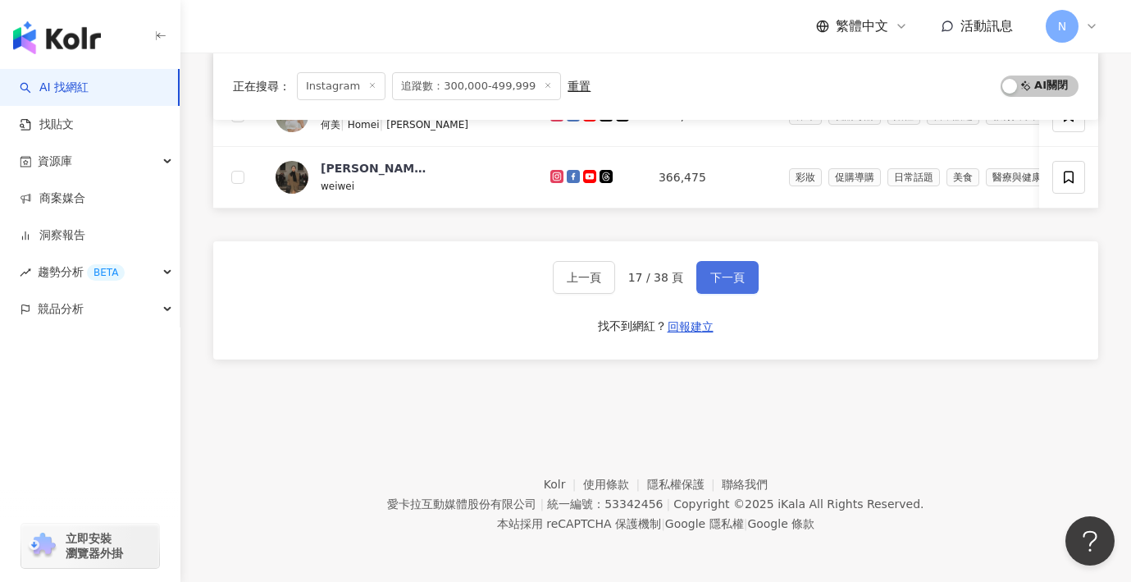
click at [724, 285] on button "下一頁" at bounding box center [727, 277] width 62 height 33
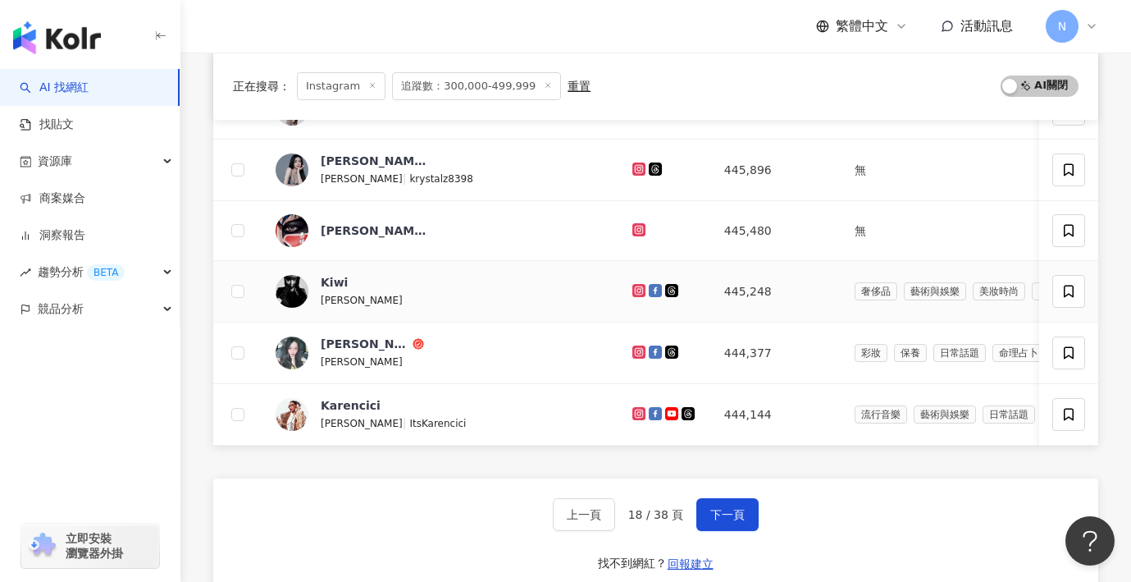
scroll to position [657, 0]
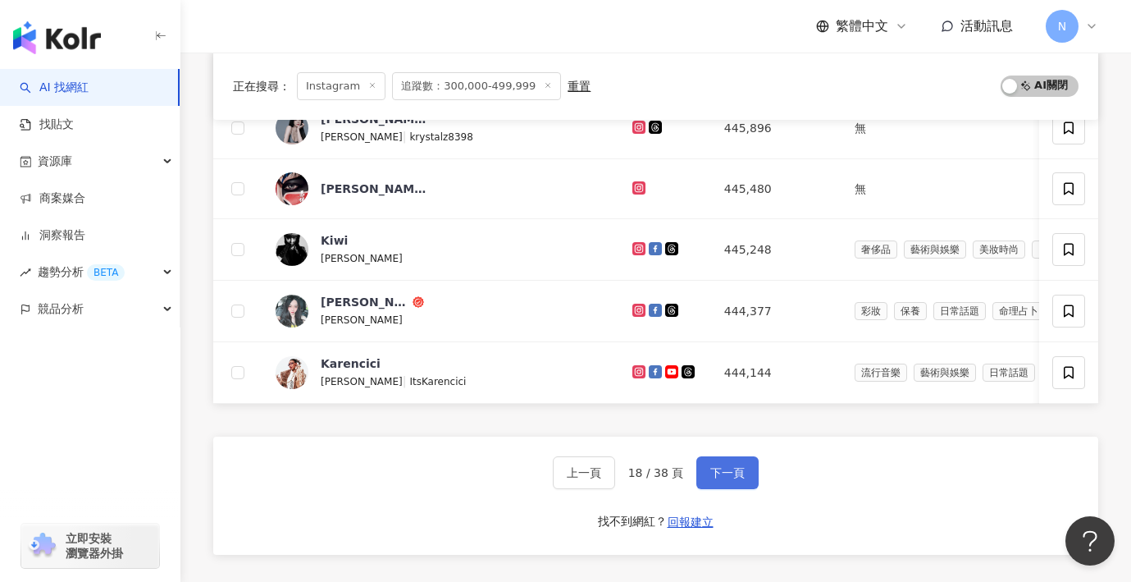
click at [719, 477] on span "下一頁" at bounding box center [727, 472] width 34 height 13
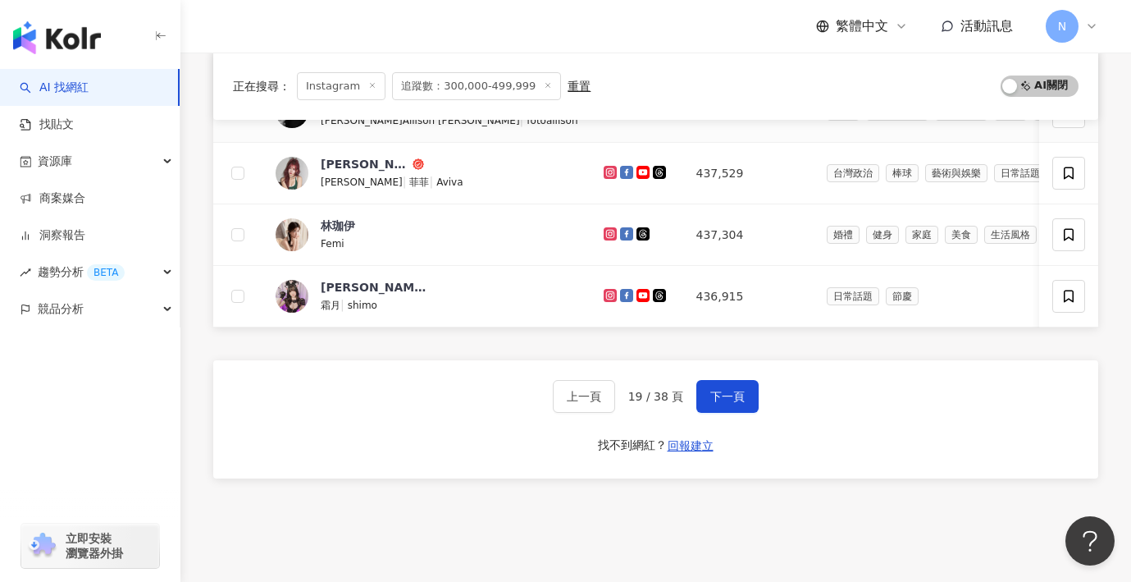
scroll to position [843, 0]
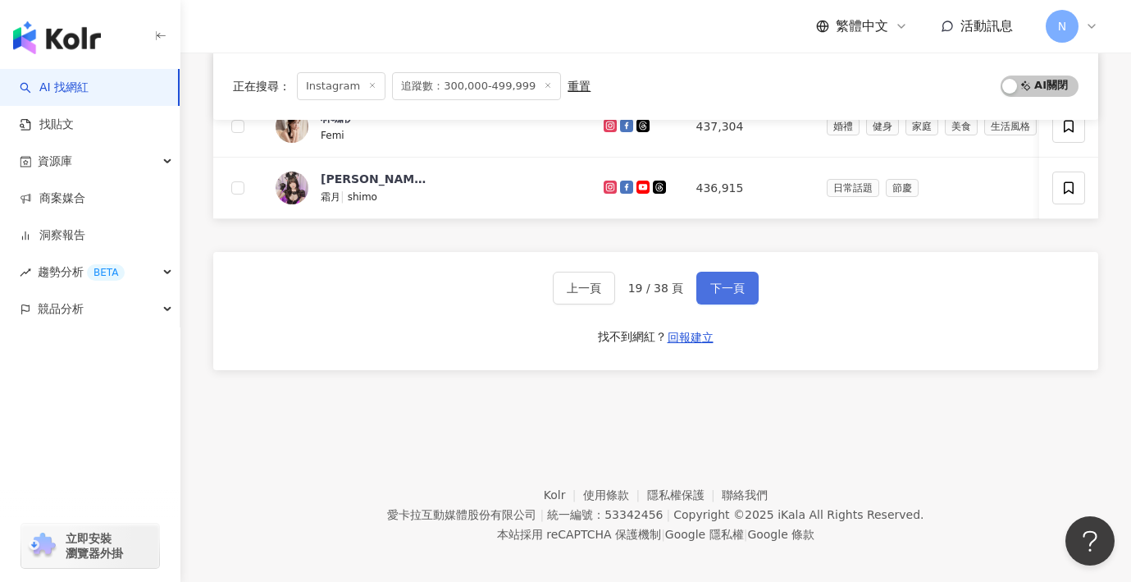
click at [735, 297] on button "下一頁" at bounding box center [727, 288] width 62 height 33
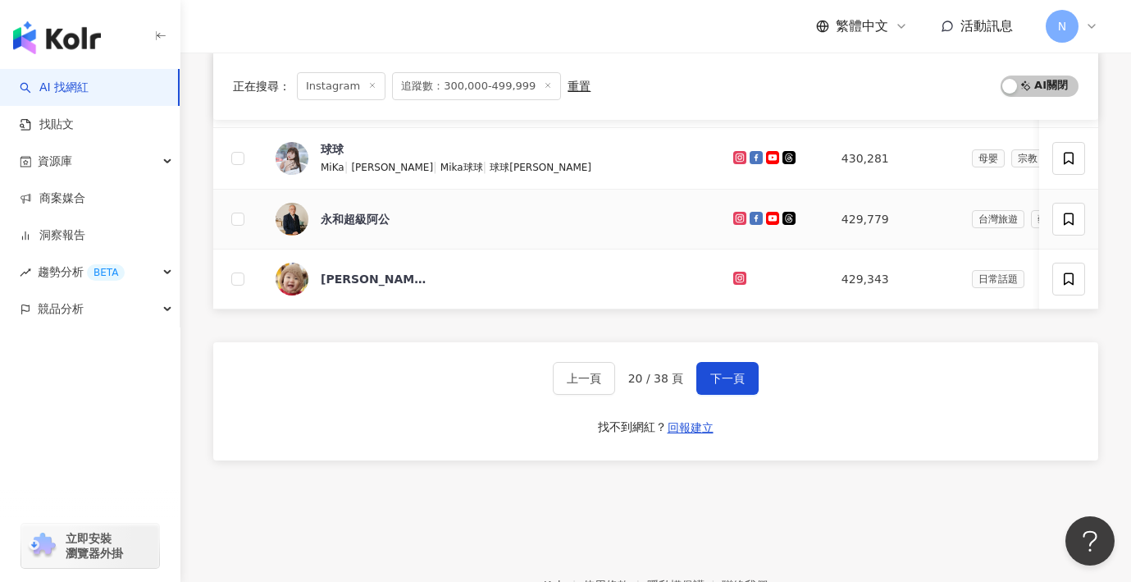
scroll to position [755, 0]
click at [705, 368] on button "下一頁" at bounding box center [727, 376] width 62 height 33
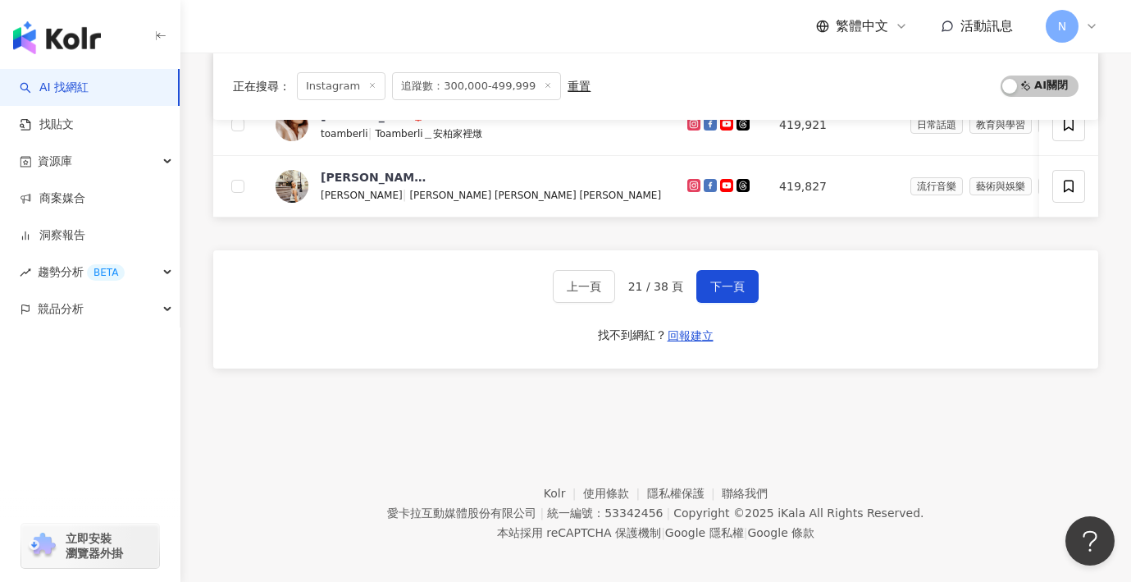
scroll to position [859, 0]
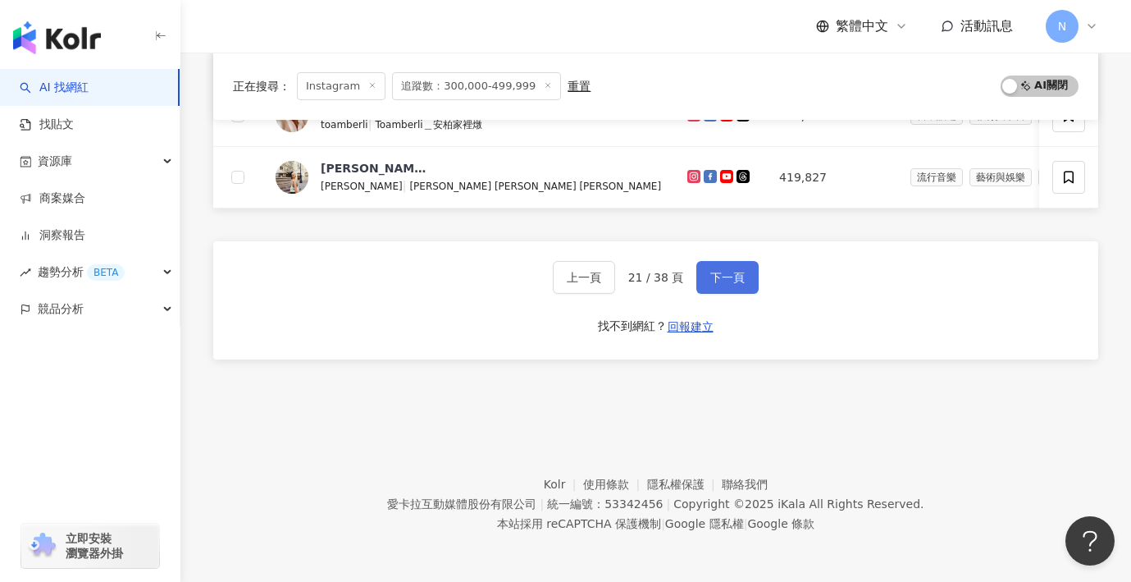
click at [737, 276] on span "下一頁" at bounding box center [727, 277] width 34 height 13
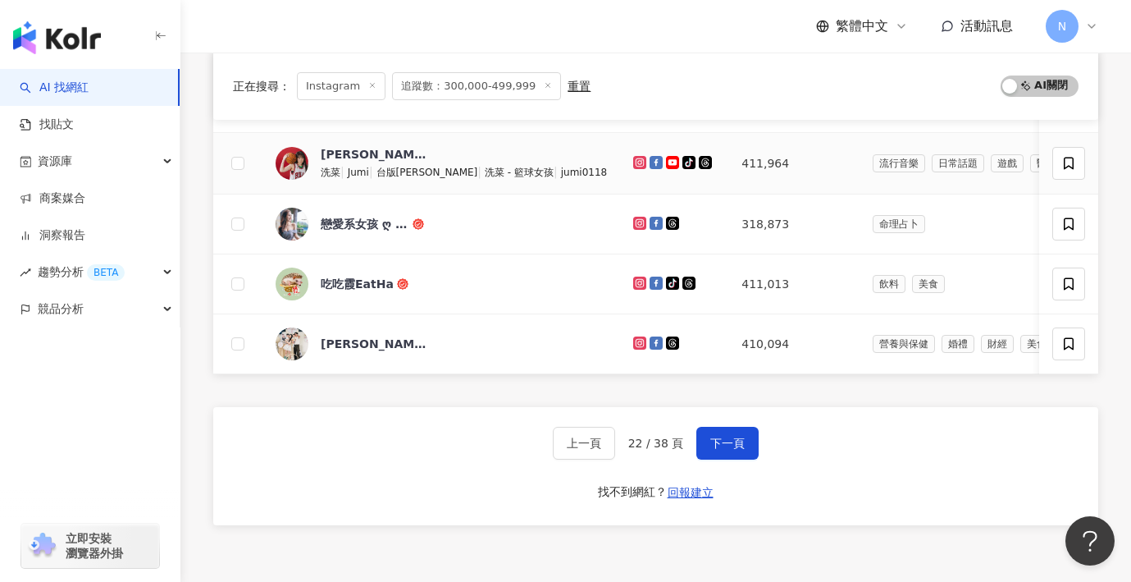
scroll to position [682, 0]
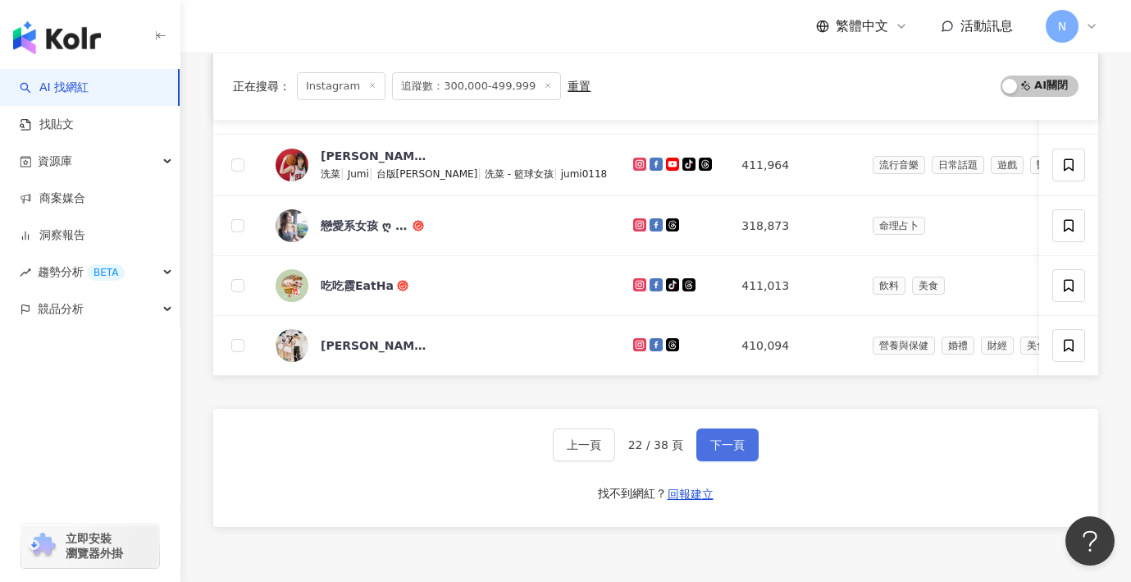
click at [718, 441] on span "下一頁" at bounding box center [727, 444] width 34 height 13
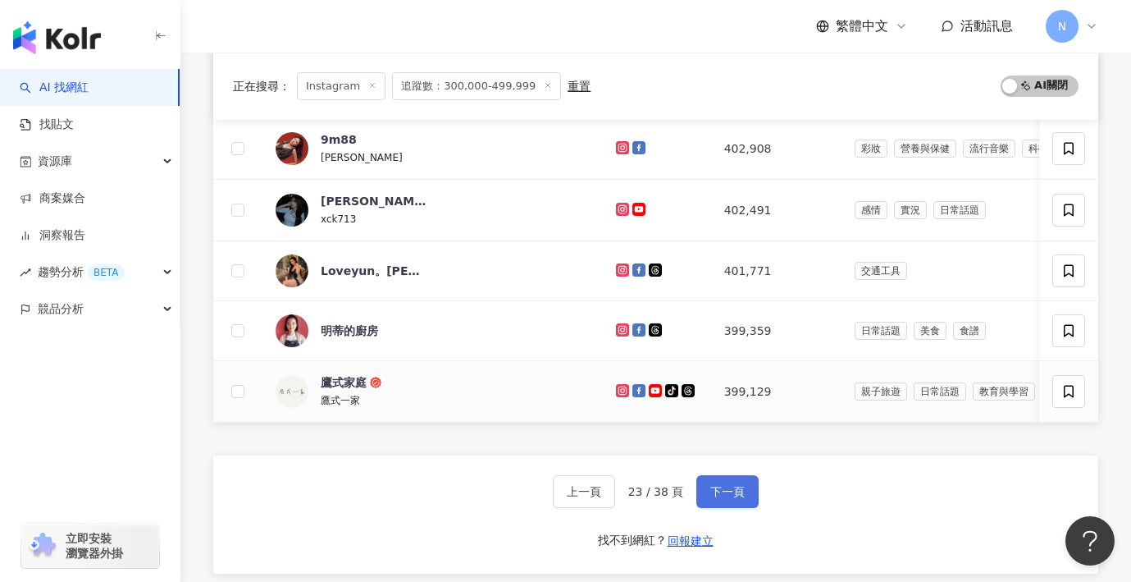
scroll to position [642, 0]
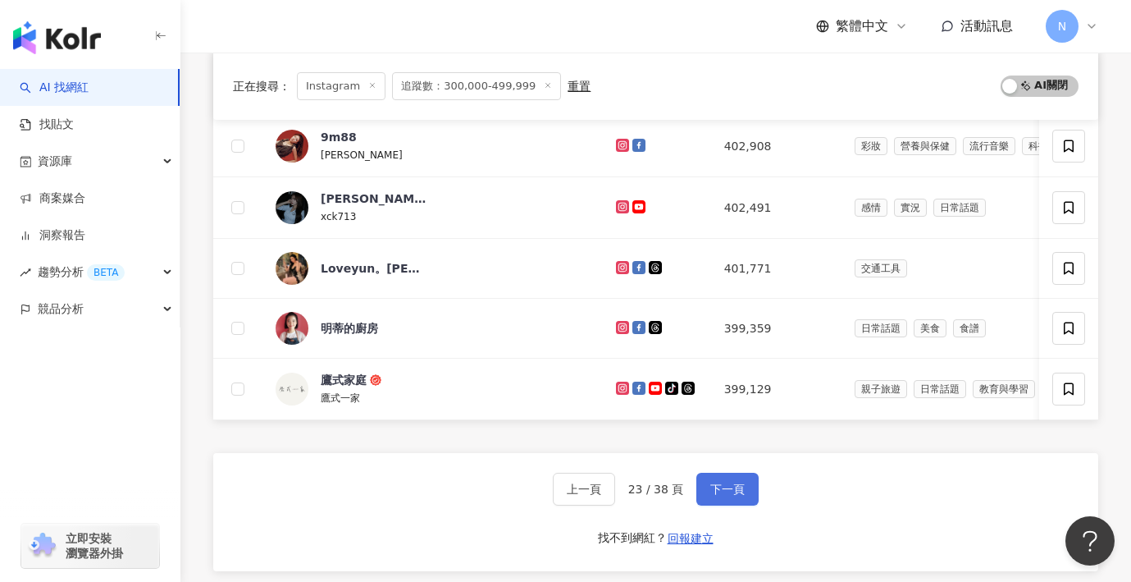
click at [721, 485] on span "下一頁" at bounding box center [727, 488] width 34 height 13
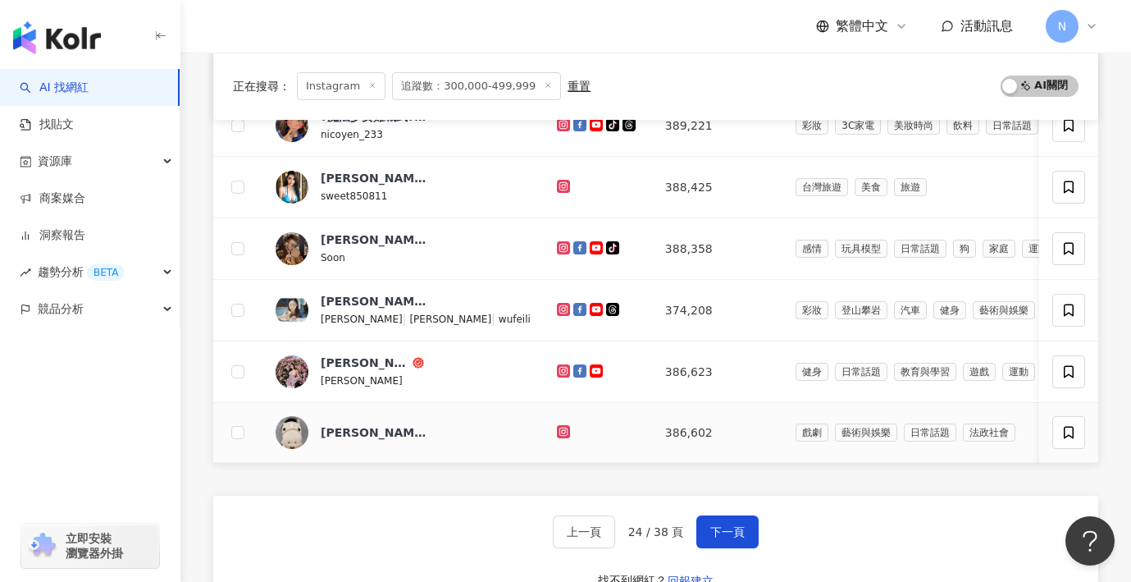
scroll to position [605, 0]
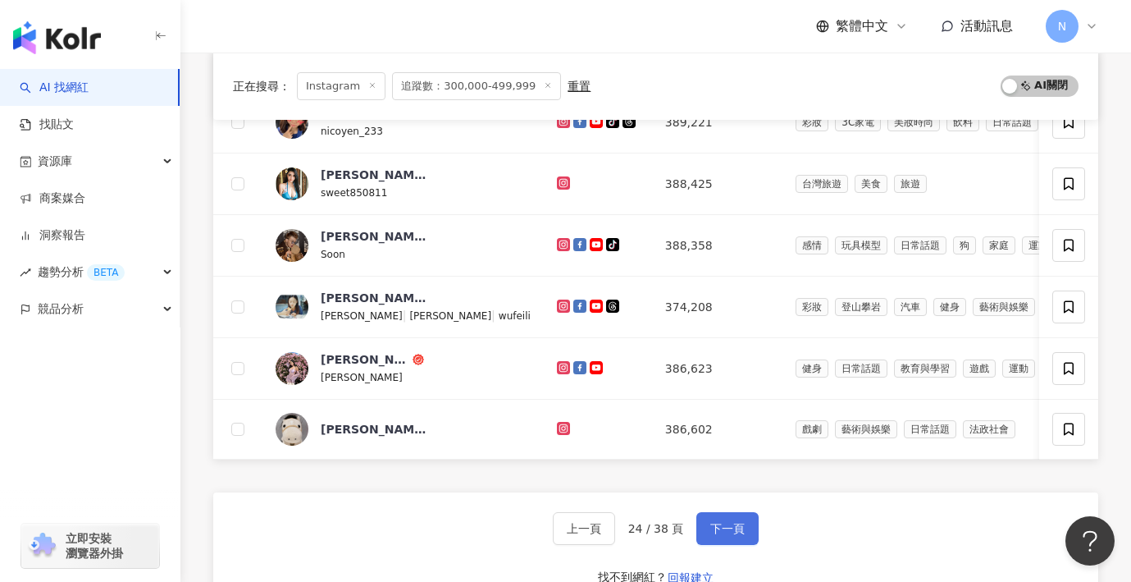
click at [710, 528] on span "下一頁" at bounding box center [727, 528] width 34 height 13
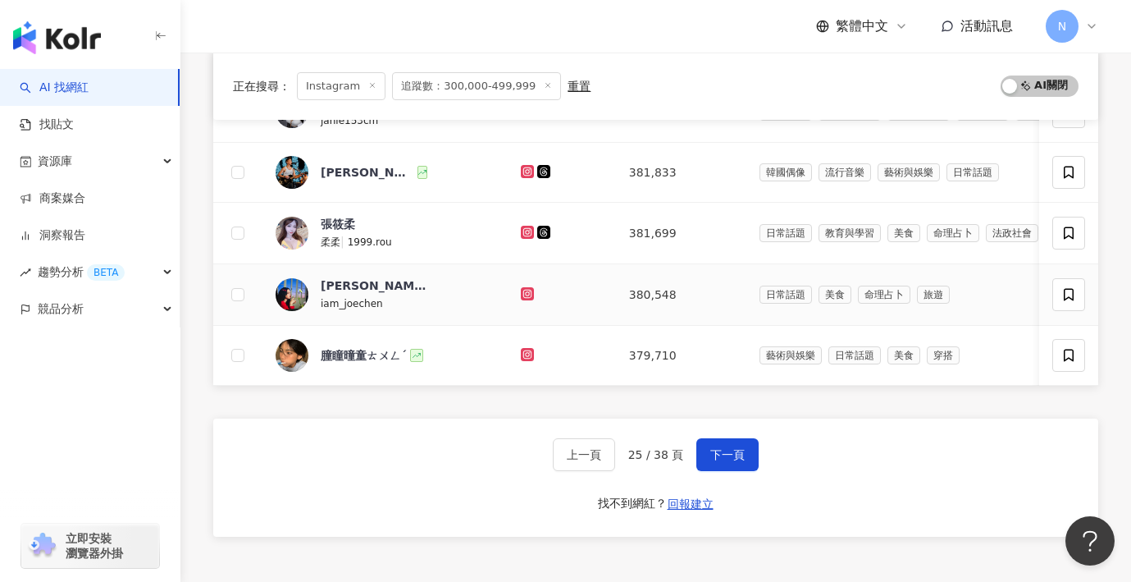
scroll to position [738, 0]
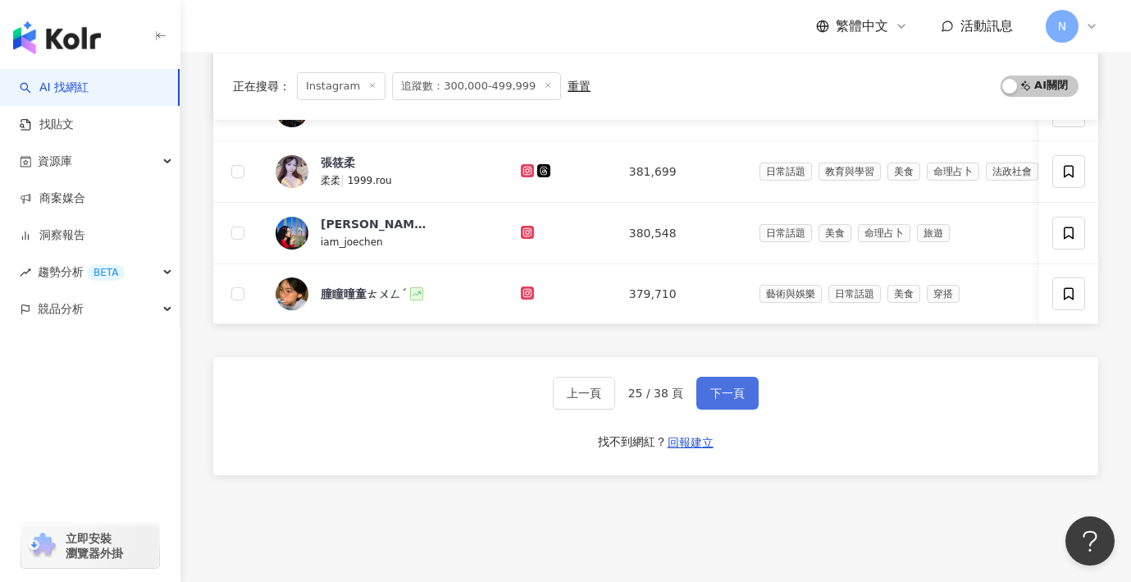
click at [721, 401] on button "下一頁" at bounding box center [727, 393] width 62 height 33
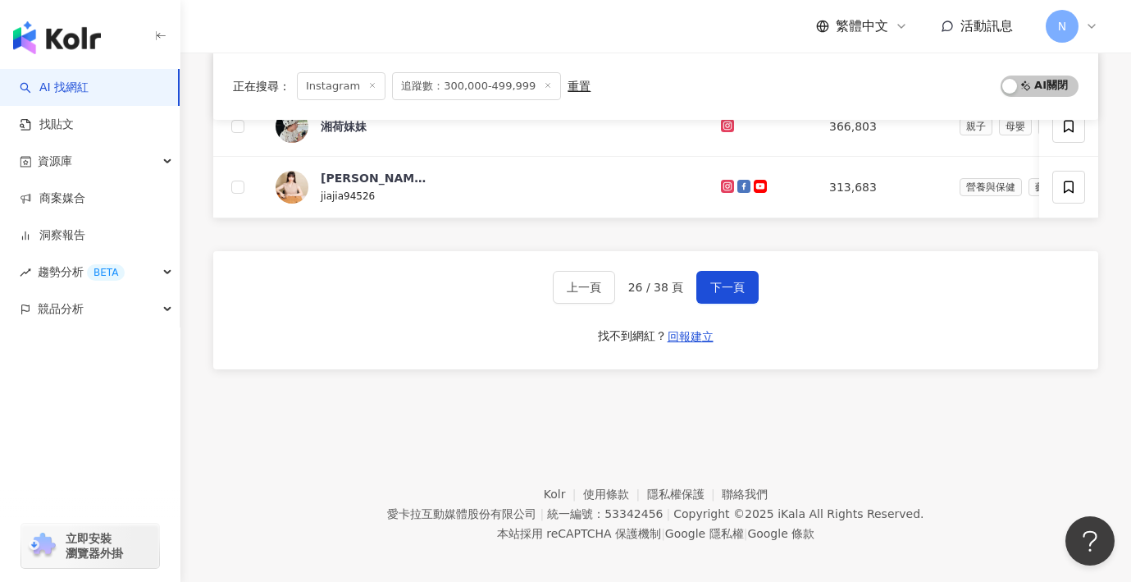
scroll to position [856, 0]
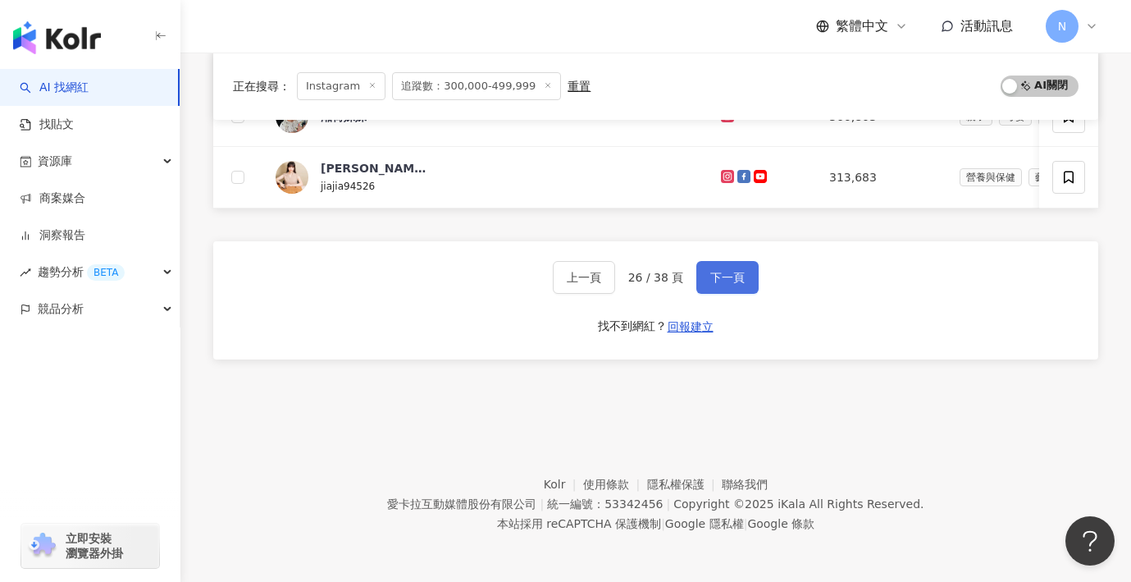
click at [713, 285] on button "下一頁" at bounding box center [727, 277] width 62 height 33
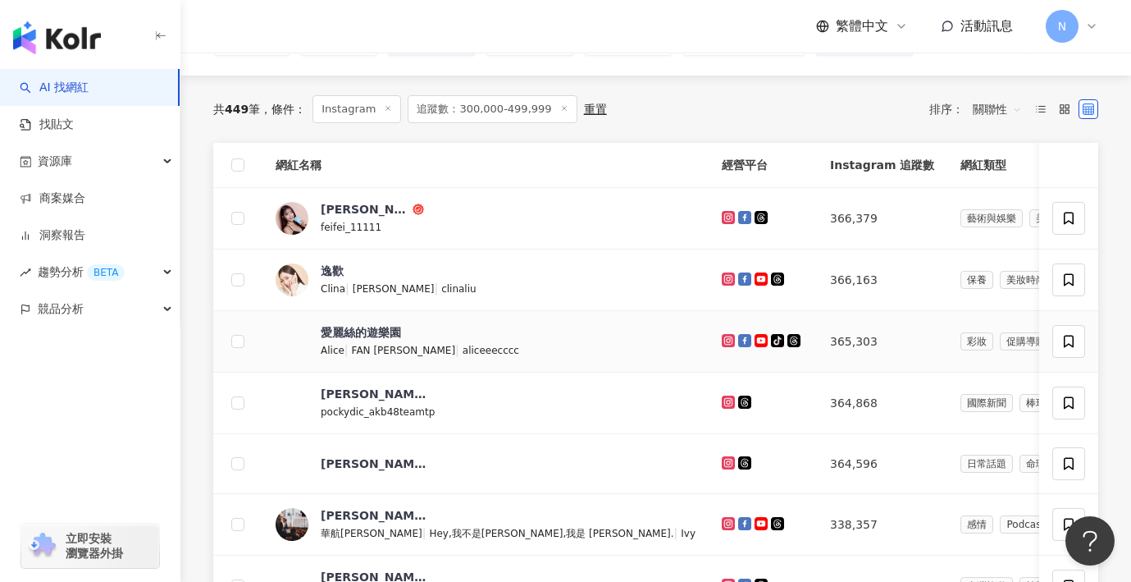
scroll to position [167, 0]
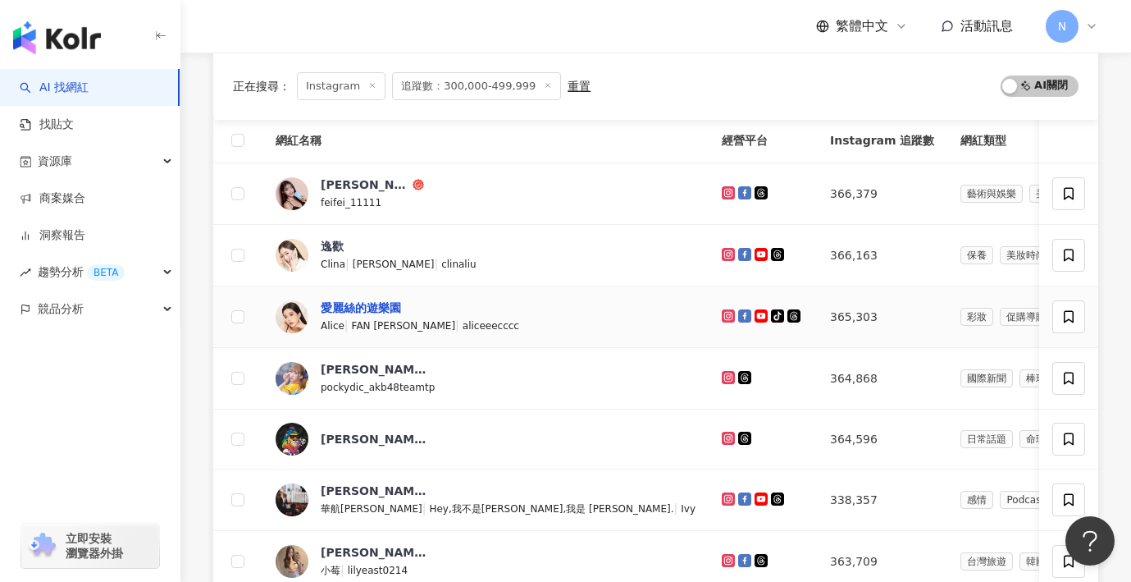
click at [368, 311] on div "愛麗絲的遊樂園" at bounding box center [361, 307] width 80 height 16
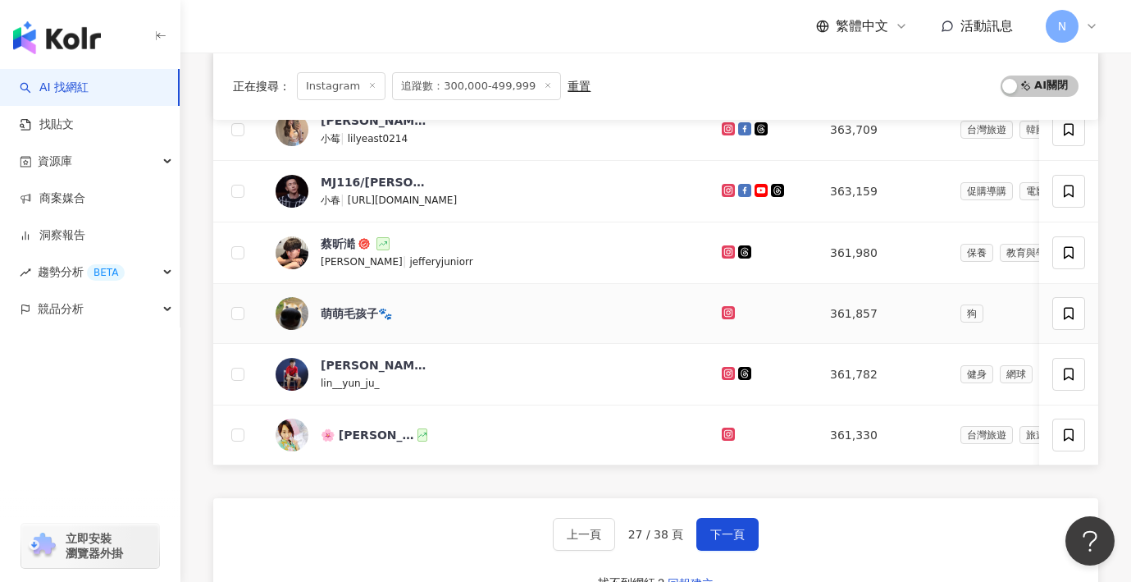
scroll to position [602, 0]
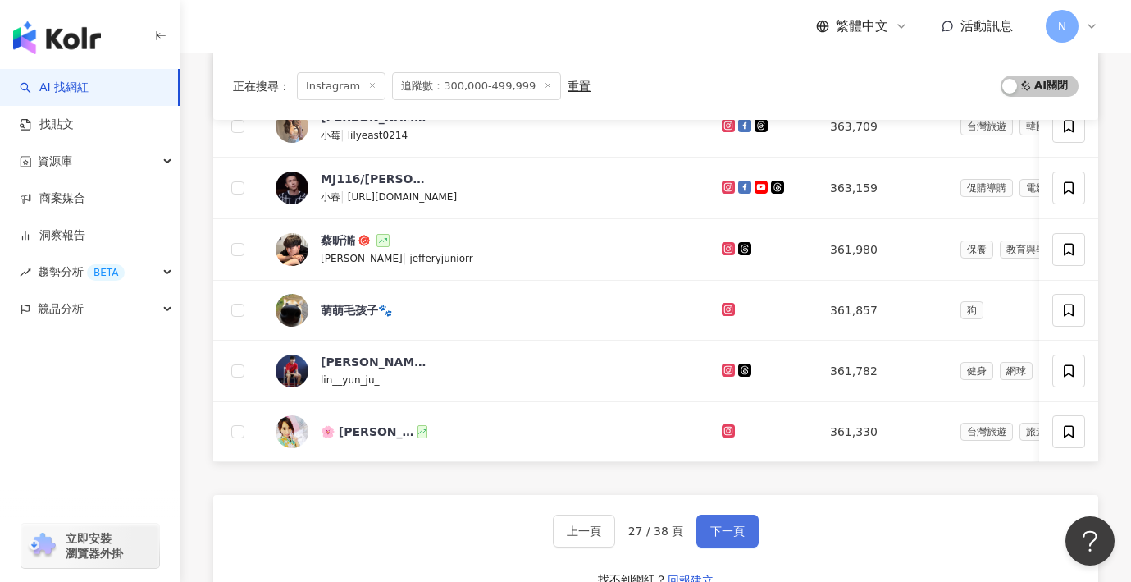
click at [715, 524] on span "下一頁" at bounding box center [727, 530] width 34 height 13
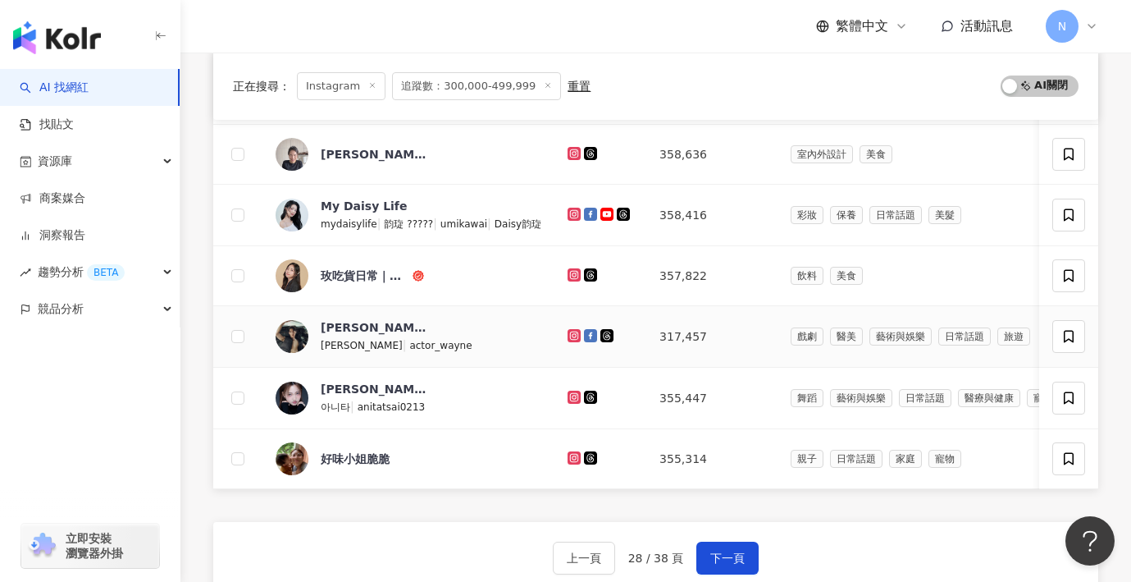
scroll to position [624, 0]
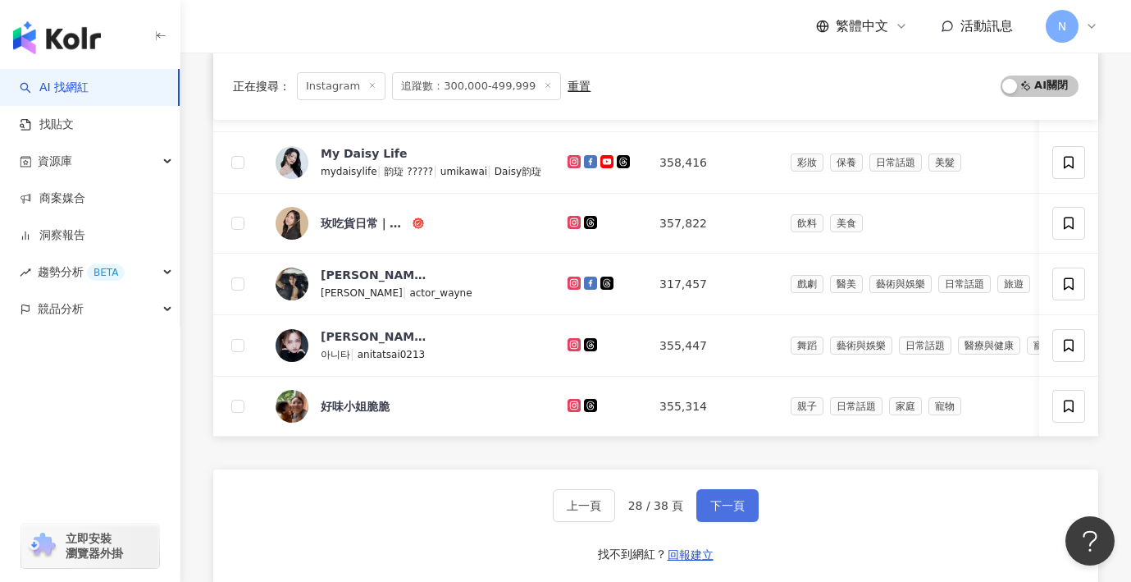
click at [720, 506] on span "下一頁" at bounding box center [727, 505] width 34 height 13
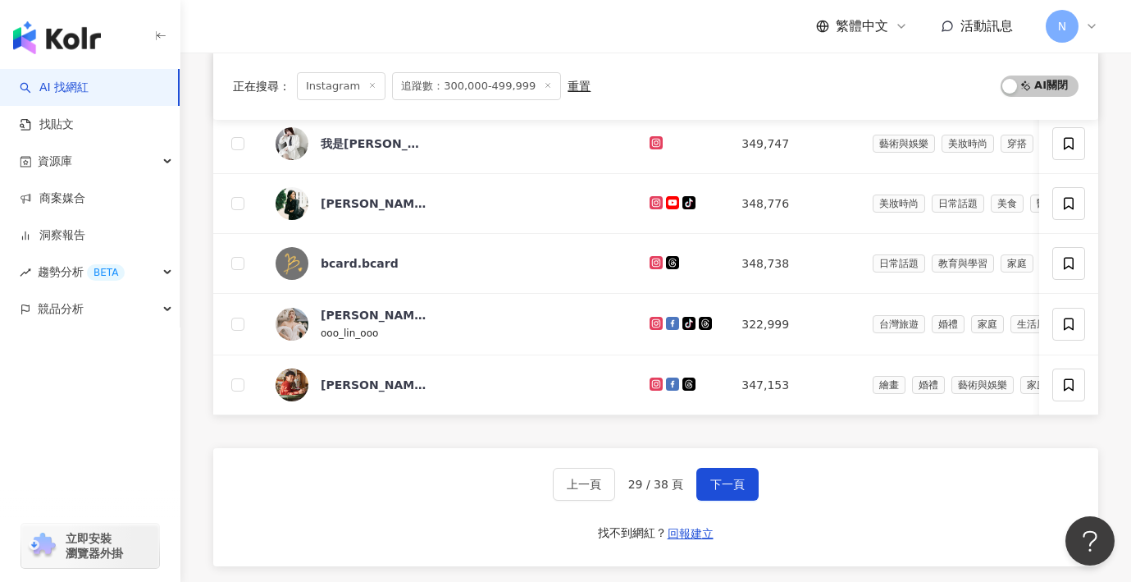
scroll to position [640, 0]
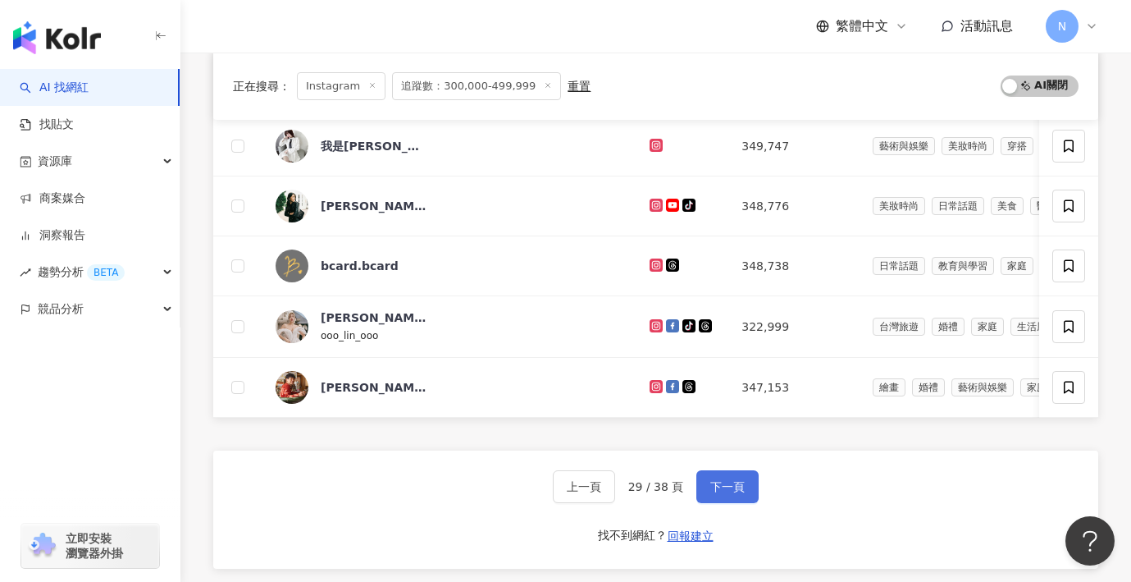
click at [710, 492] on span "下一頁" at bounding box center [727, 486] width 34 height 13
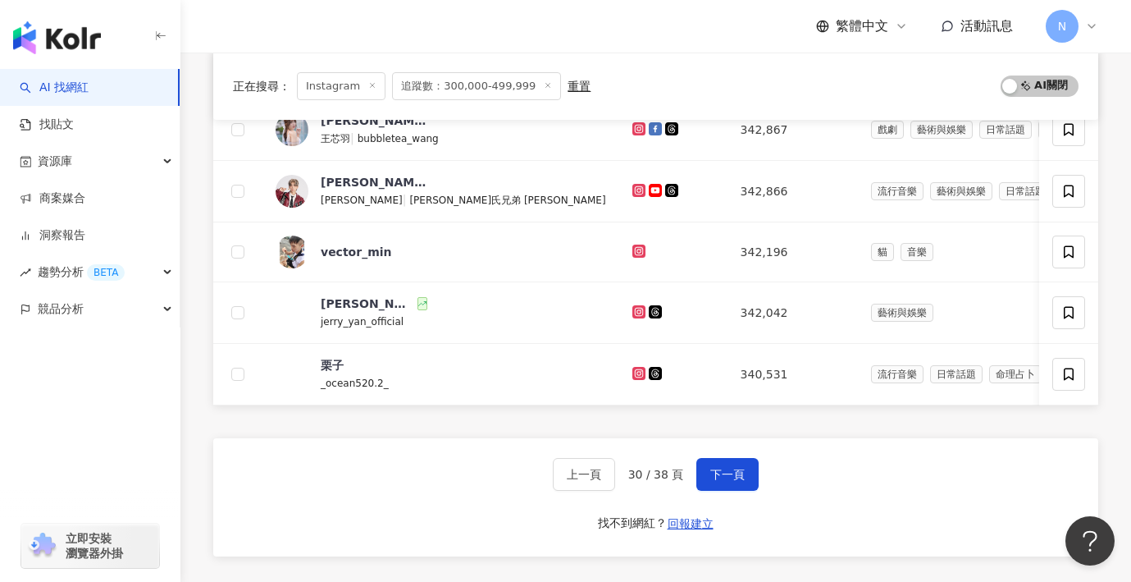
scroll to position [664, 0]
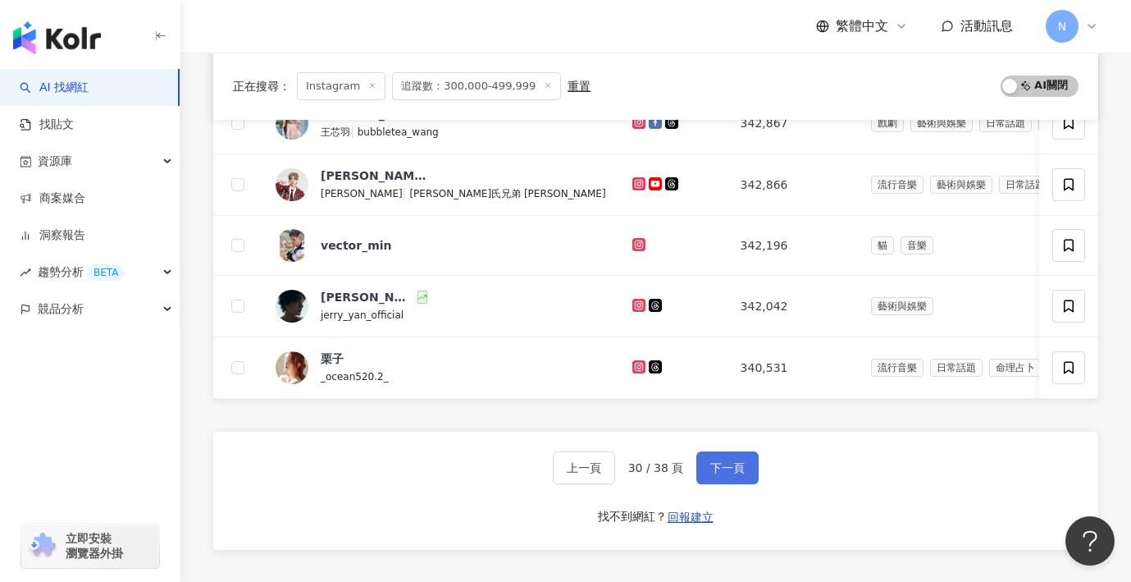
click at [736, 474] on span "下一頁" at bounding box center [727, 467] width 34 height 13
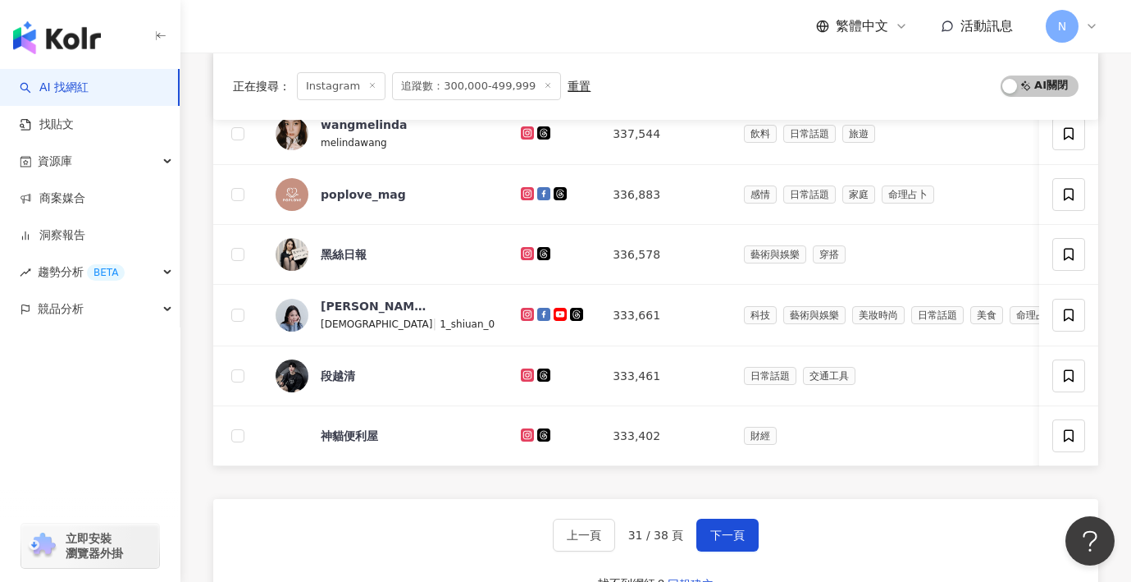
scroll to position [846, 0]
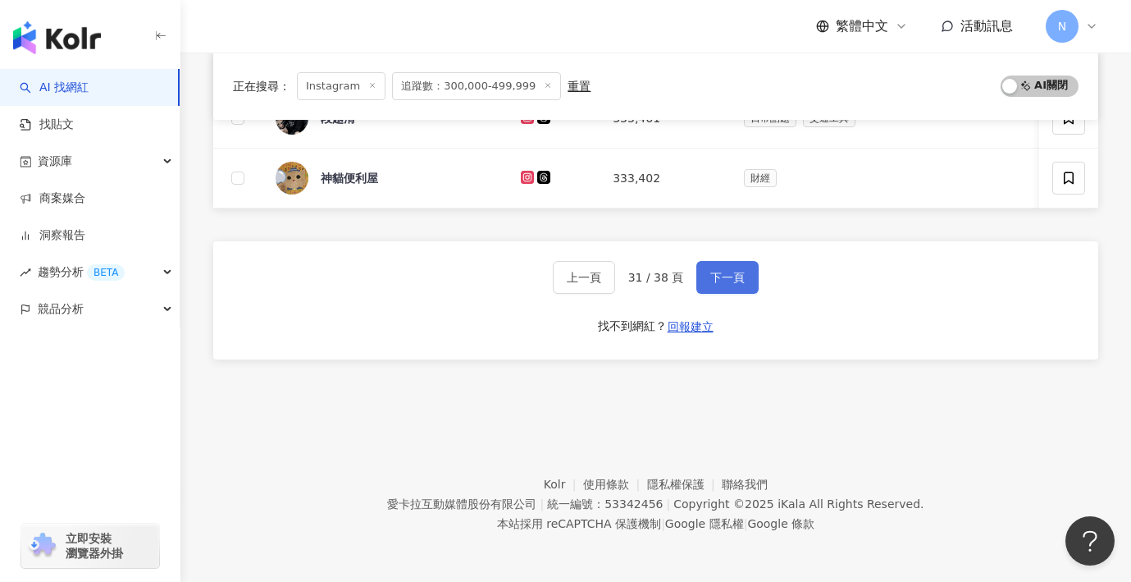
click at [711, 286] on button "下一頁" at bounding box center [727, 277] width 62 height 33
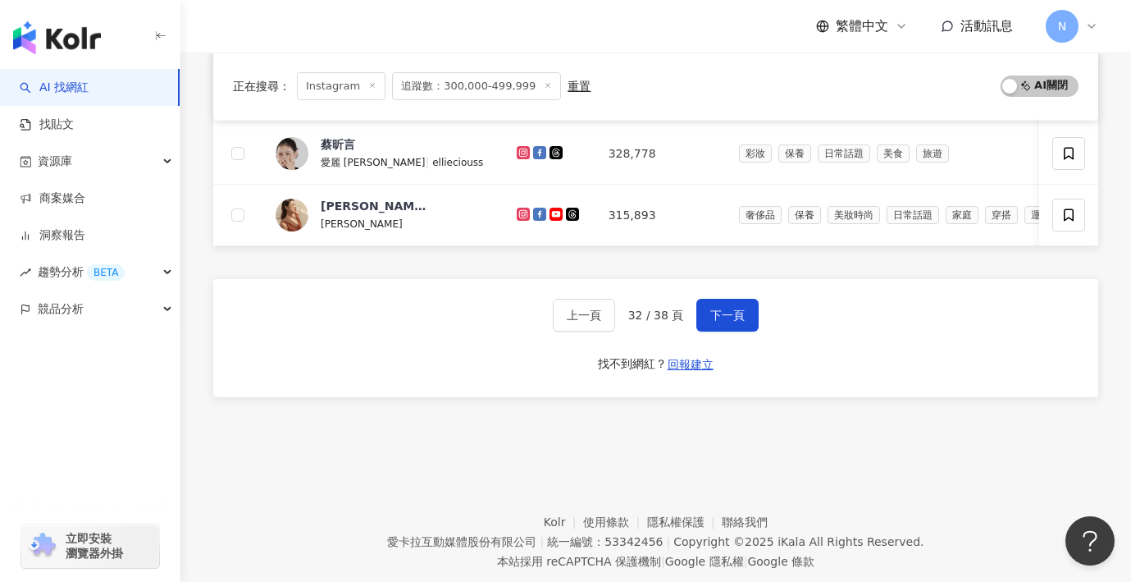
scroll to position [852, 0]
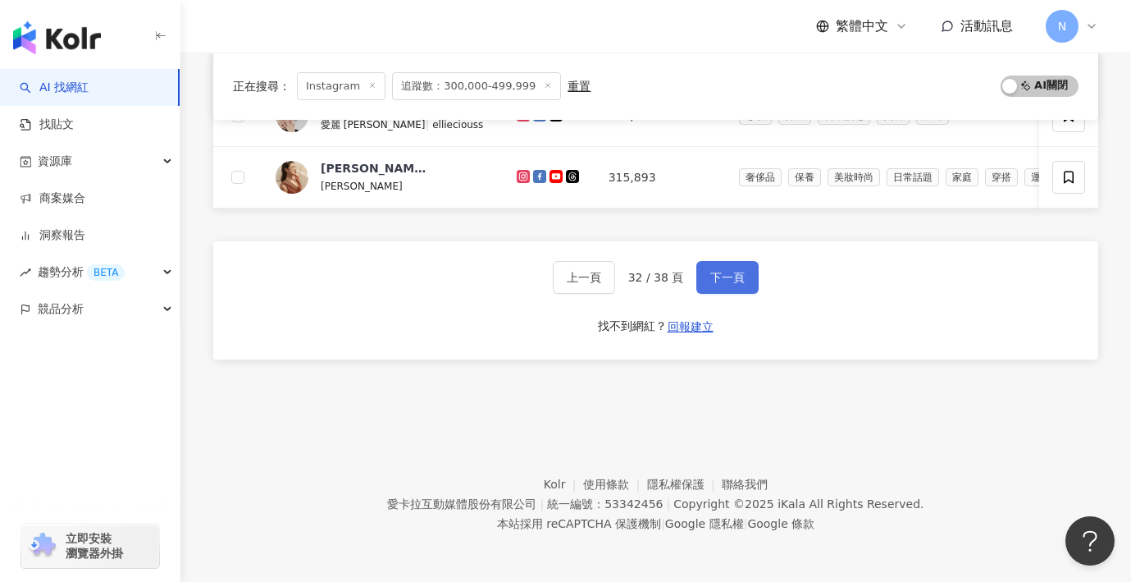
click at [702, 283] on button "下一頁" at bounding box center [727, 277] width 62 height 33
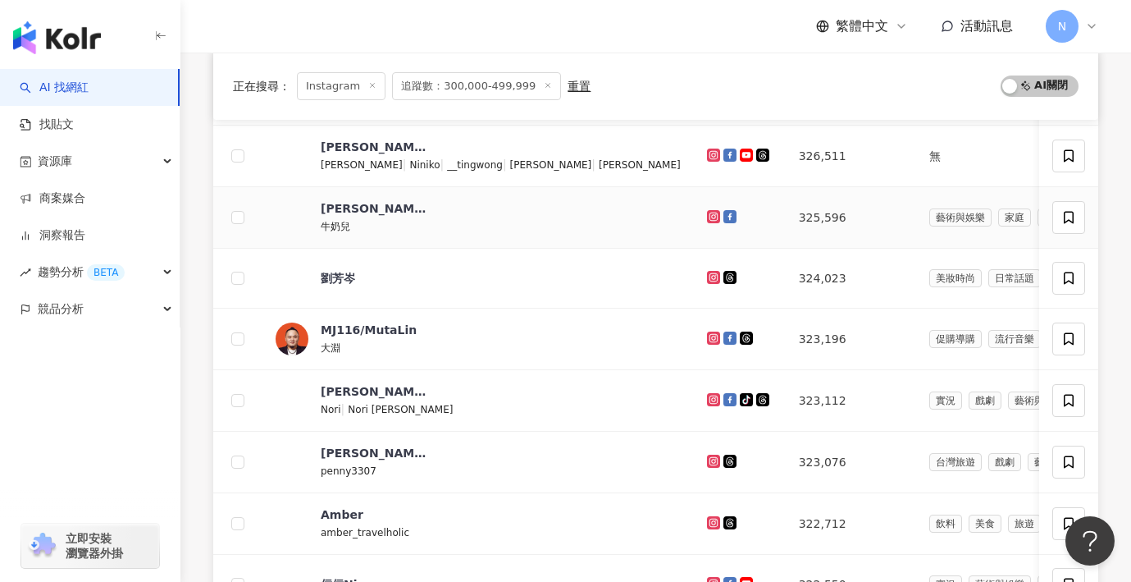
scroll to position [444, 0]
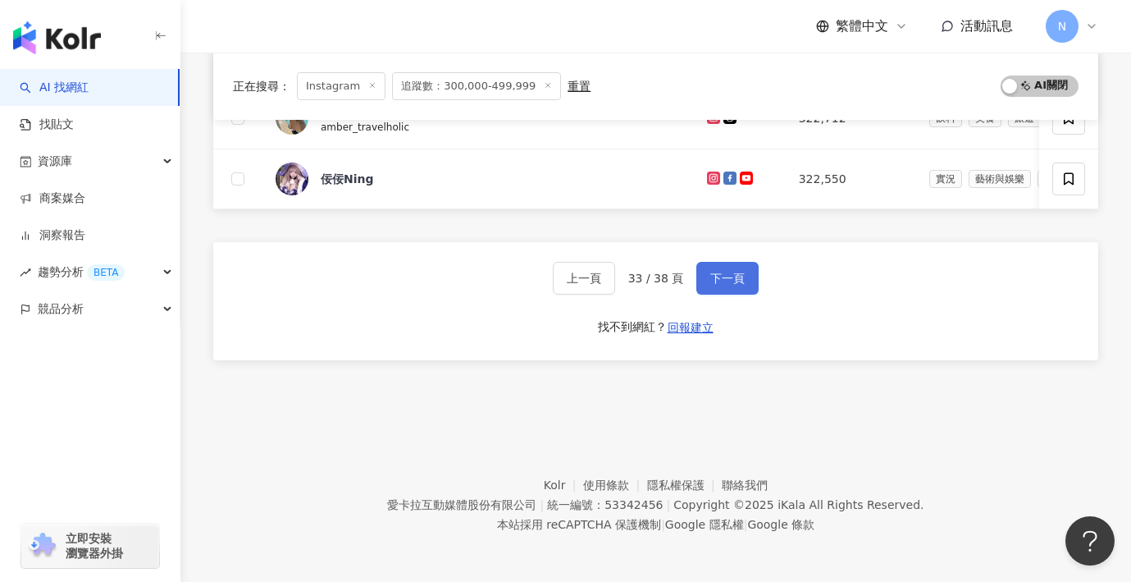
click at [728, 285] on span "下一頁" at bounding box center [727, 278] width 34 height 13
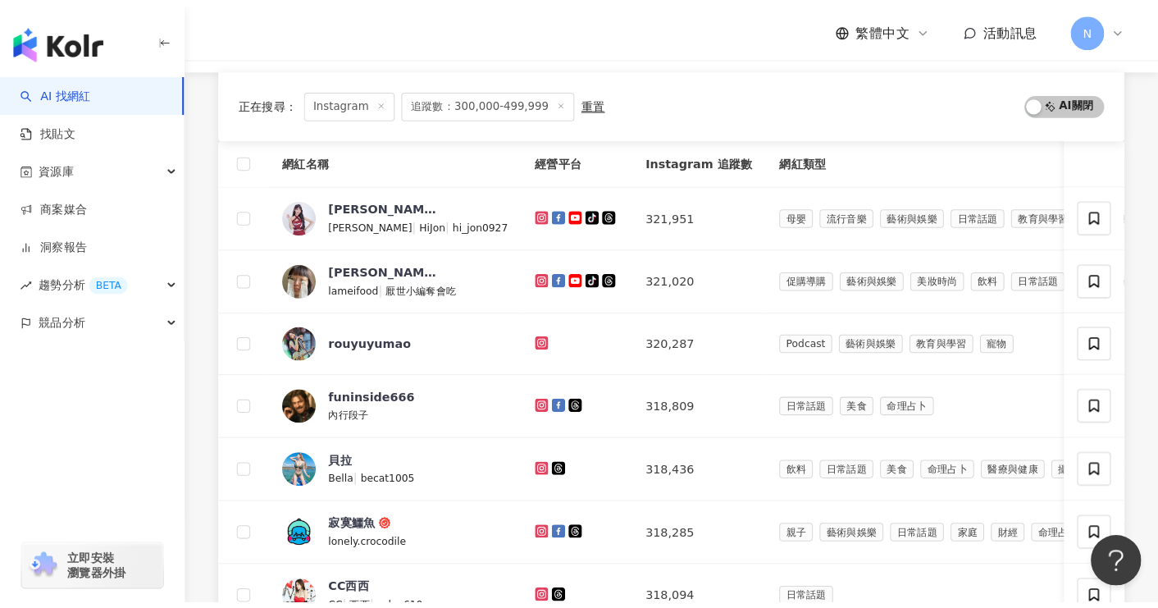
scroll to position [0, 0]
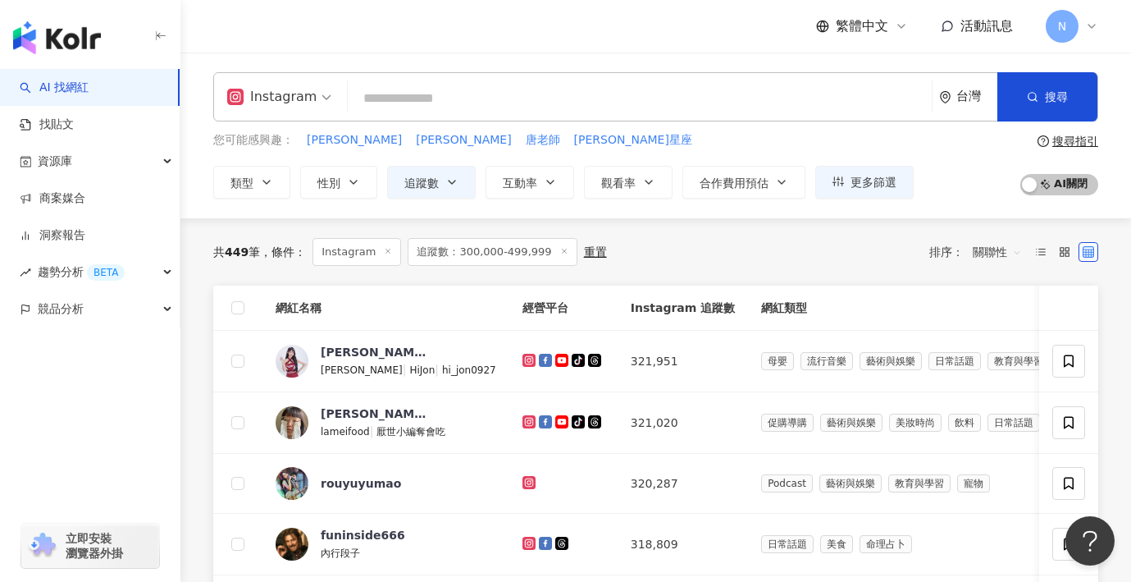
click at [425, 108] on input "search" at bounding box center [639, 98] width 571 height 31
click at [584, 246] on div "重置" at bounding box center [595, 251] width 23 height 13
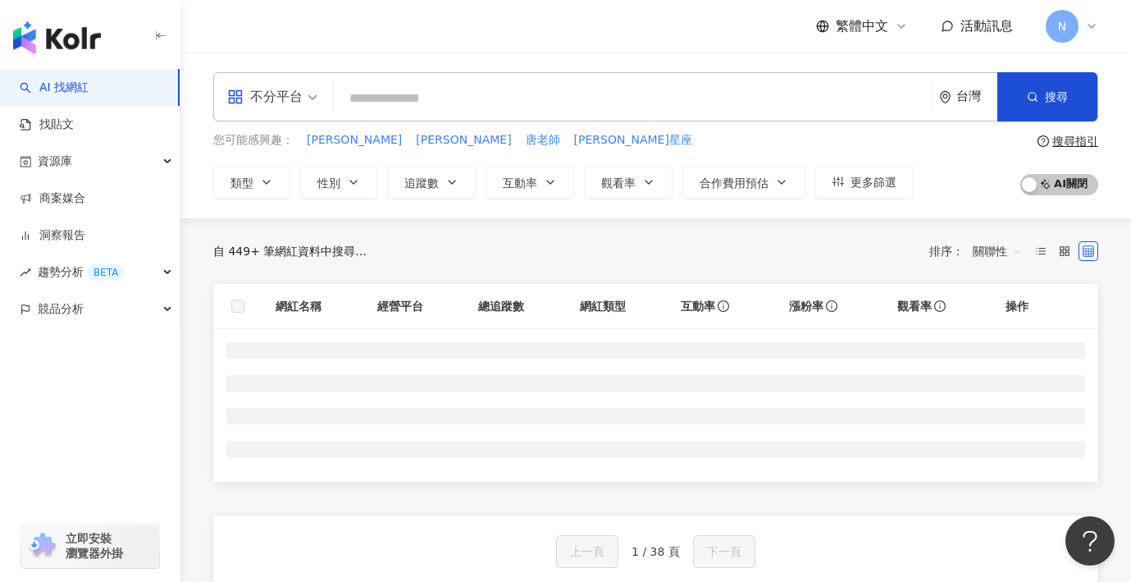
click at [490, 108] on input "search" at bounding box center [632, 98] width 585 height 31
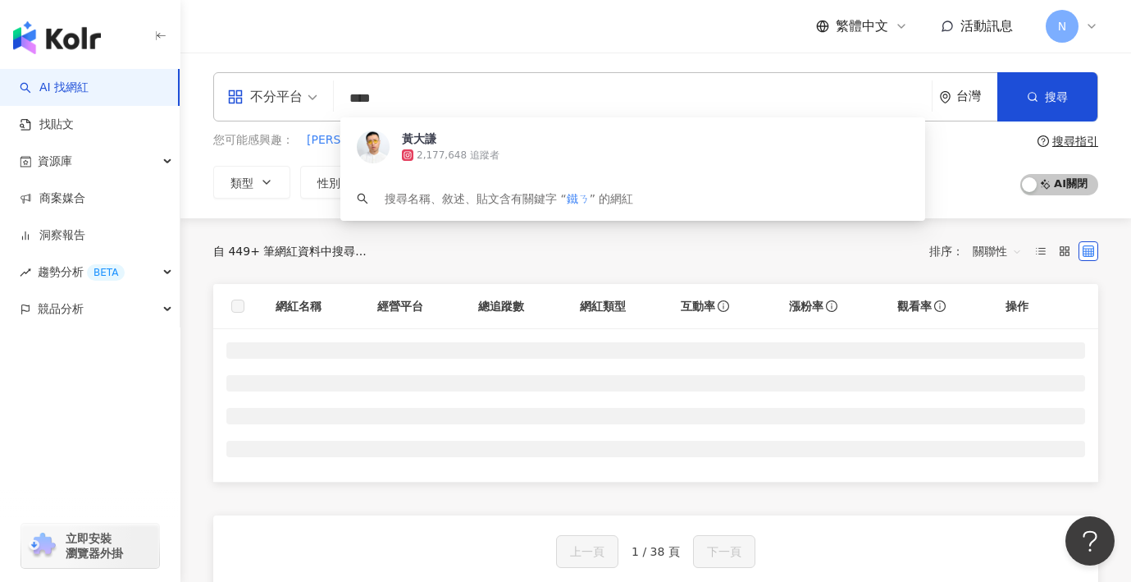
type input "**"
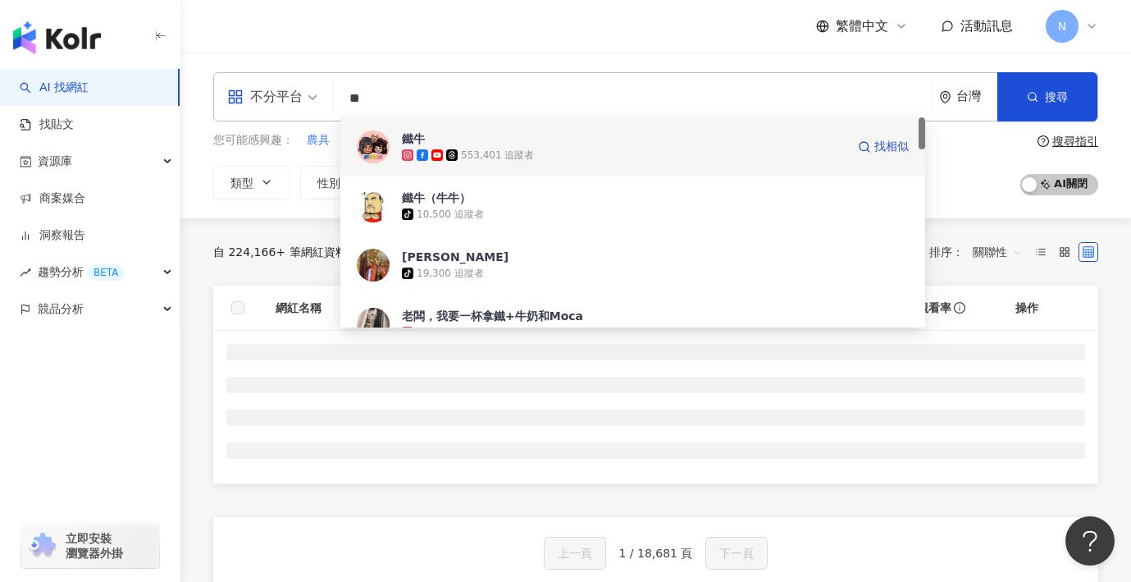
click at [468, 139] on span "鐵牛" at bounding box center [624, 138] width 444 height 16
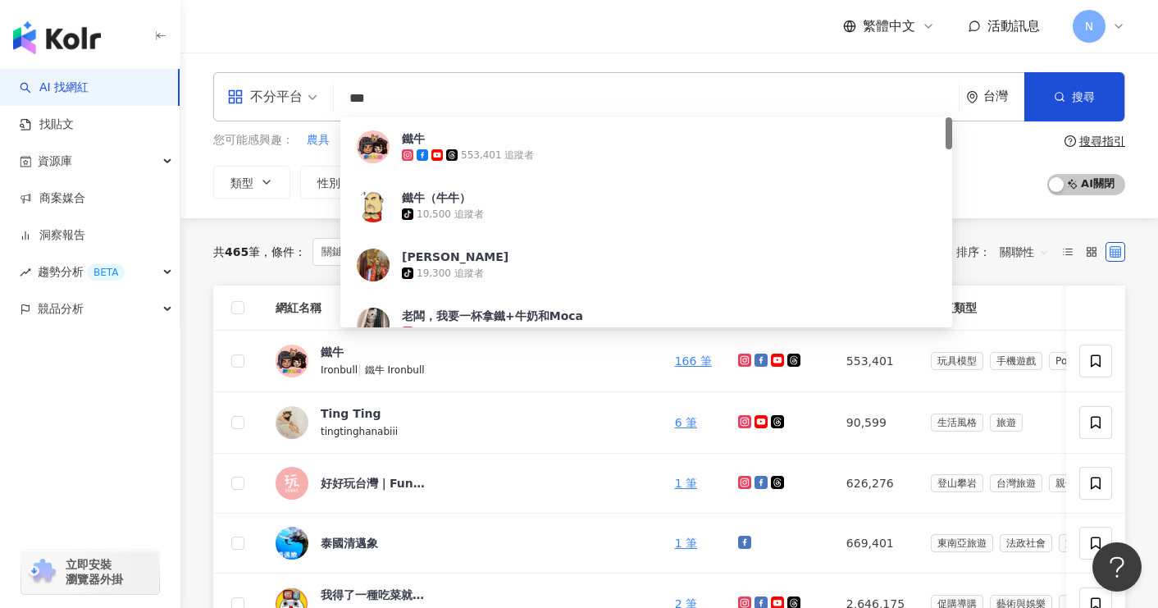
type input "**"
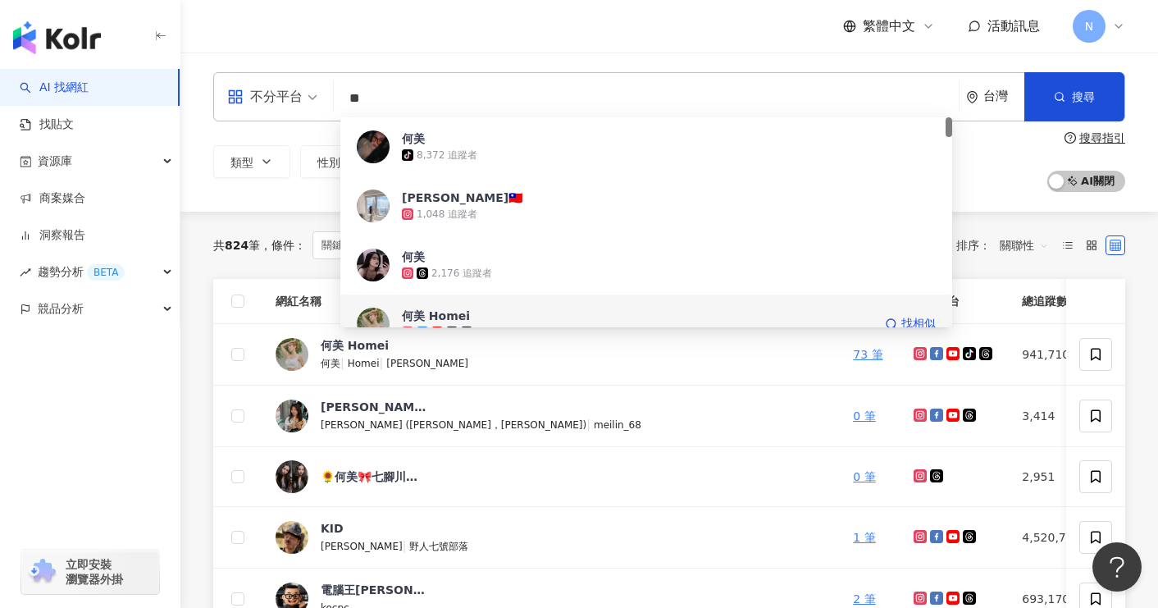
click at [405, 317] on div "何美 Homei" at bounding box center [436, 316] width 68 height 16
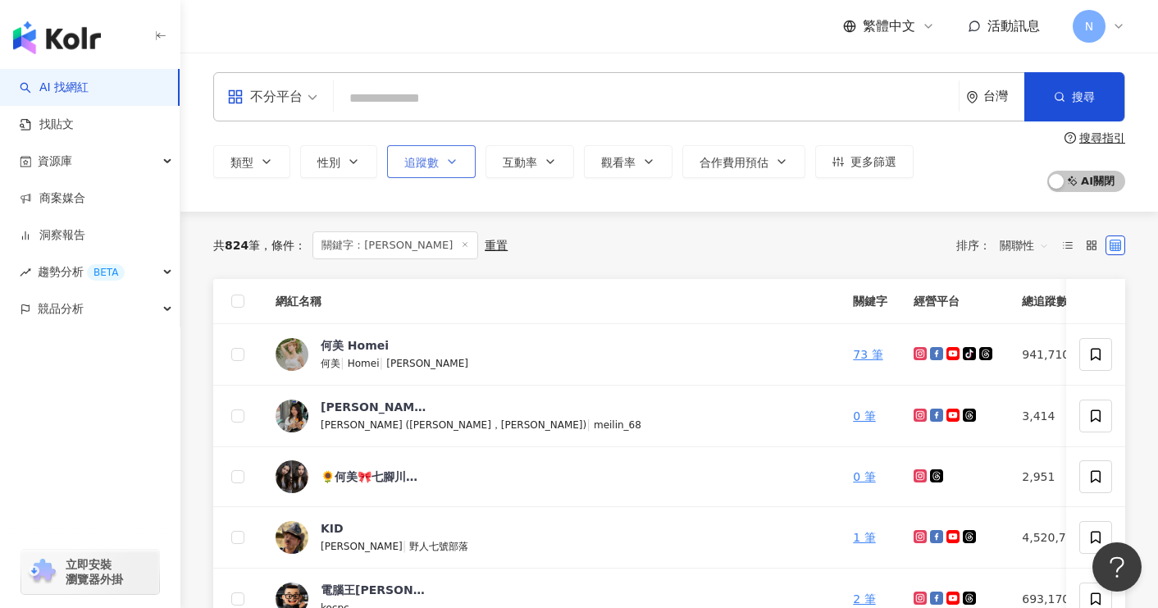
paste input "***"
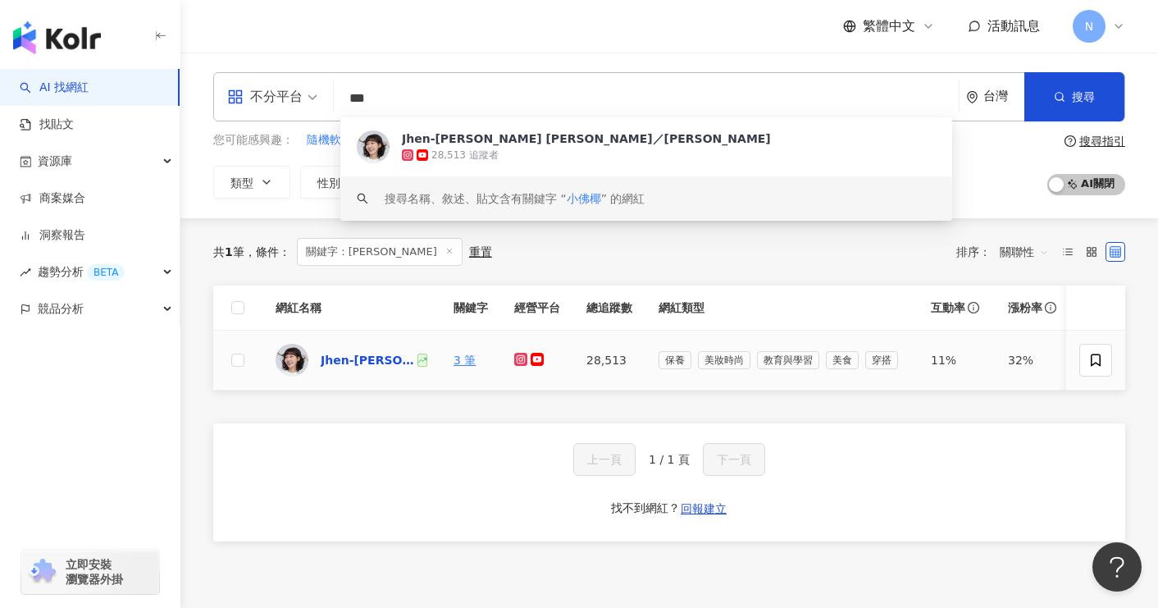
type input "***"
click at [367, 361] on div "Jhen-[PERSON_NAME] [PERSON_NAME]／[PERSON_NAME]" at bounding box center [368, 360] width 94 height 16
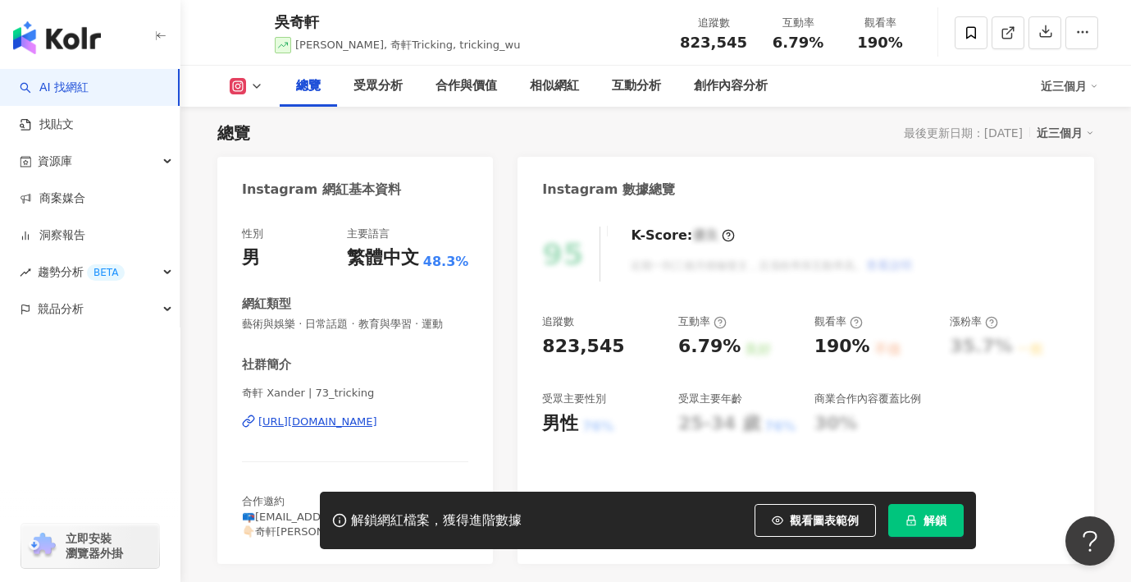
scroll to position [107, 0]
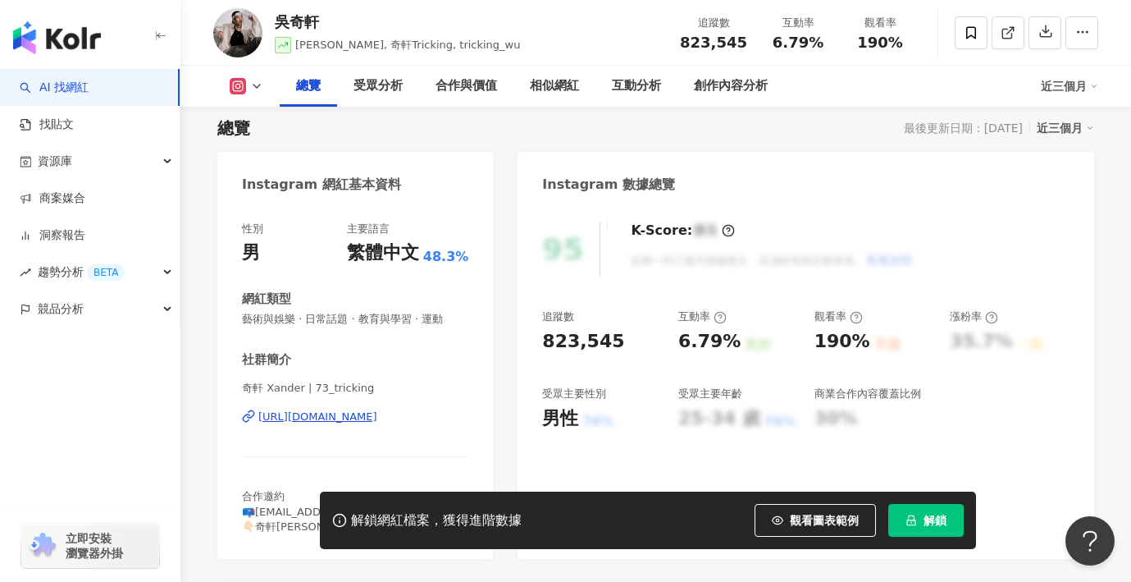
click at [377, 423] on div "https://www.instagram.com/73_tricking/" at bounding box center [317, 416] width 119 height 15
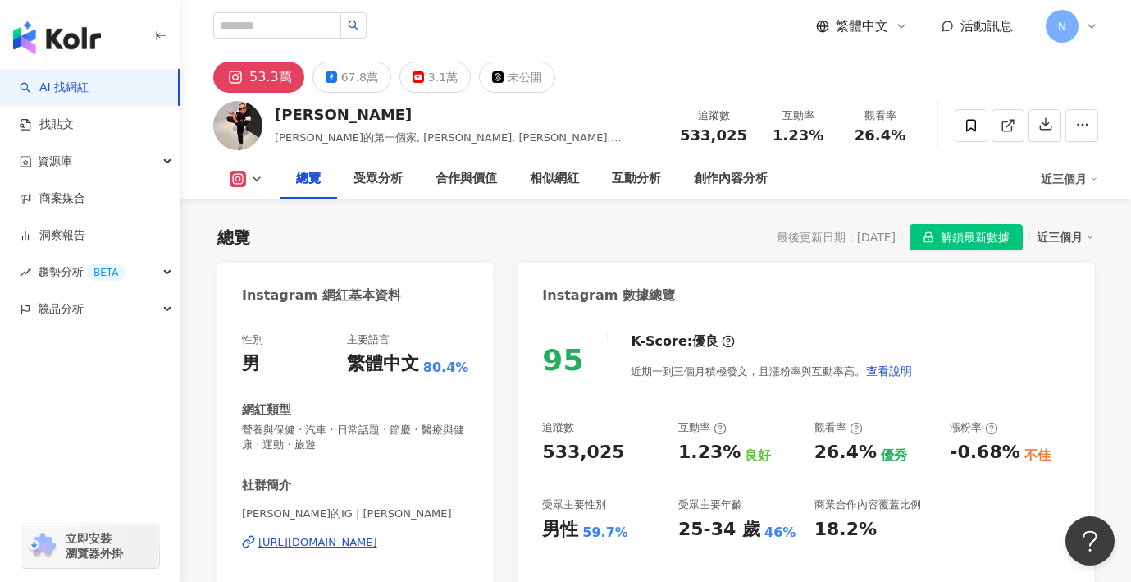
scroll to position [85, 0]
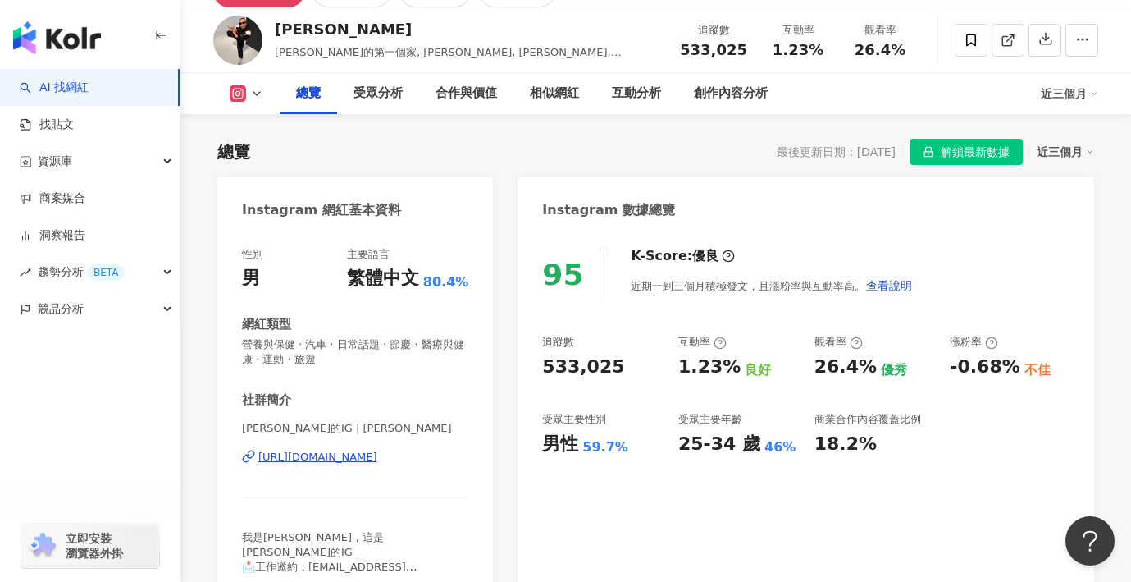
click at [330, 459] on div "https://www.instagram.com/taitaihome/" at bounding box center [317, 457] width 119 height 15
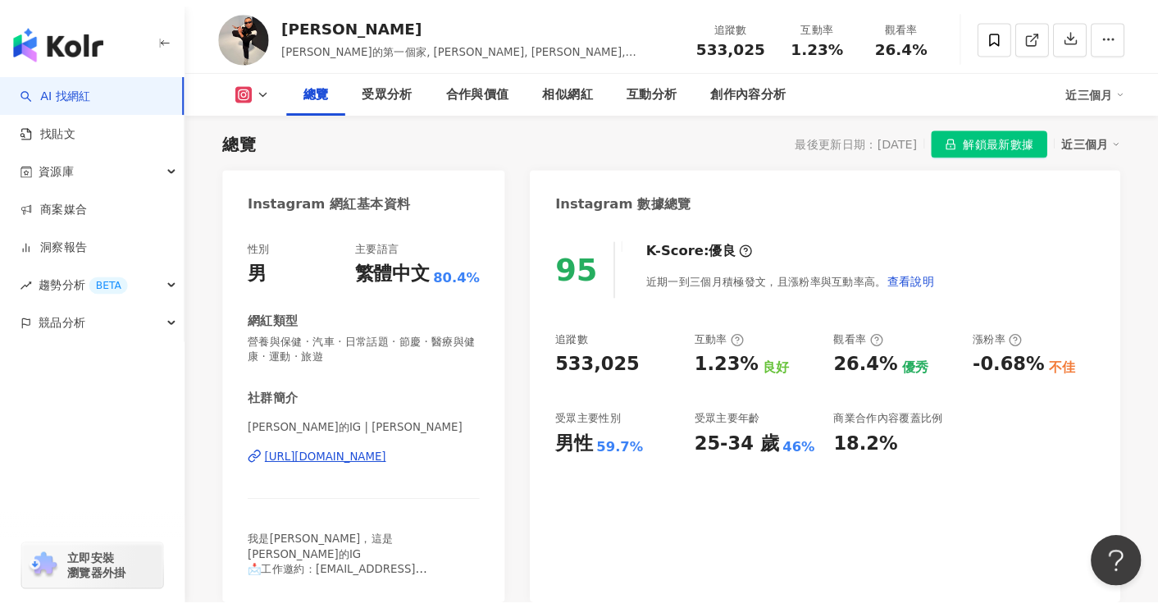
scroll to position [101, 0]
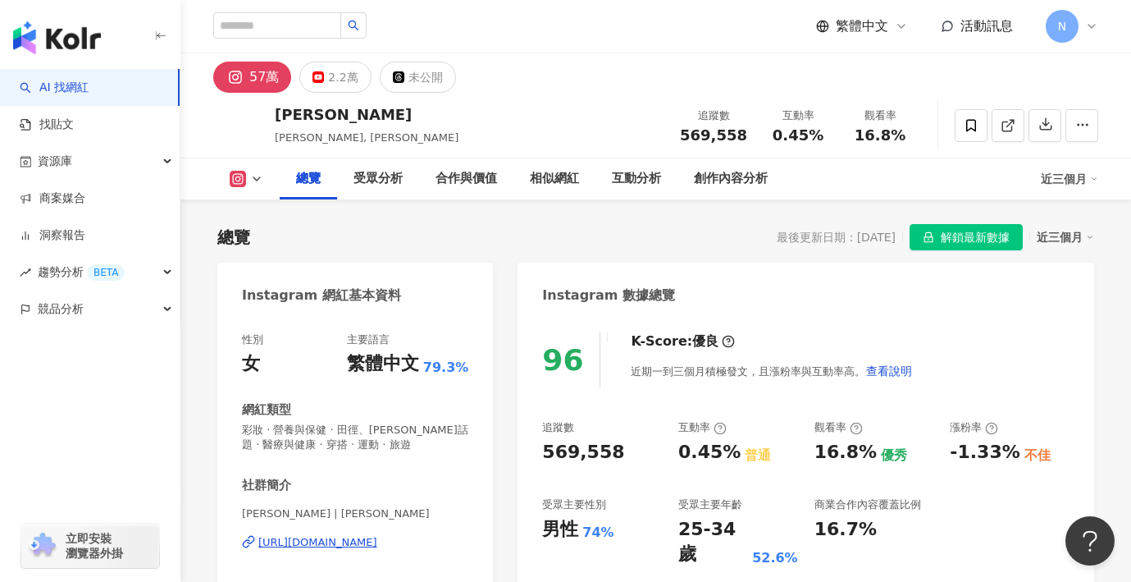
scroll to position [71, 0]
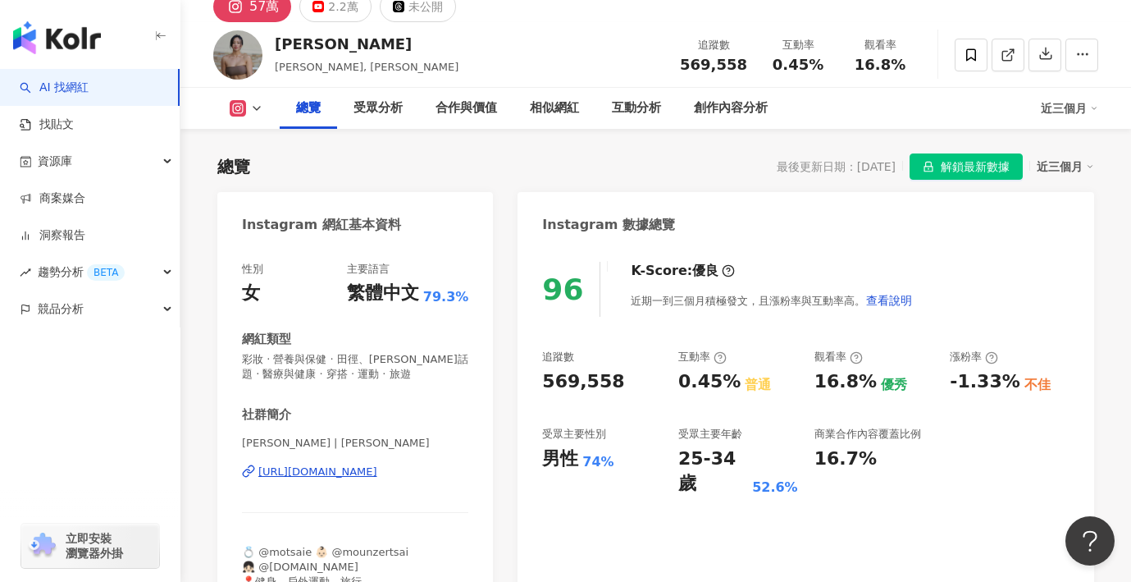
click at [377, 473] on div "https://www.instagram.com/jessicababyfat/" at bounding box center [317, 471] width 119 height 15
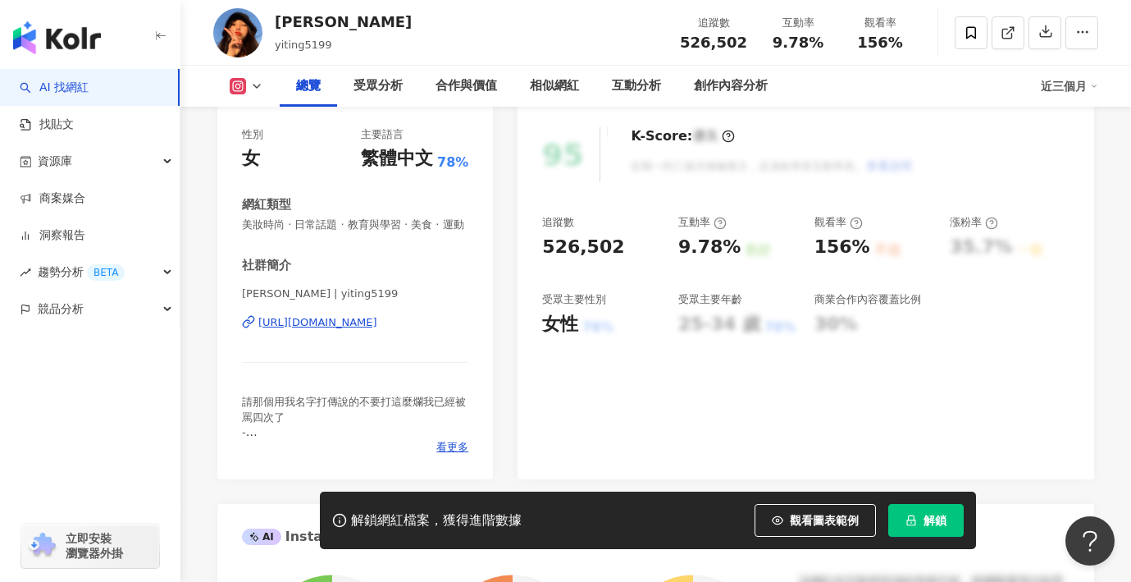
scroll to position [204, 0]
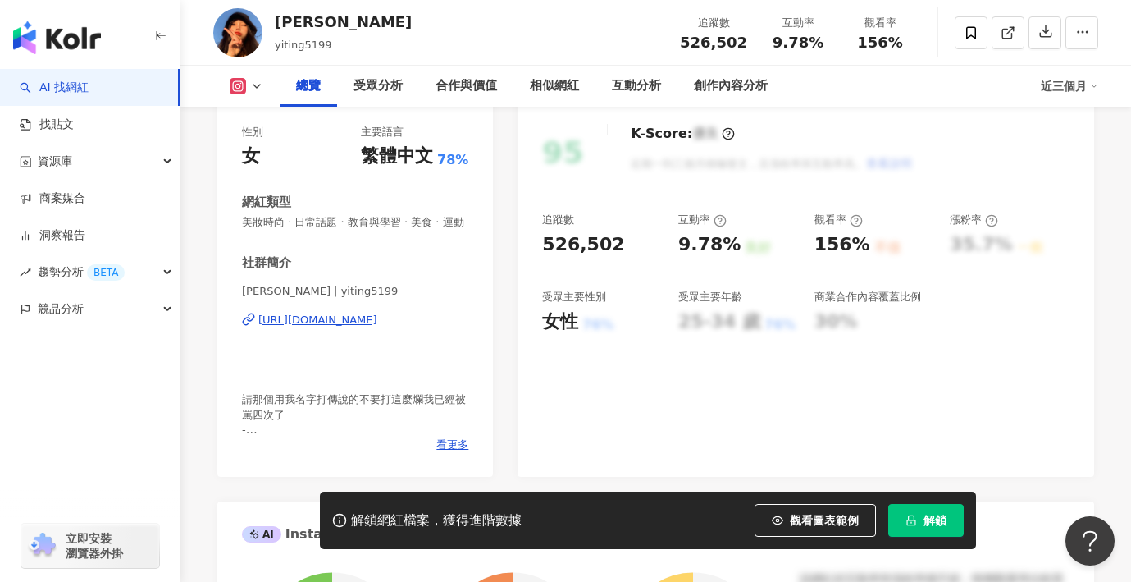
click at [377, 327] on div "[URL][DOMAIN_NAME]" at bounding box center [317, 320] width 119 height 15
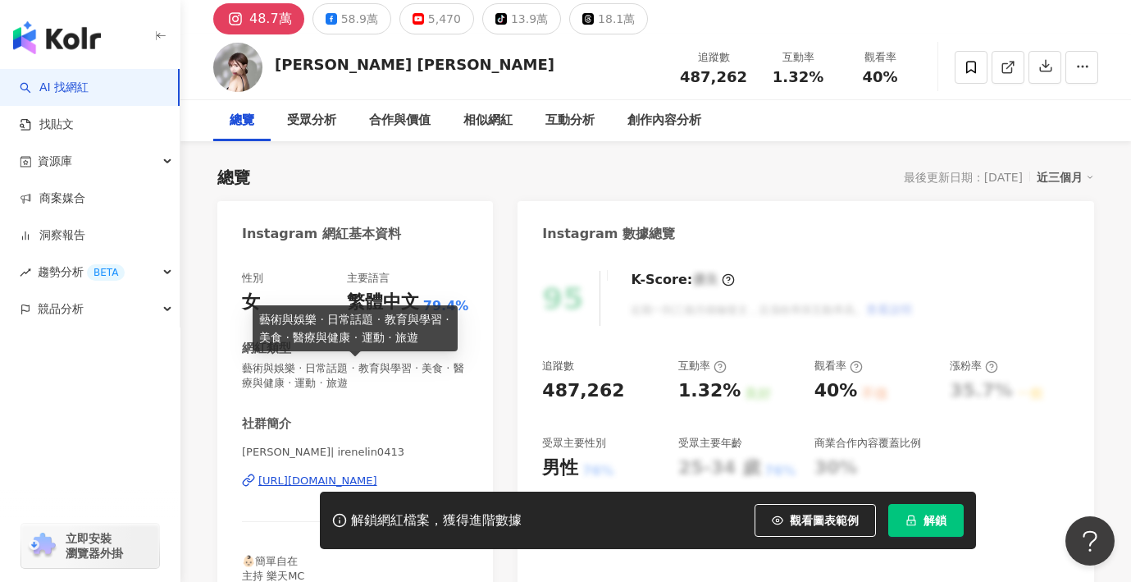
scroll to position [90, 0]
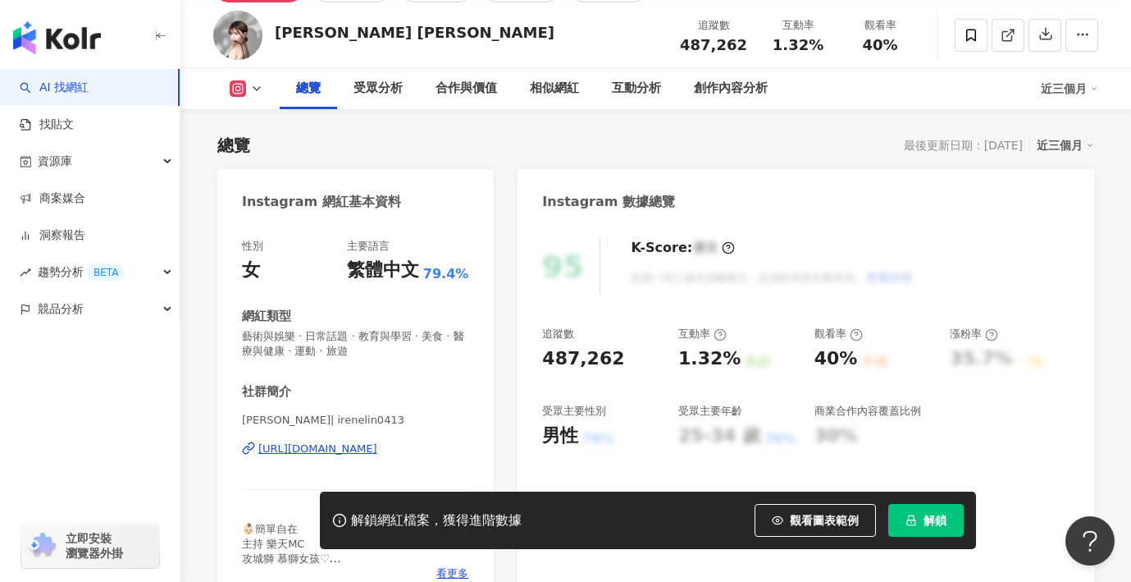
click at [377, 454] on div "https://www.instagram.com/irenelin0413/" at bounding box center [317, 448] width 119 height 15
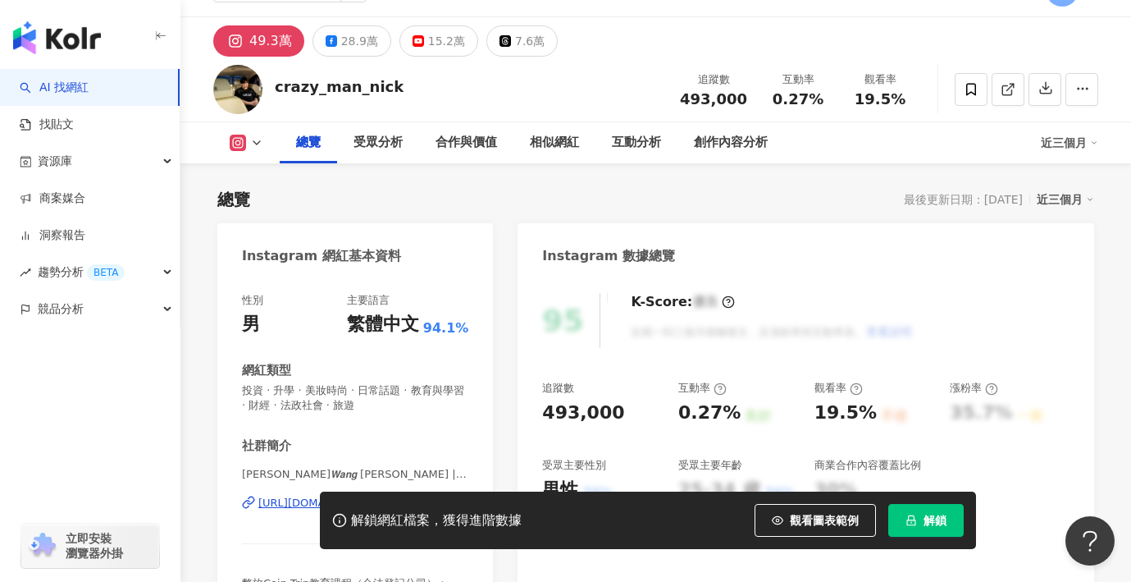
scroll to position [70, 0]
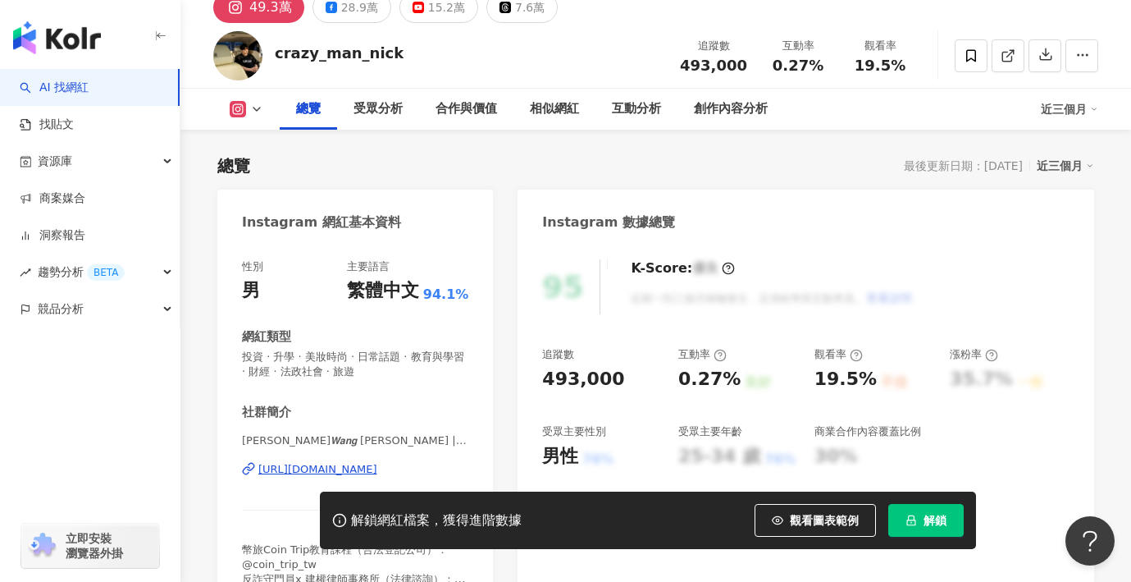
click at [377, 471] on div "https://www.instagram.com/crazy_man_nick/" at bounding box center [317, 469] width 119 height 15
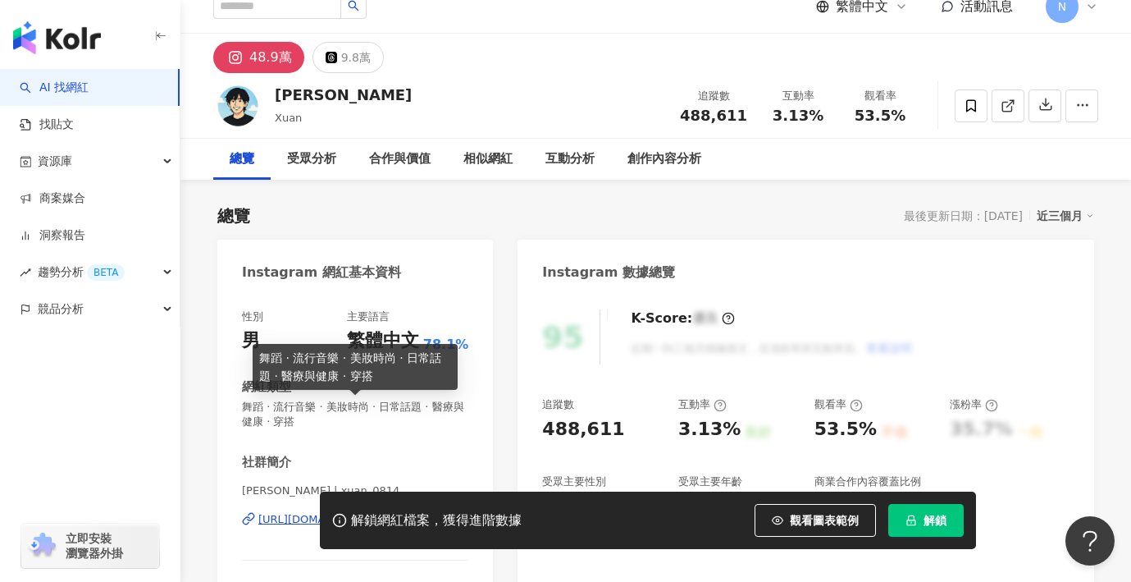
scroll to position [71, 0]
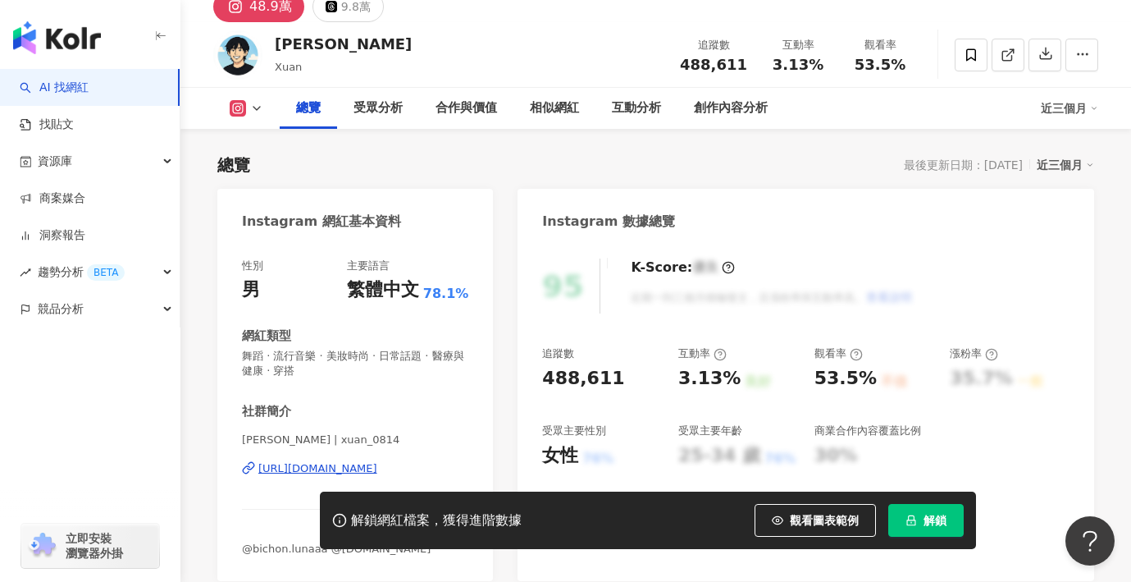
click at [377, 468] on div "https://www.instagram.com/xuan_0814/" at bounding box center [317, 468] width 119 height 15
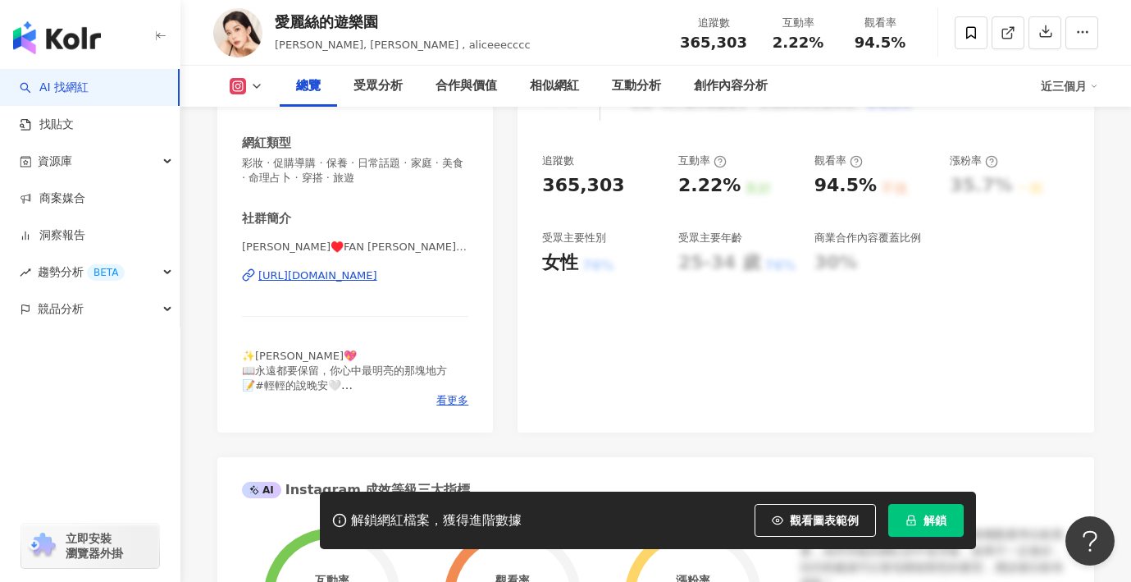
scroll to position [208, 0]
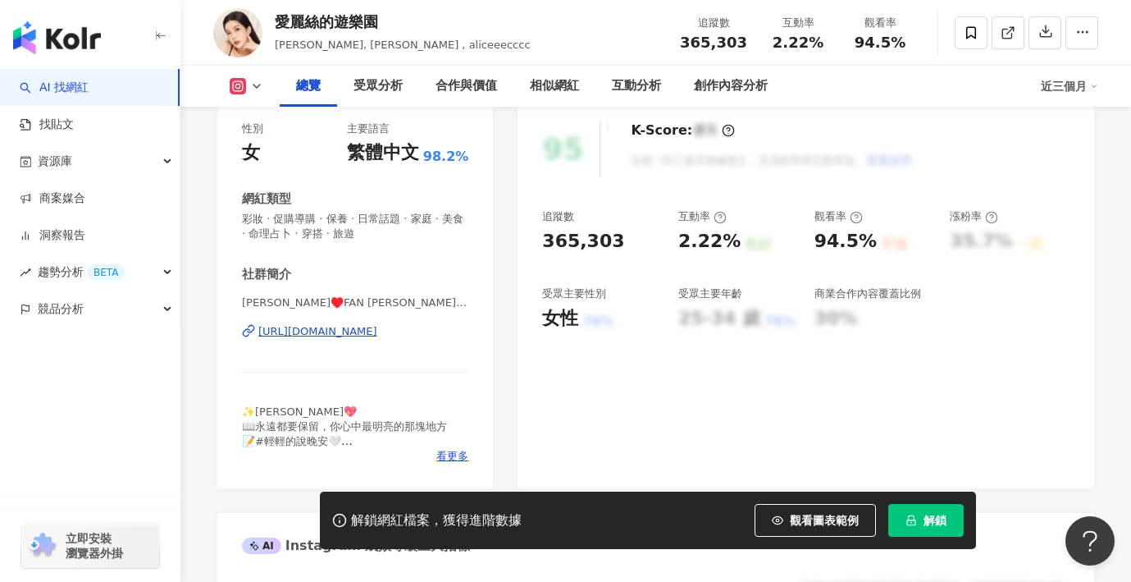
click at [377, 333] on div "https://www.instagram.com/aliceeecccc/" at bounding box center [317, 331] width 119 height 15
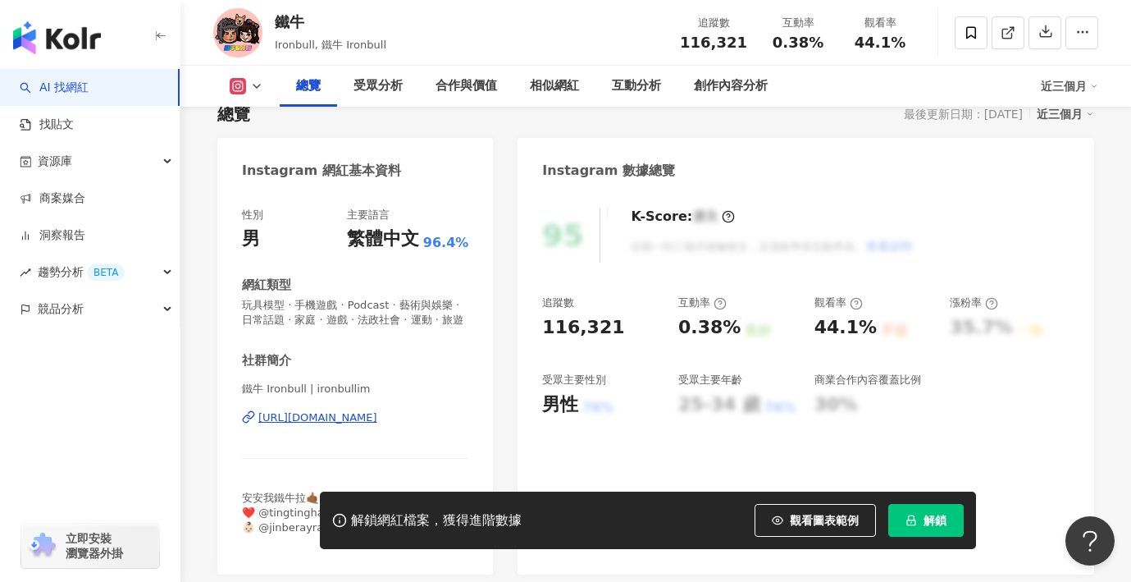
scroll to position [130, 0]
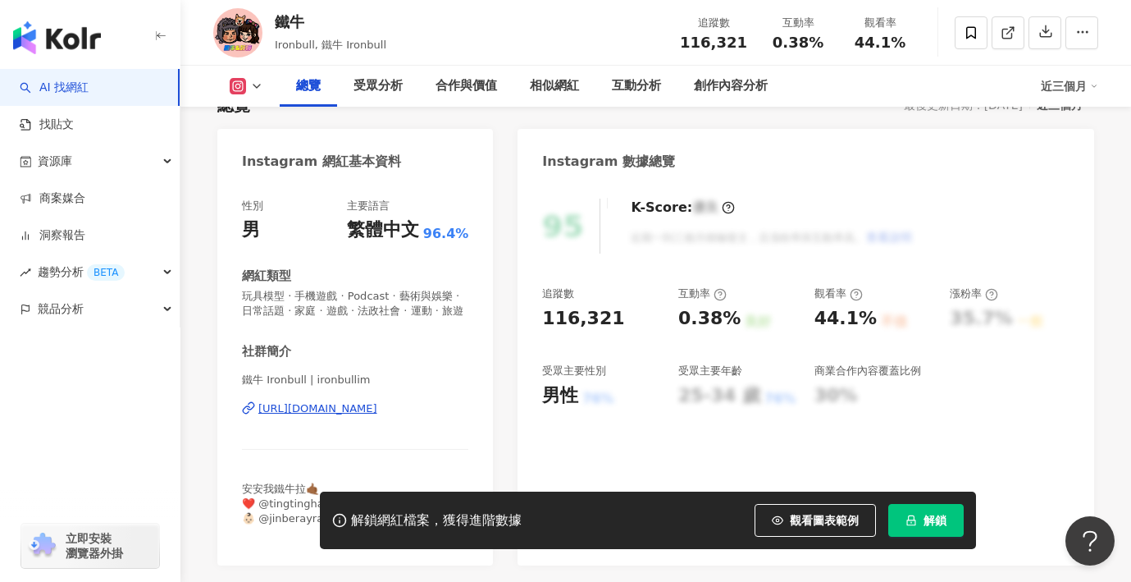
click at [377, 416] on div "https://www.instagram.com/ironbullim/" at bounding box center [317, 408] width 119 height 15
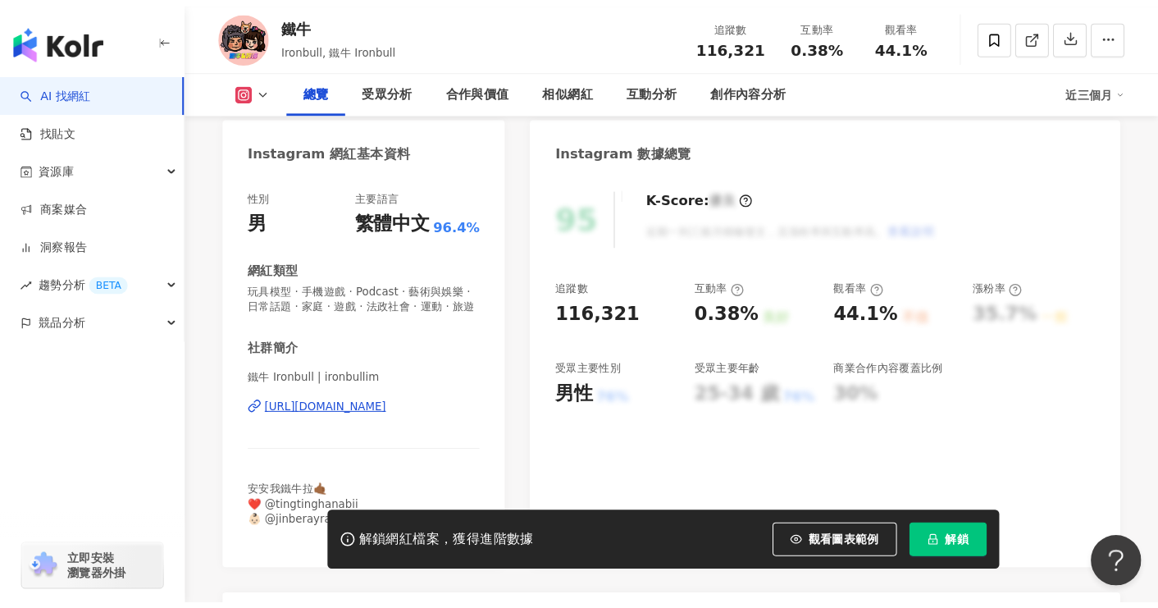
scroll to position [150, 0]
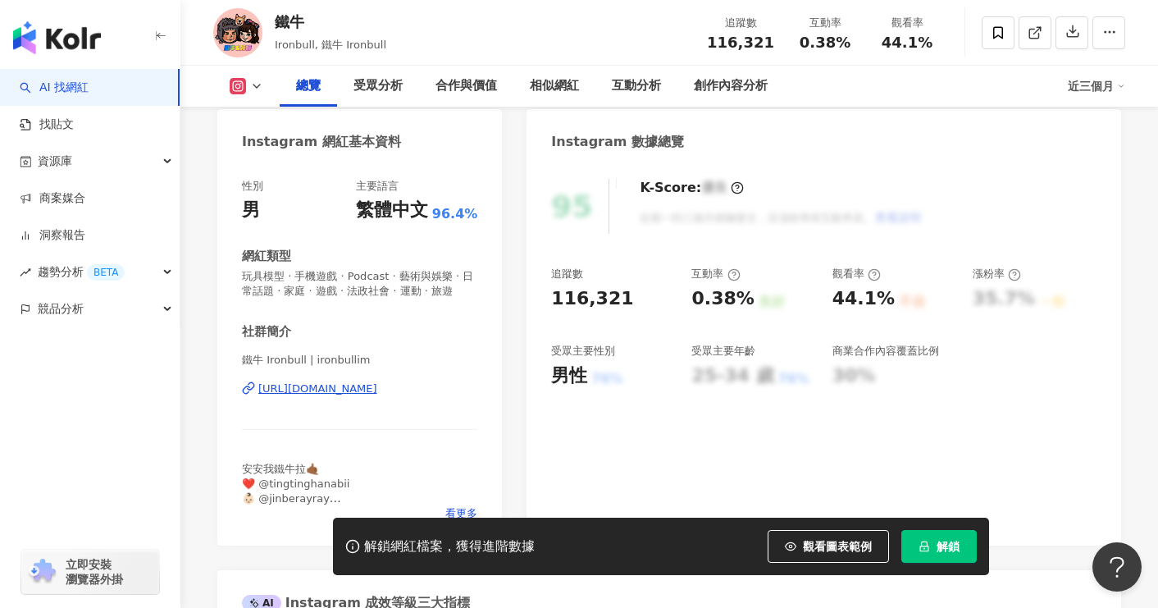
click at [377, 396] on div "https://www.instagram.com/ironbullim/" at bounding box center [317, 388] width 119 height 15
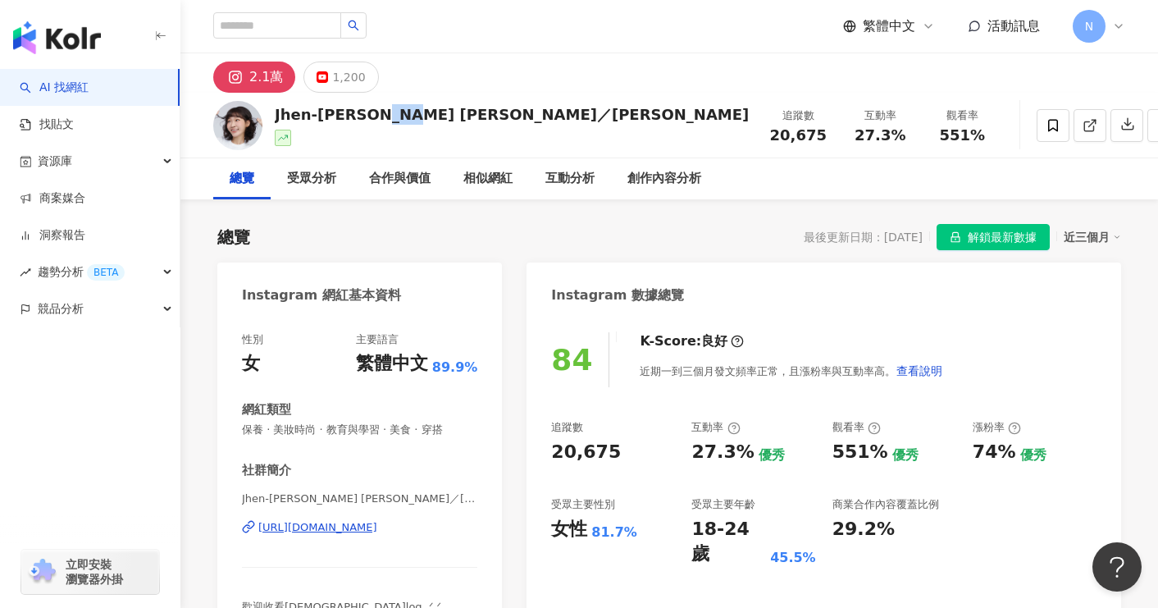
drag, startPoint x: 416, startPoint y: 114, endPoint x: 379, endPoint y: 112, distance: 37.0
click at [379, 112] on div "Jhen-[PERSON_NAME] [PERSON_NAME]／[PERSON_NAME]" at bounding box center [512, 114] width 474 height 21
click at [423, 121] on div "Jhen-[PERSON_NAME] [PERSON_NAME]／小佛椰 追蹤數 20,675 互動率 27.3% 觀看率 551%" at bounding box center [669, 125] width 978 height 65
drag, startPoint x: 422, startPoint y: 119, endPoint x: 272, endPoint y: 116, distance: 150.1
click at [272, 116] on div "Jhen-[PERSON_NAME] [PERSON_NAME]／小佛椰 追蹤數 20,675 互動率 27.3% 觀看率 551%" at bounding box center [669, 125] width 978 height 65
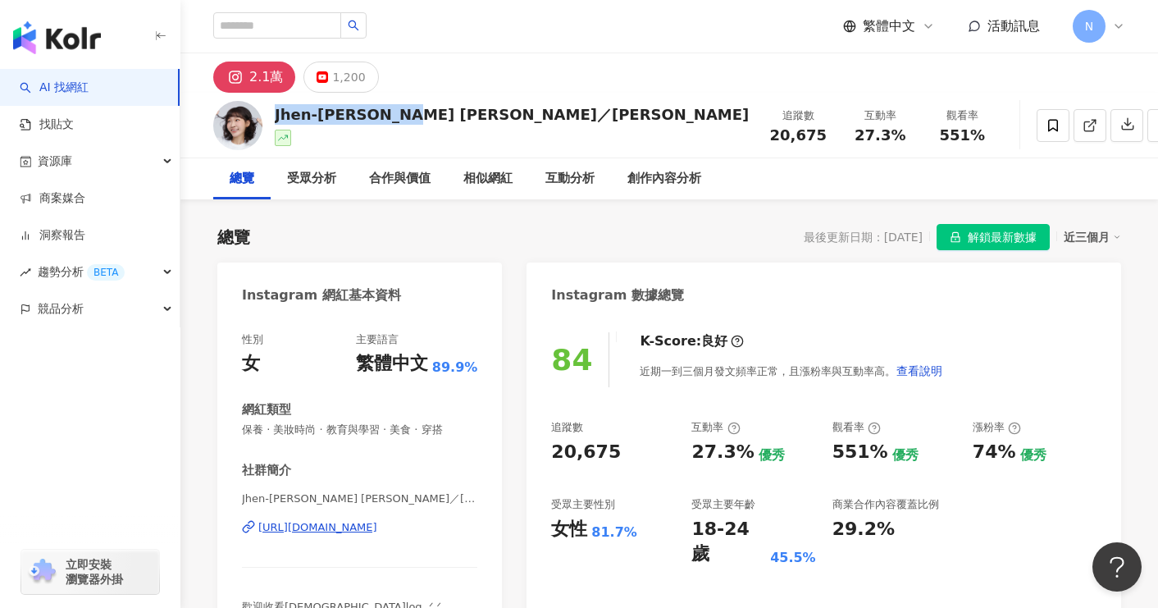
copy div "Jhen-[PERSON_NAME] [PERSON_NAME]／[PERSON_NAME]"
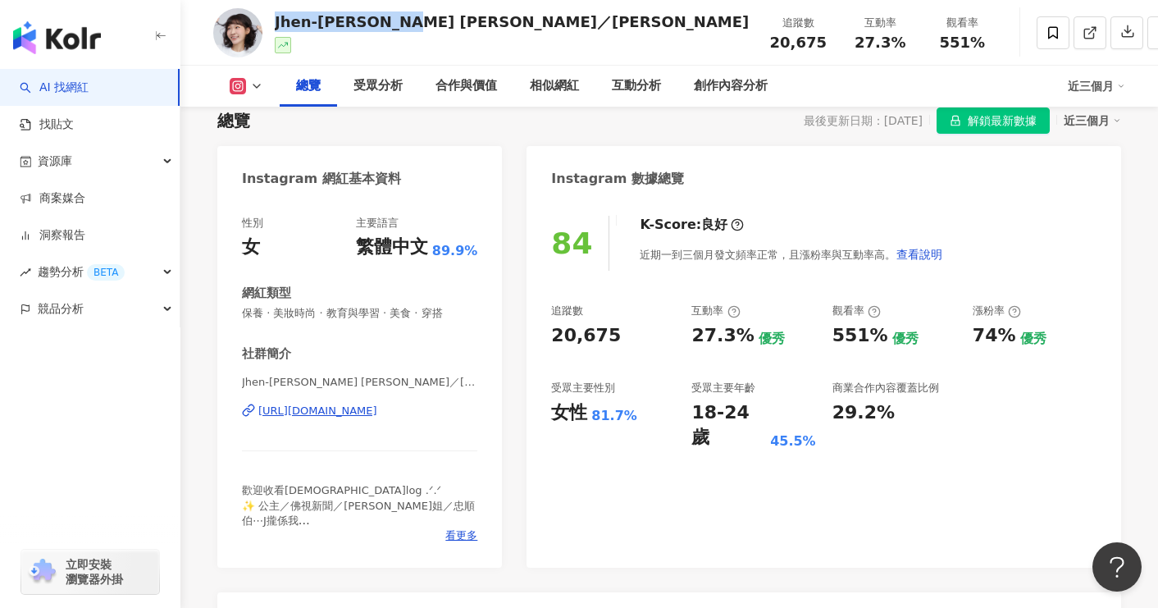
scroll to position [139, 0]
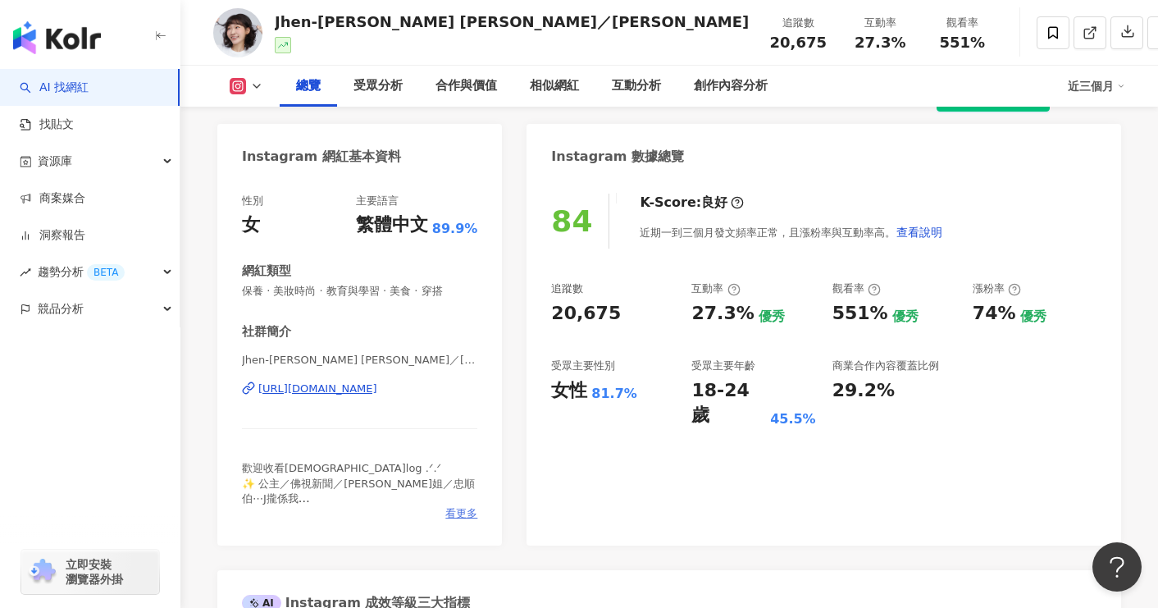
click at [457, 517] on span "看更多" at bounding box center [461, 513] width 32 height 15
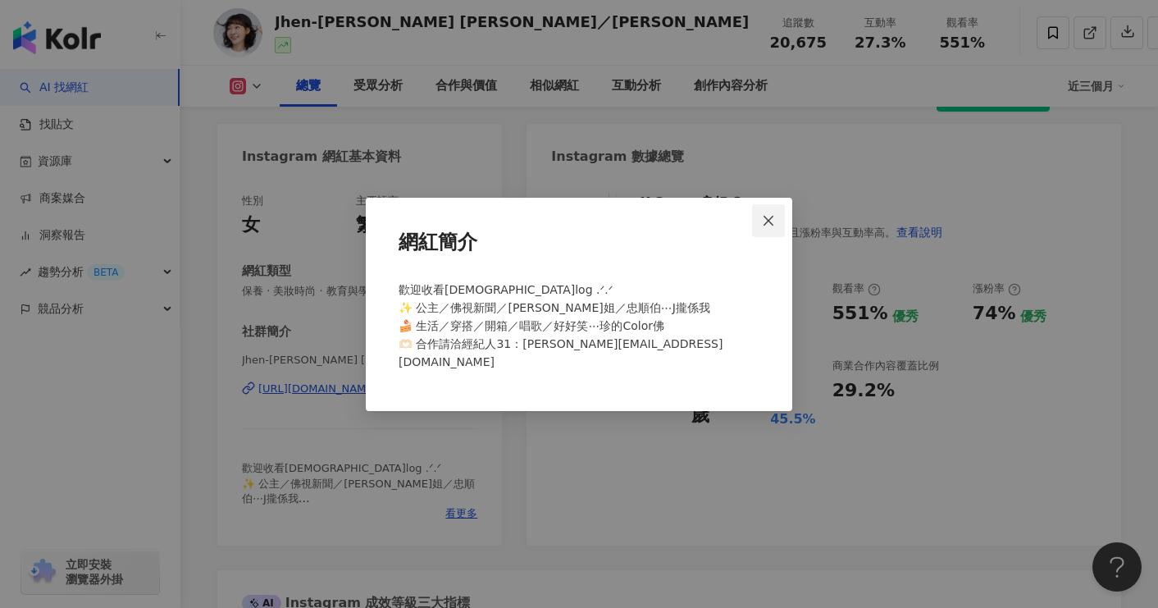
click at [763, 227] on icon "close" at bounding box center [768, 220] width 13 height 13
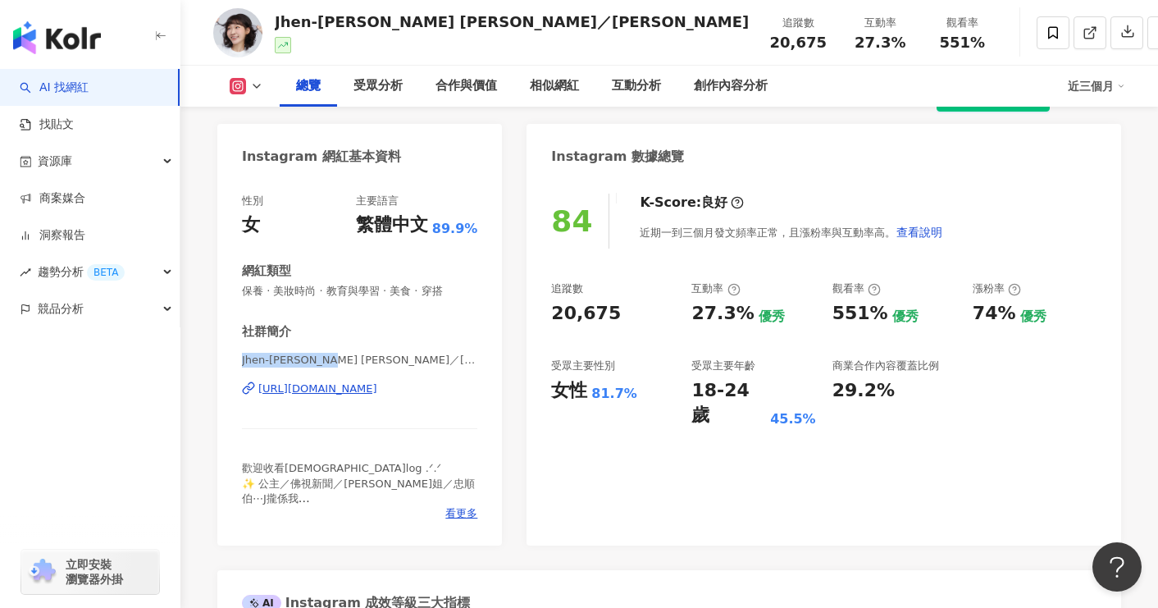
drag, startPoint x: 339, startPoint y: 358, endPoint x: 232, endPoint y: 364, distance: 106.8
click at [234, 364] on div "性別 女 主要語言 繁體中文 89.9% 網紅類型 保養 · 美妝時尚 · 教育與學習 · 美食 · 穿搭 社群簡介 Jhen-[PERSON_NAME] […" at bounding box center [359, 361] width 285 height 368
copy span "Jhen-[PERSON_NAME] [PERSON_NAME]／[PERSON_NAME]"
